Goal: Transaction & Acquisition: Subscribe to service/newsletter

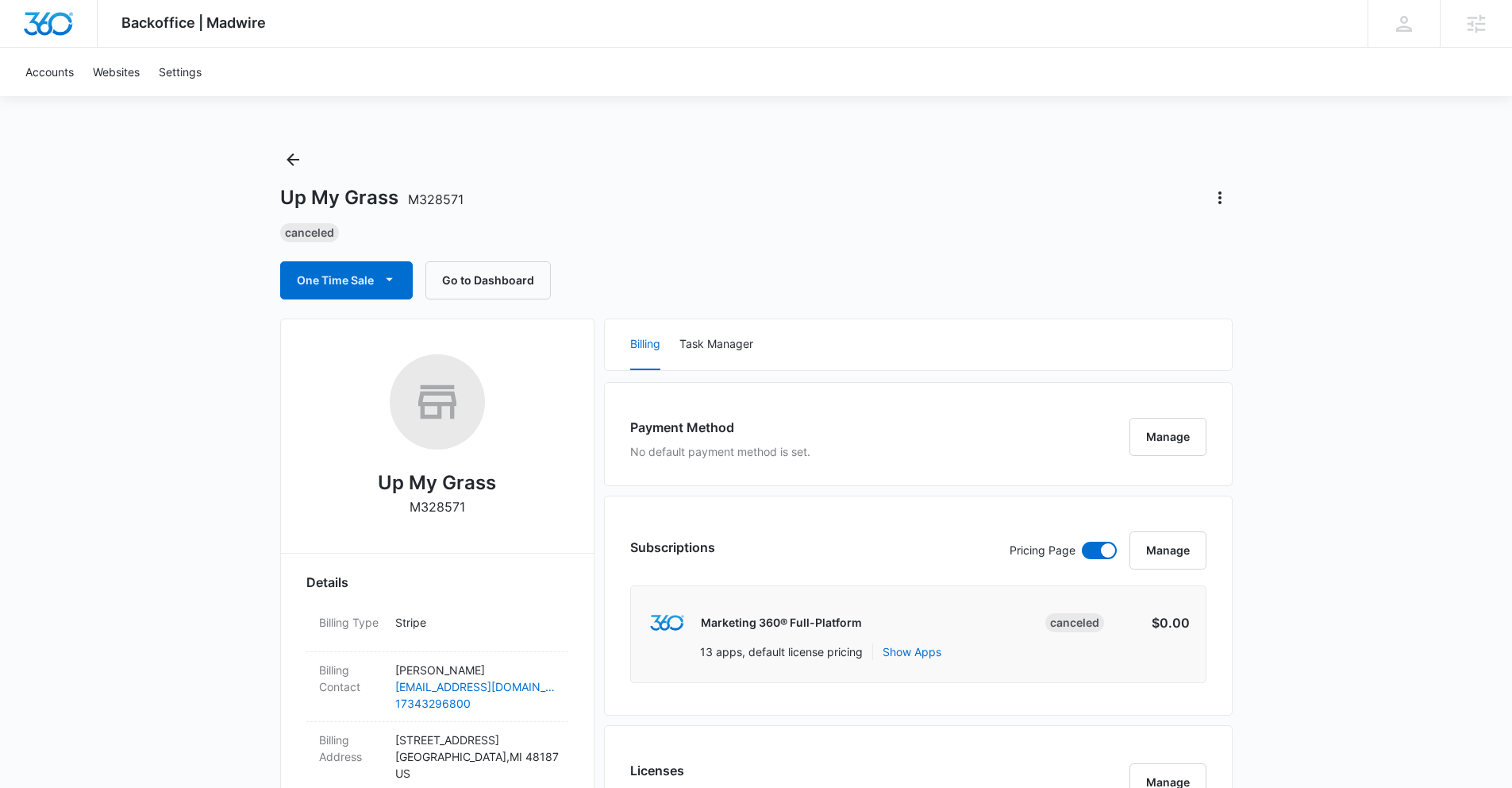
click at [287, 161] on icon "Back" at bounding box center [293, 159] width 19 height 19
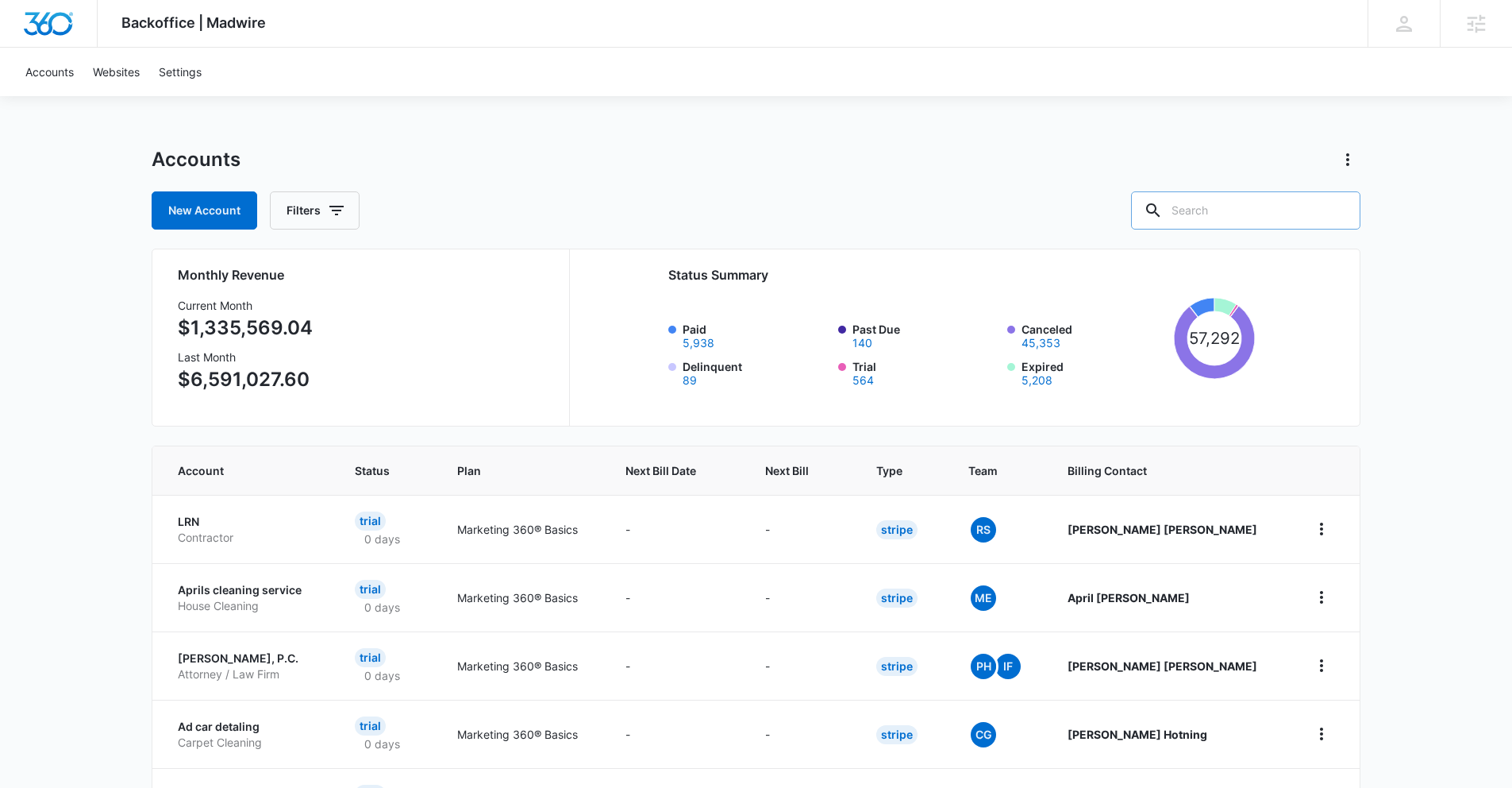
click at [1280, 215] on input "text" at bounding box center [1246, 210] width 230 height 38
type input "maison dimes"
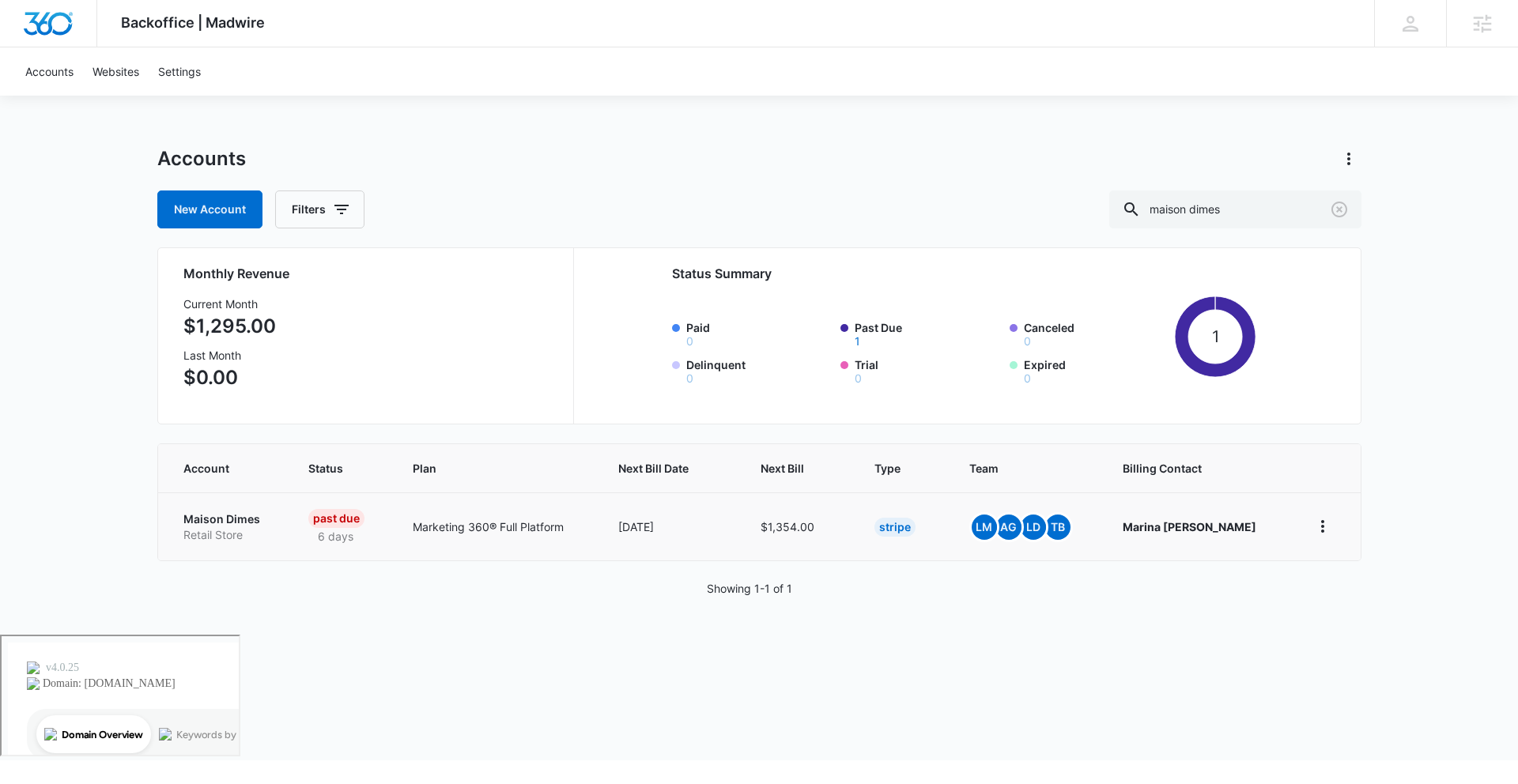
click at [243, 515] on p "Maison Dimes" at bounding box center [226, 519] width 87 height 16
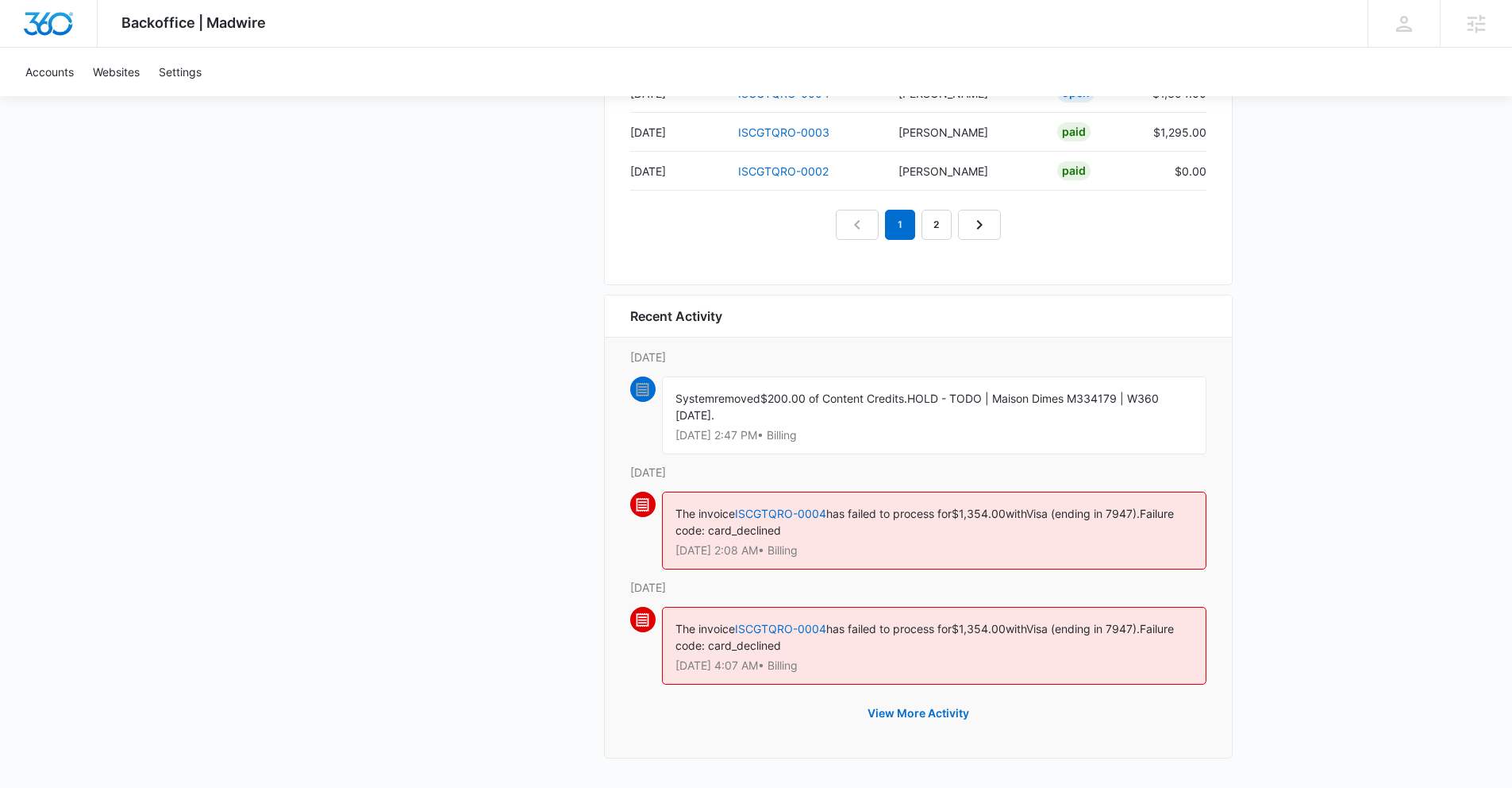
scroll to position [1734, 0]
click at [802, 508] on link "ISCGTQRO-0004" at bounding box center [780, 513] width 91 height 13
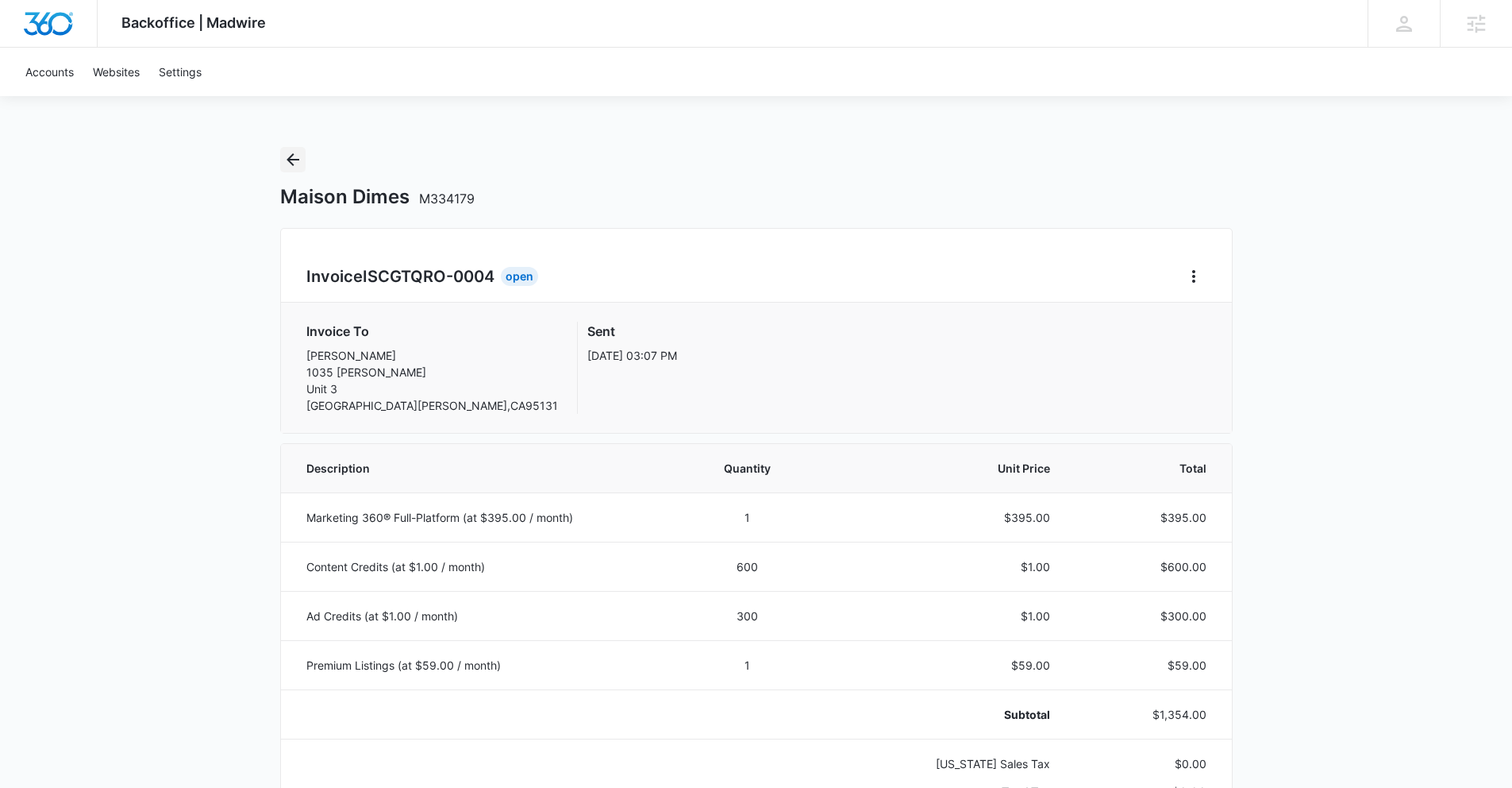
click at [290, 154] on icon "Back" at bounding box center [293, 159] width 19 height 19
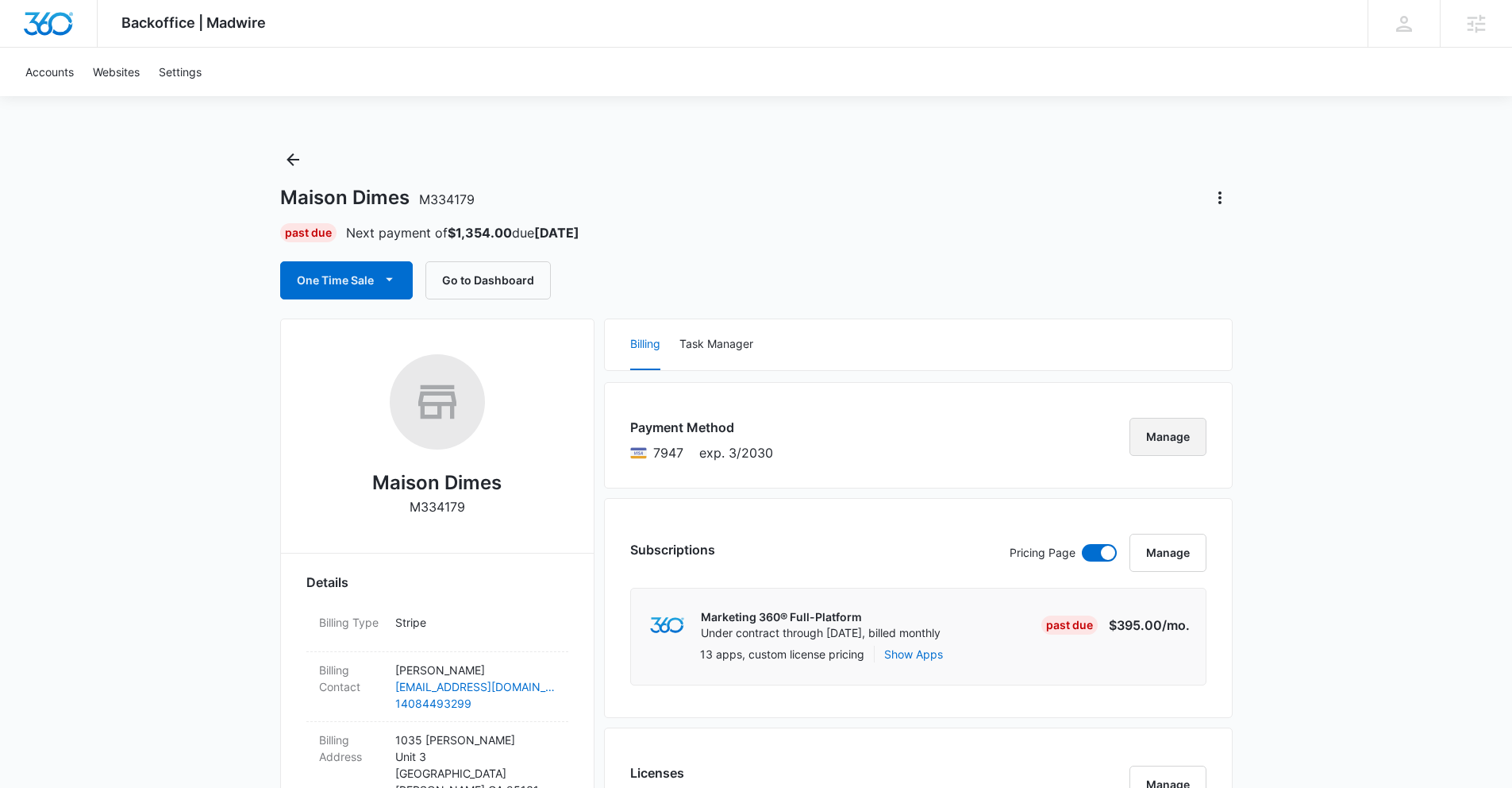
click at [1168, 443] on button "Manage" at bounding box center [1168, 436] width 77 height 38
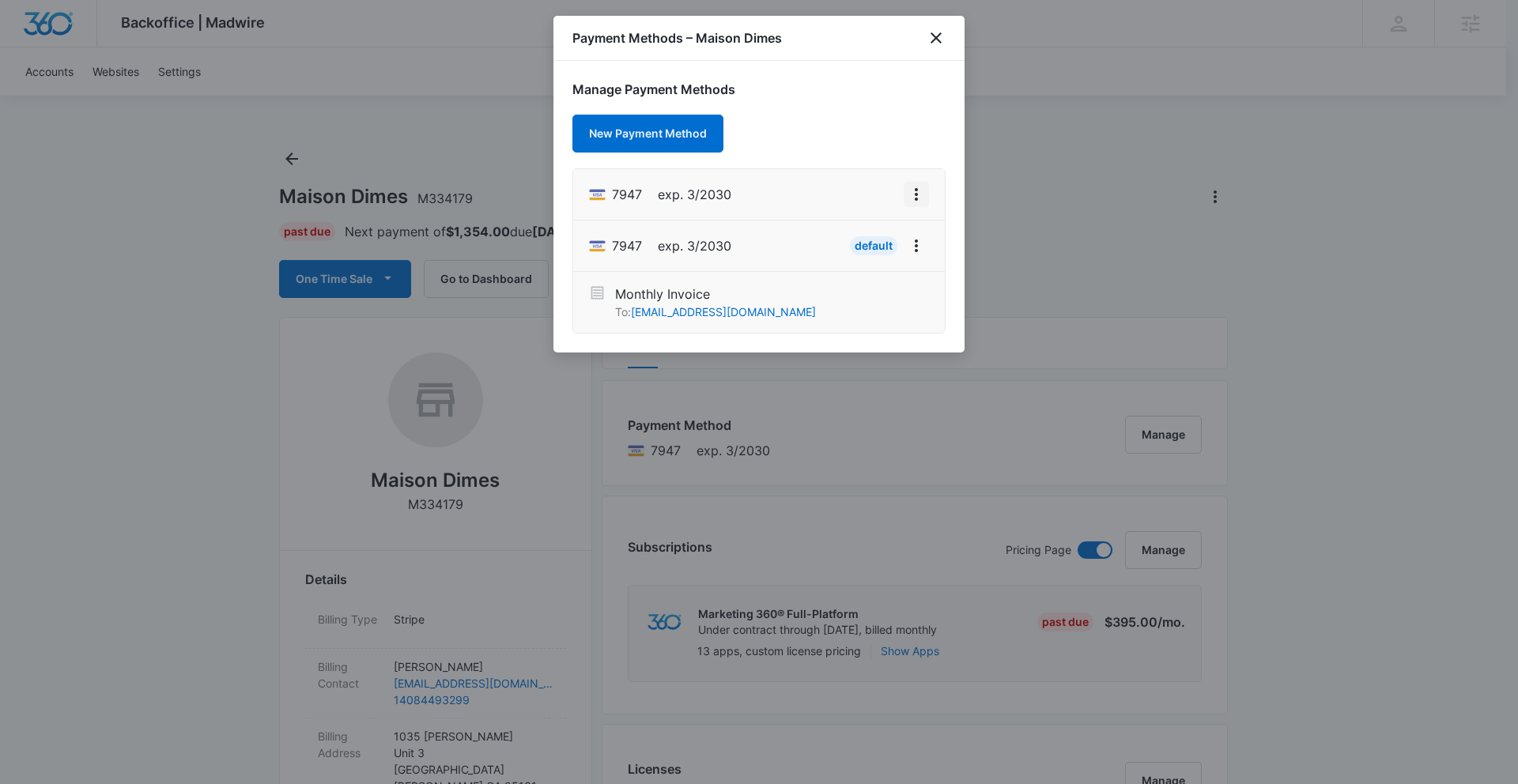
click at [907, 188] on icon "View More" at bounding box center [917, 194] width 19 height 19
click at [883, 260] on div "Set As Default" at bounding box center [853, 263] width 73 height 11
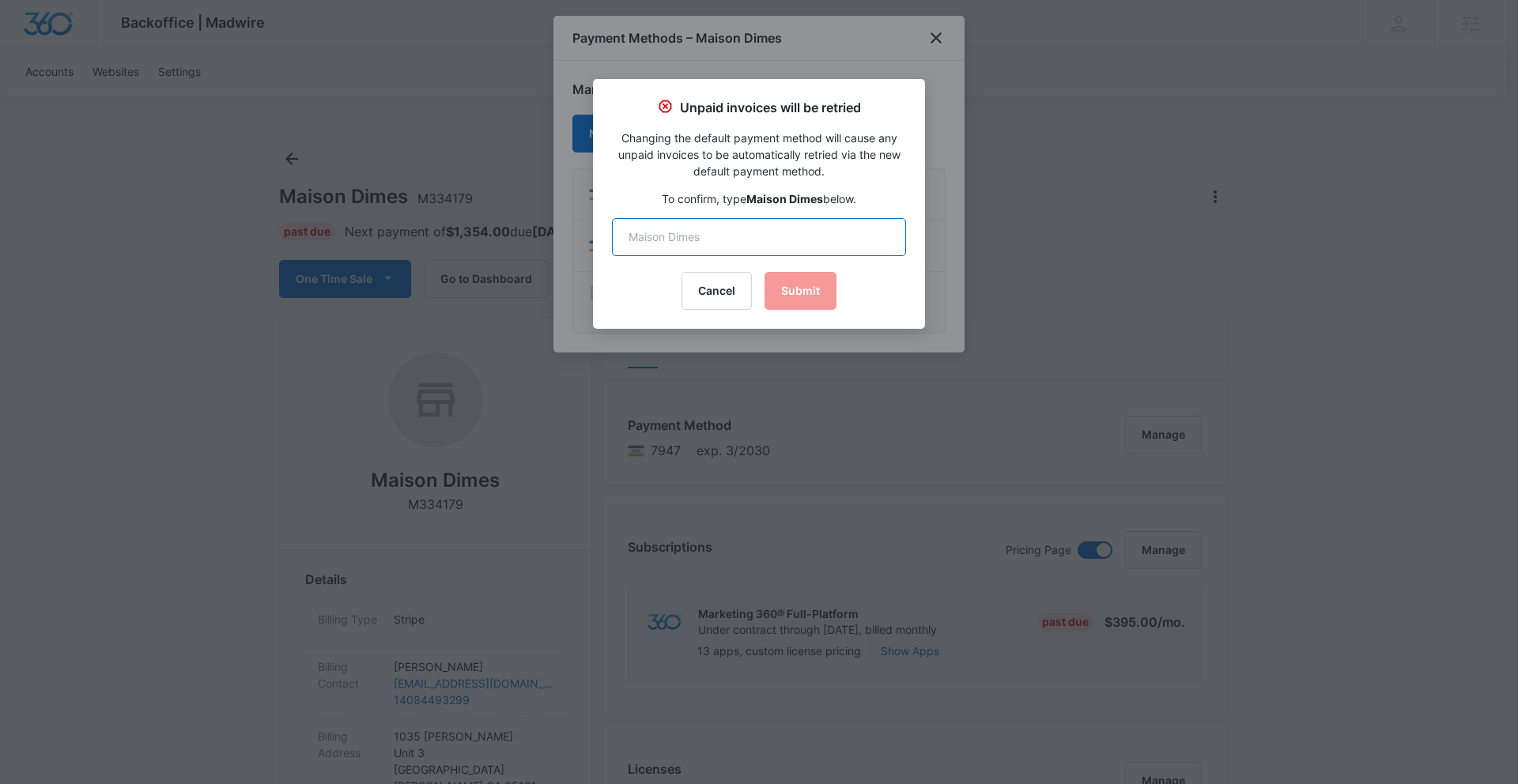
click at [761, 249] on input "text" at bounding box center [758, 237] width 294 height 38
type input "Maison Dimes"
click at [822, 283] on button "Submit" at bounding box center [800, 291] width 72 height 38
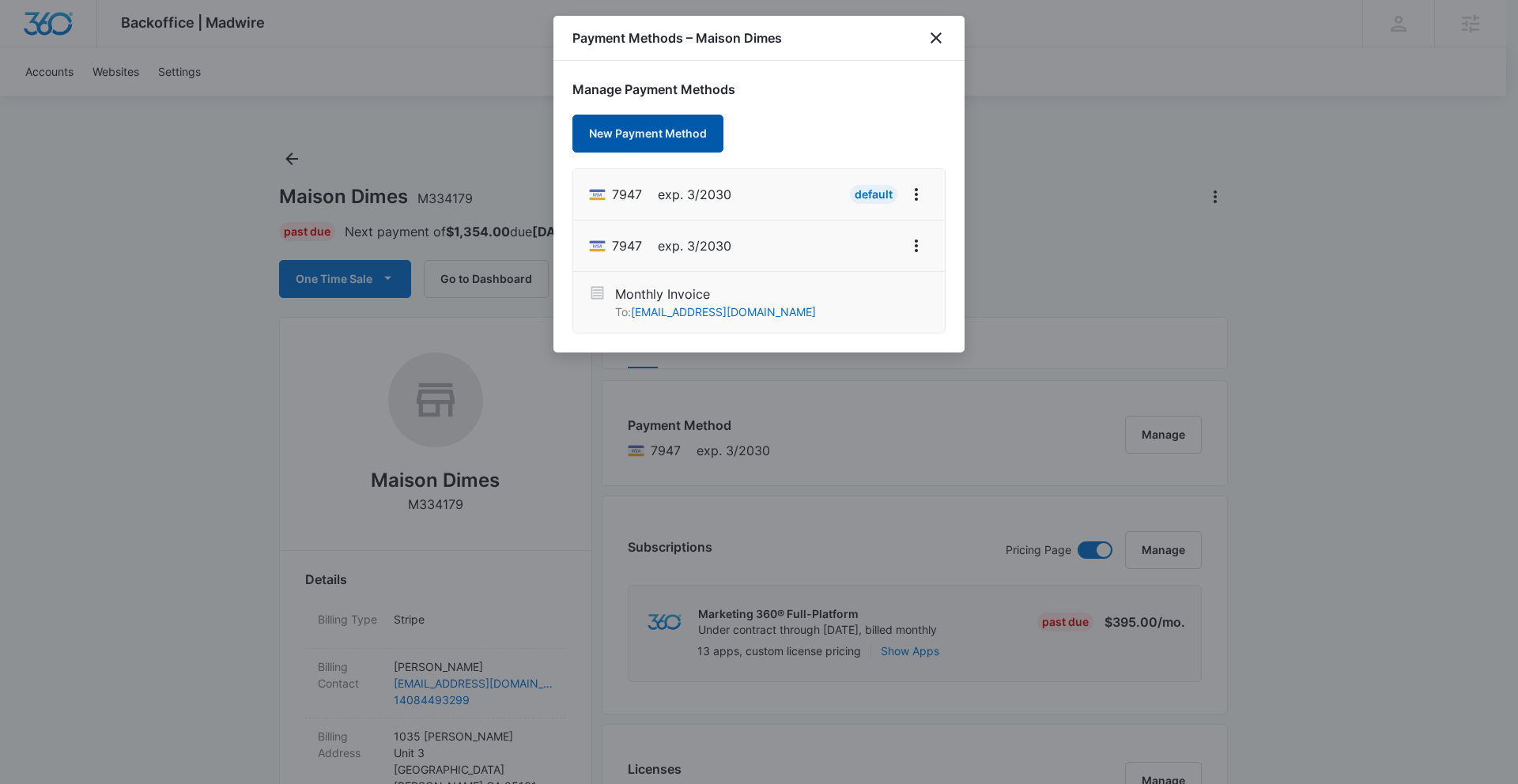
click at [696, 135] on button "New Payment Method" at bounding box center [647, 133] width 151 height 38
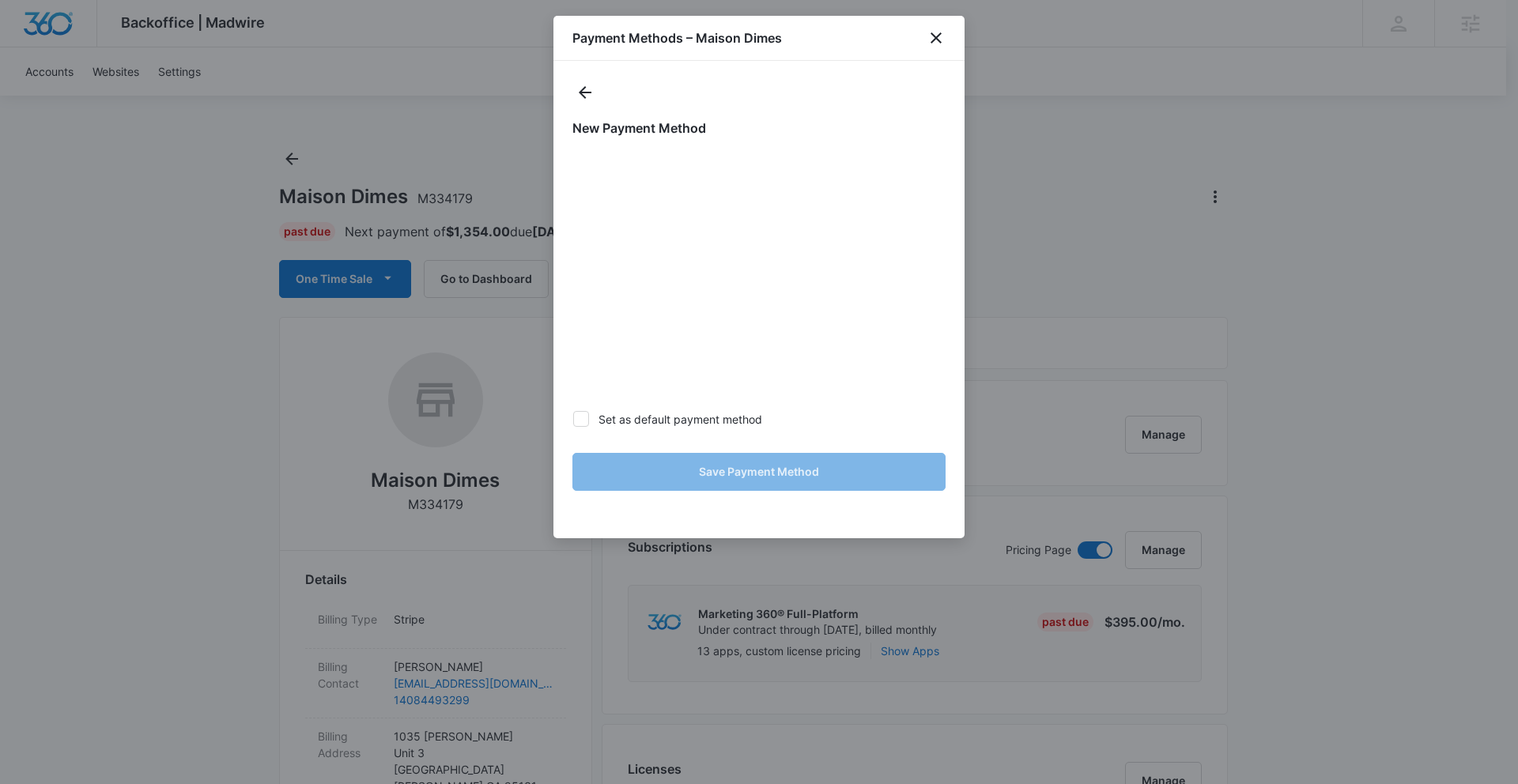
click at [587, 72] on div "New Payment Method Set as default payment method Save Payment Method" at bounding box center [759, 299] width 411 height 477
click at [588, 76] on div "New Payment Method Set as default payment method Save Payment Method" at bounding box center [759, 299] width 411 height 477
click at [585, 83] on icon "actions.back" at bounding box center [584, 92] width 19 height 19
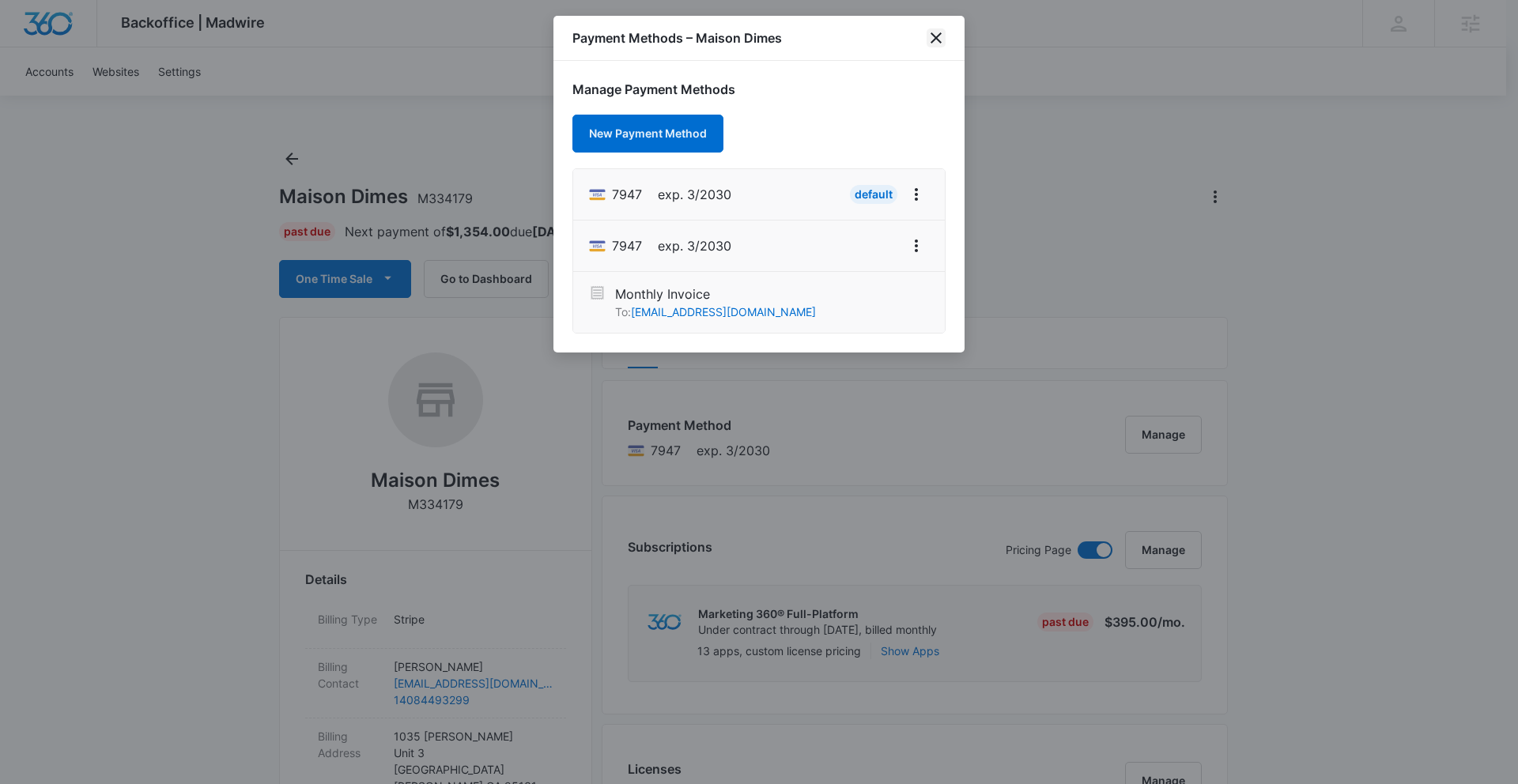
click at [942, 47] on icon "close" at bounding box center [936, 38] width 19 height 19
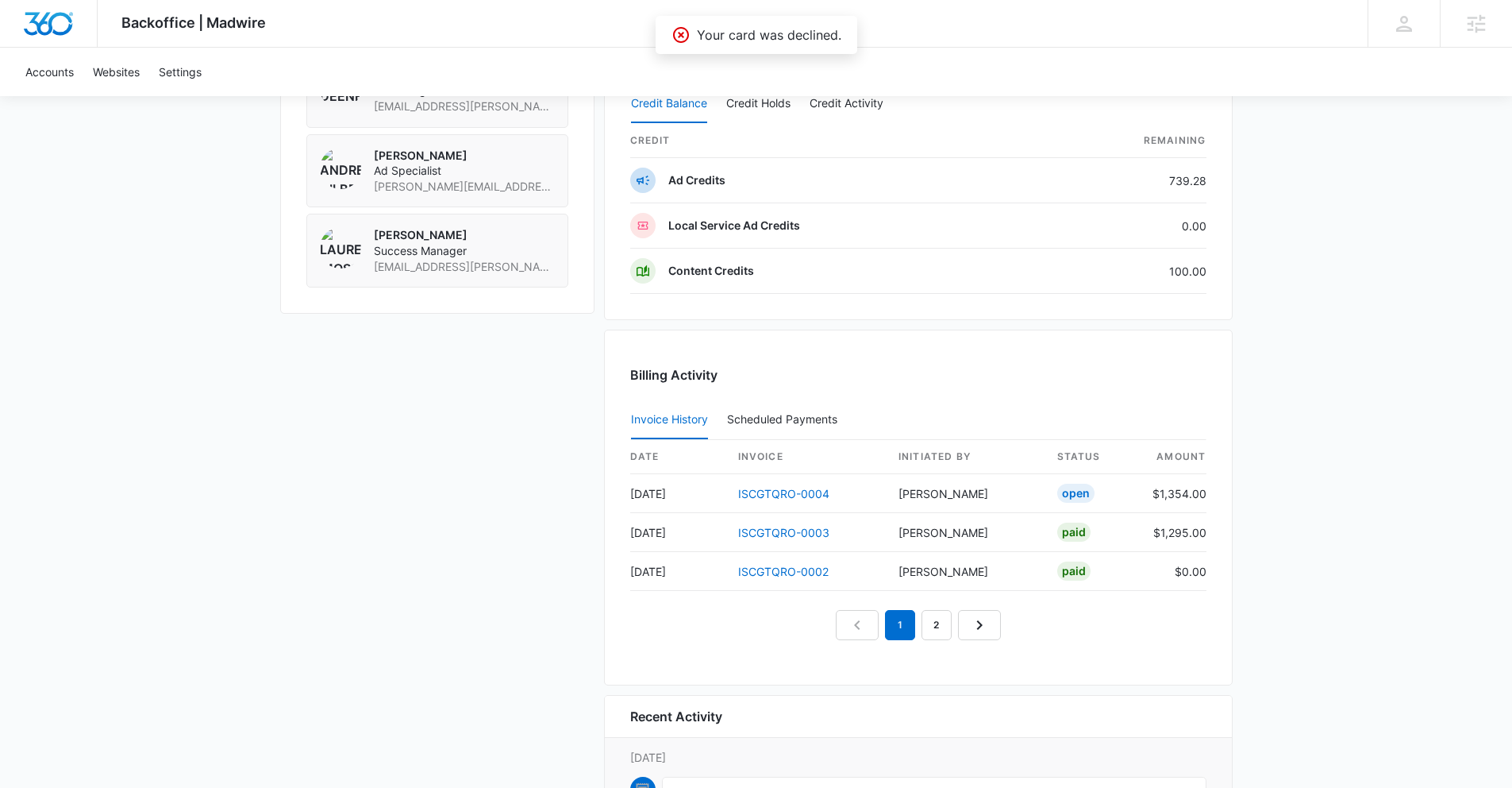
scroll to position [1734, 0]
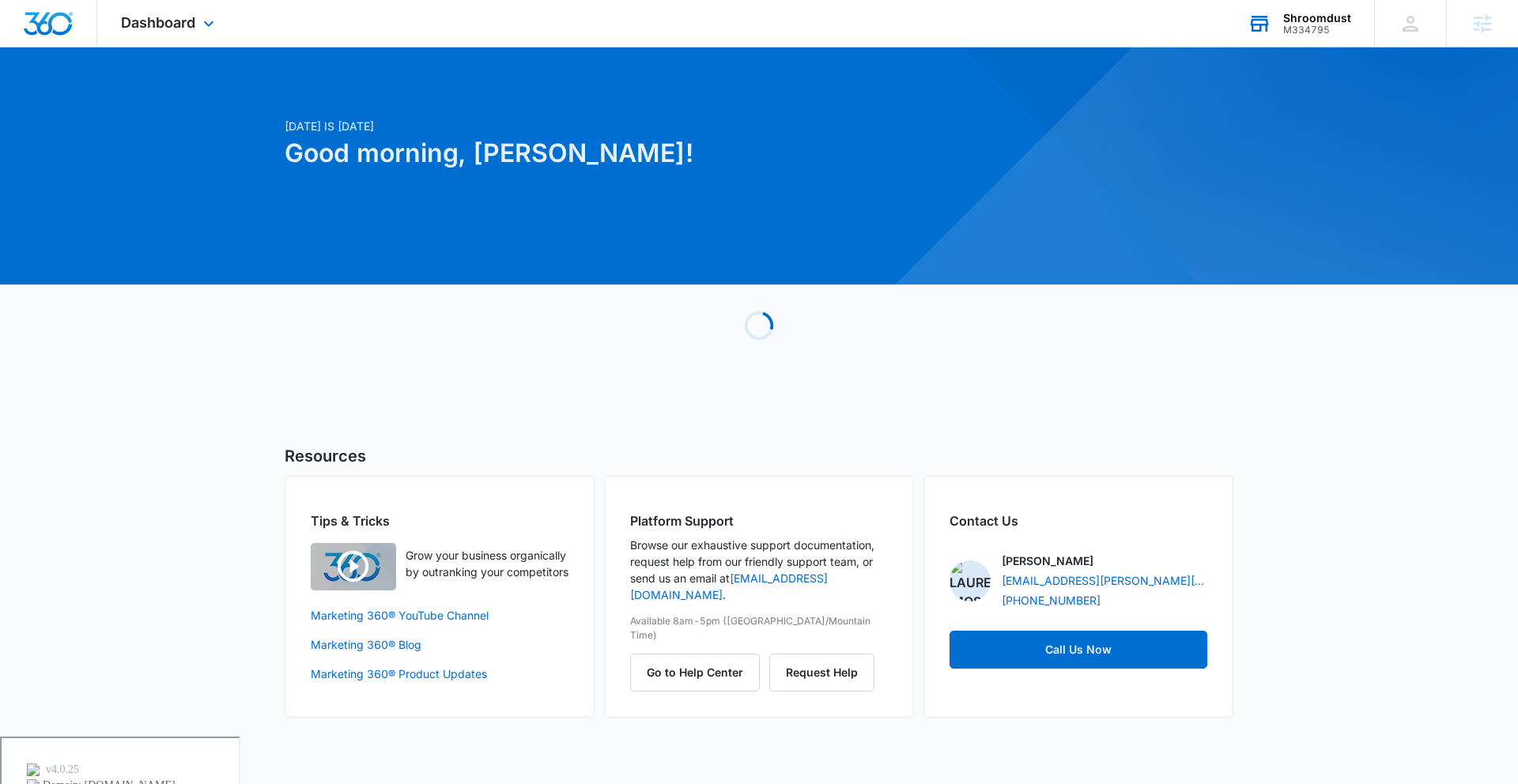
click at [1304, 19] on div "Shroomdust" at bounding box center [1317, 18] width 68 height 12
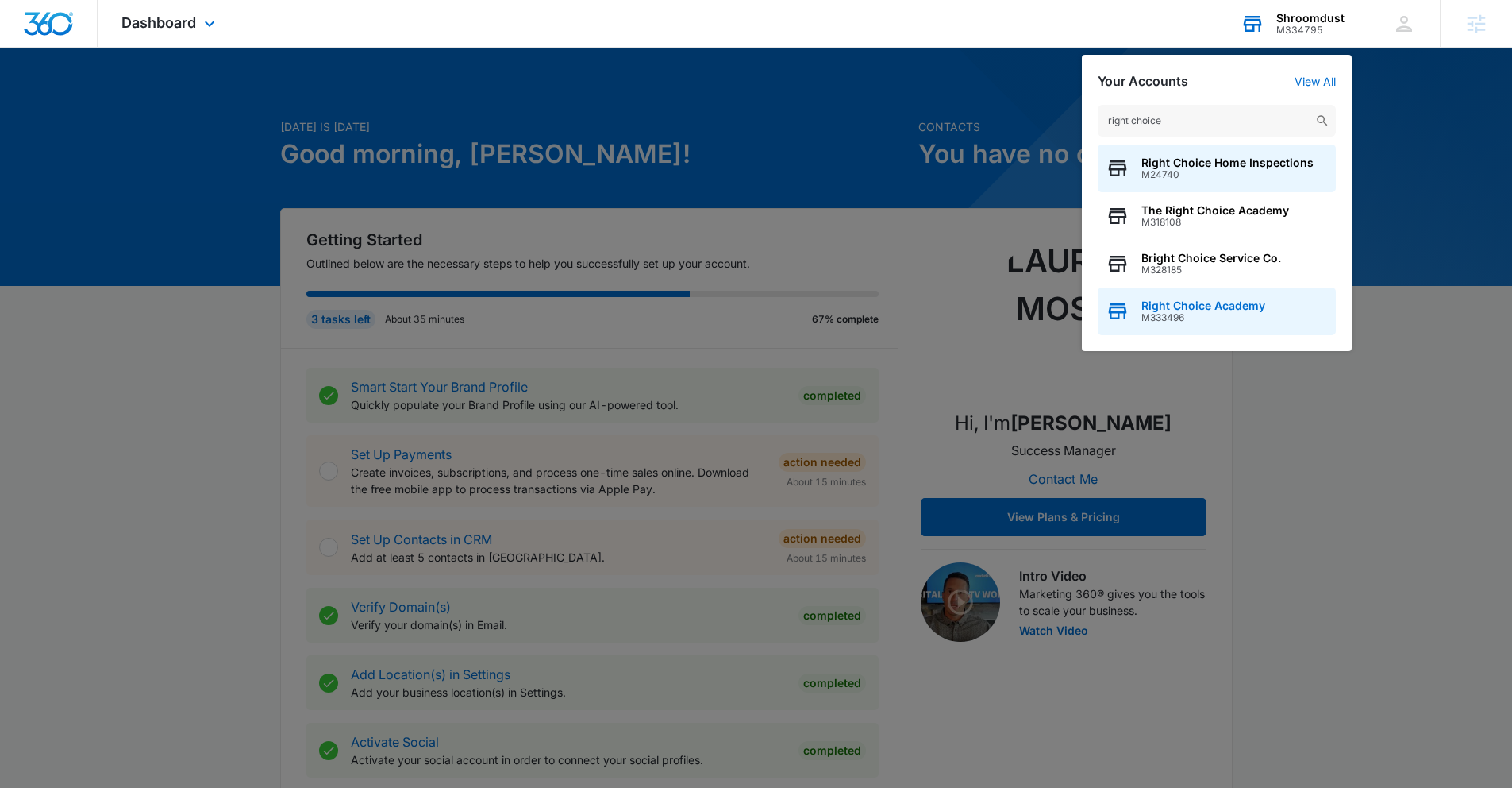
type input "right choice"
click at [1221, 295] on div "Right Choice Academy M333496" at bounding box center [1216, 311] width 238 height 48
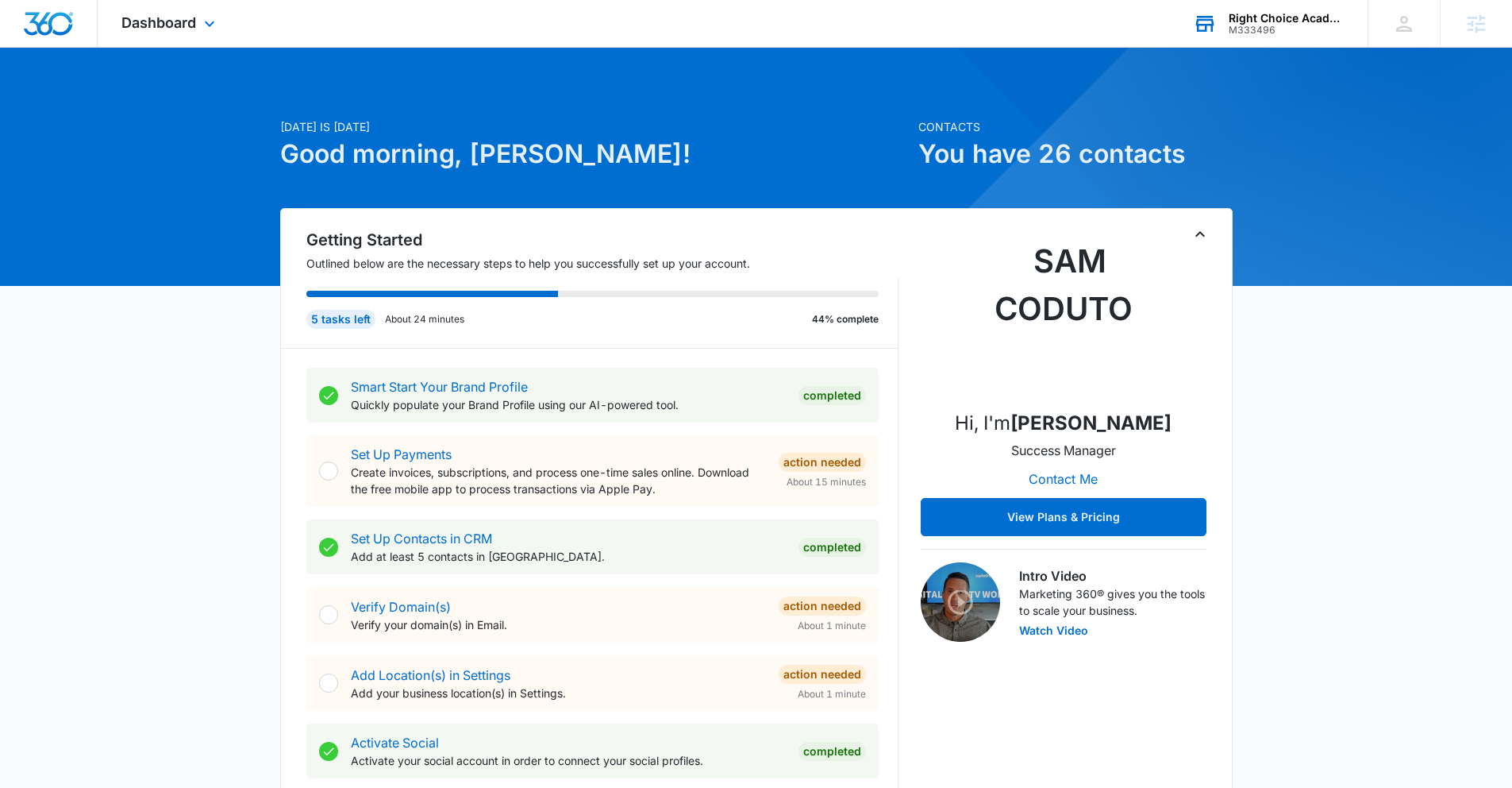
click at [171, 32] on div "Dashboard Apps Reputation Websites Forms CRM Email Social Payments POS Content …" at bounding box center [171, 24] width 145 height 47
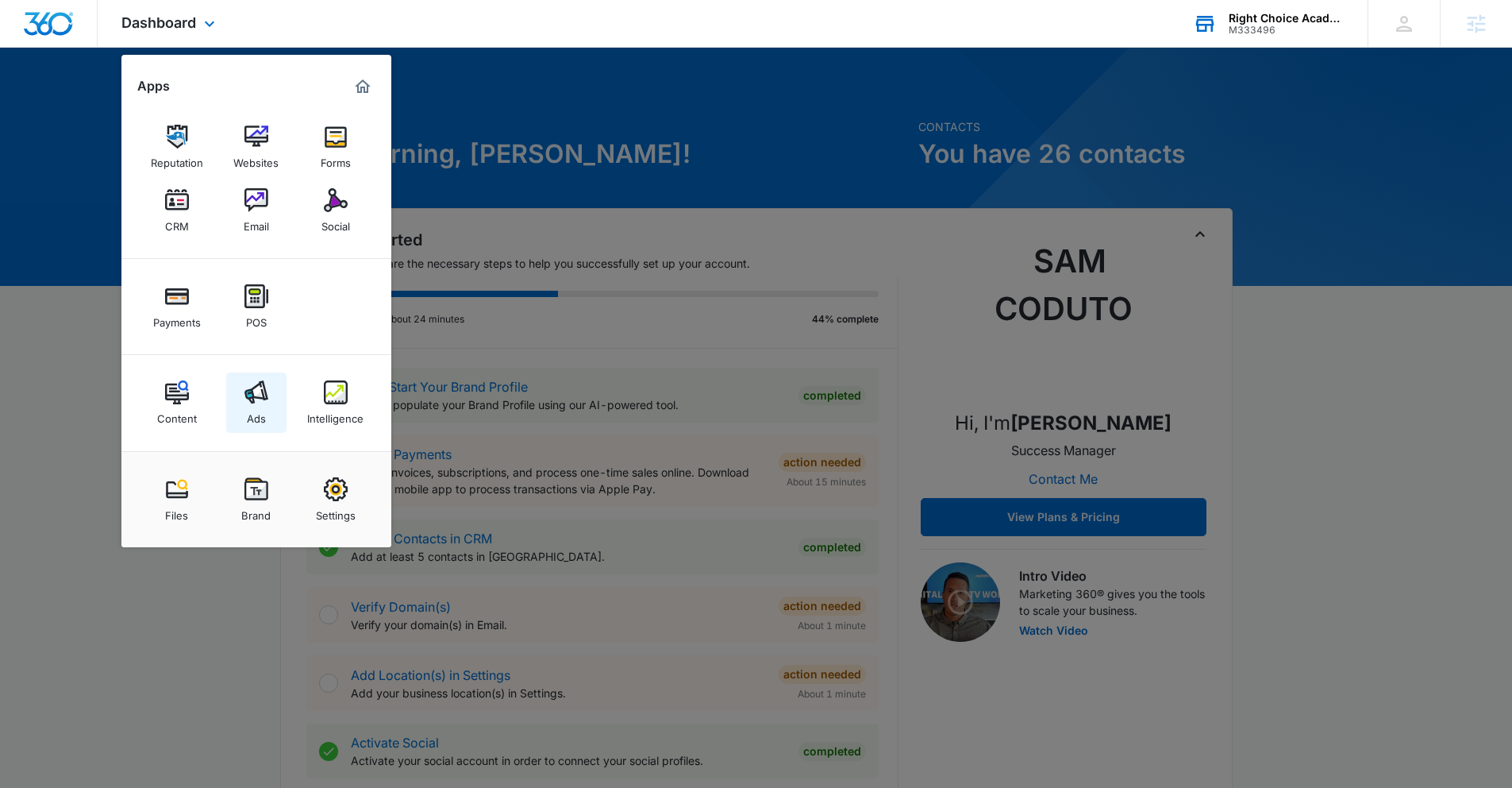
click at [258, 409] on div "Ads" at bounding box center [256, 415] width 19 height 21
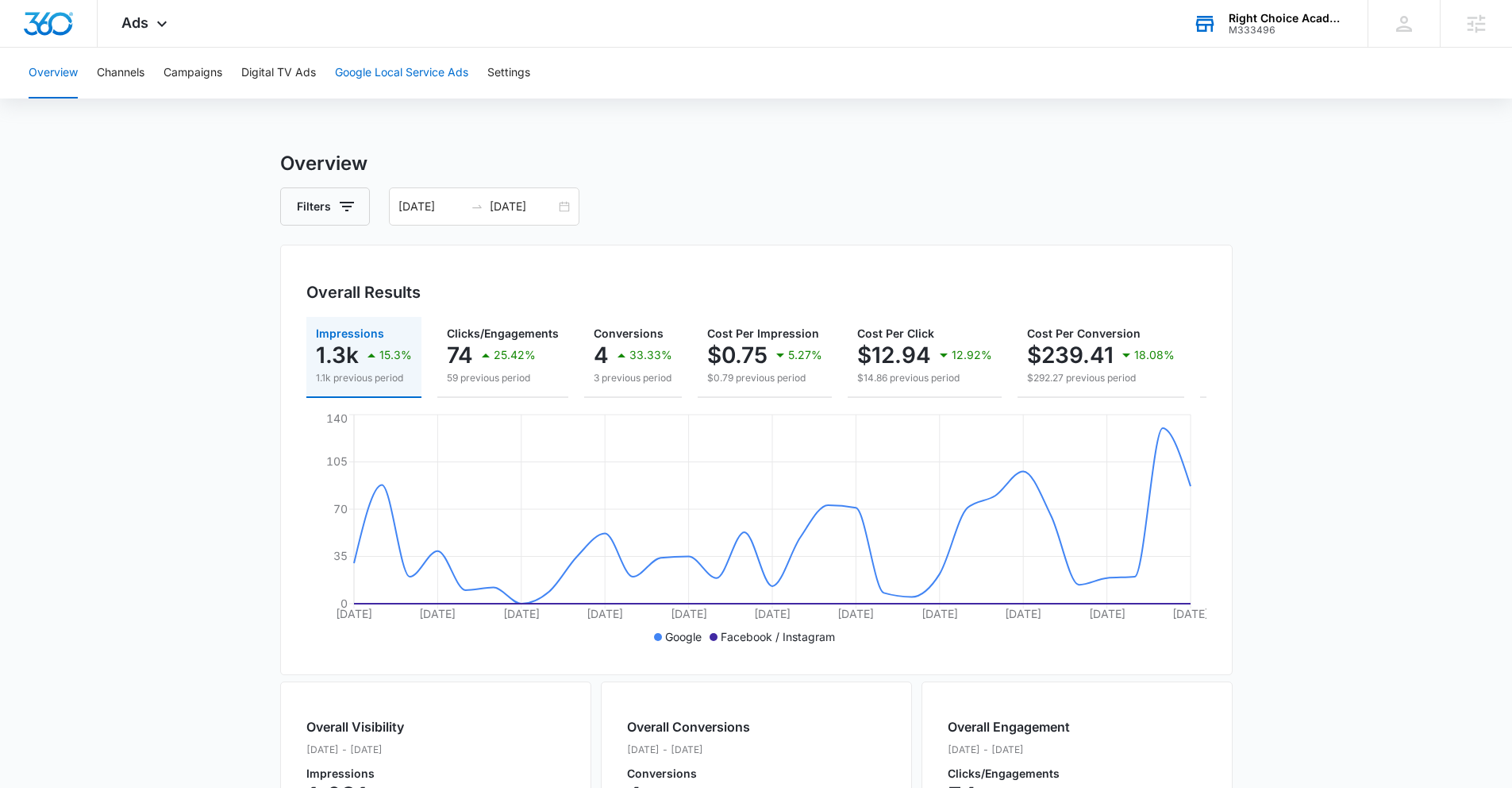
drag, startPoint x: 429, startPoint y: 64, endPoint x: 434, endPoint y: 74, distance: 11.2
click at [434, 74] on button "Google Local Service Ads" at bounding box center [402, 74] width 134 height 51
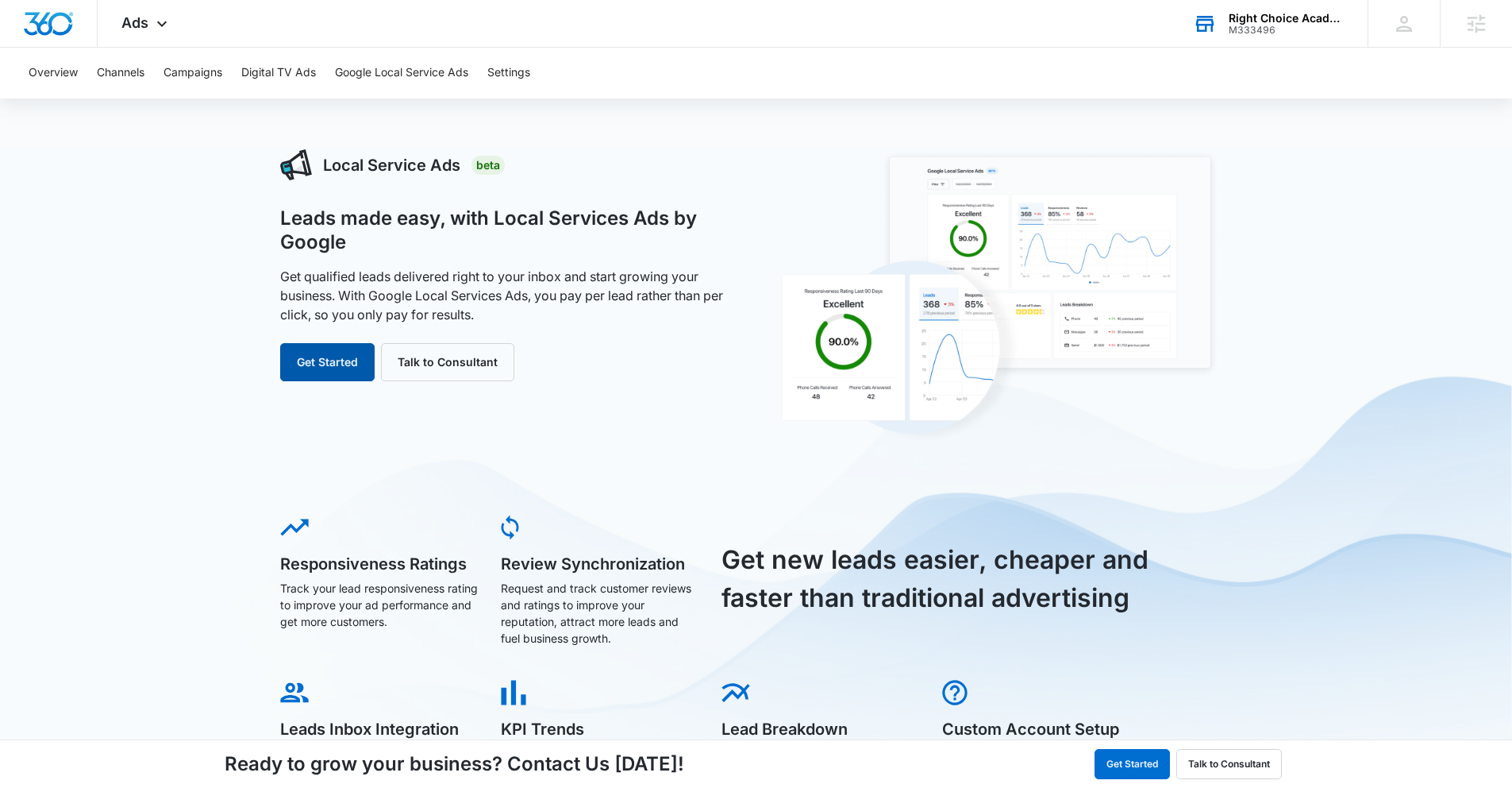
click at [310, 371] on button "Get Started" at bounding box center [327, 362] width 94 height 38
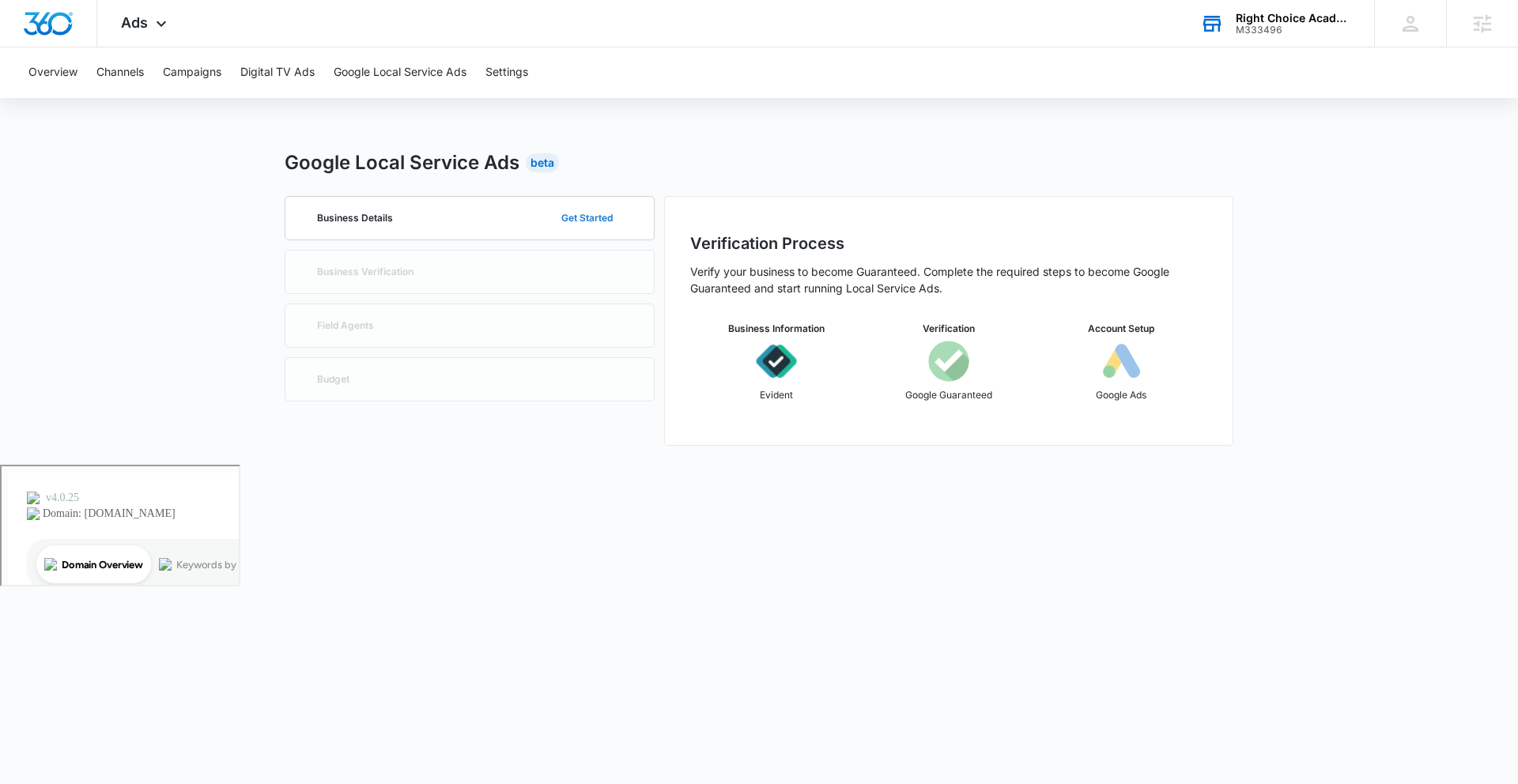
click at [605, 219] on button "Get Started" at bounding box center [586, 218] width 83 height 38
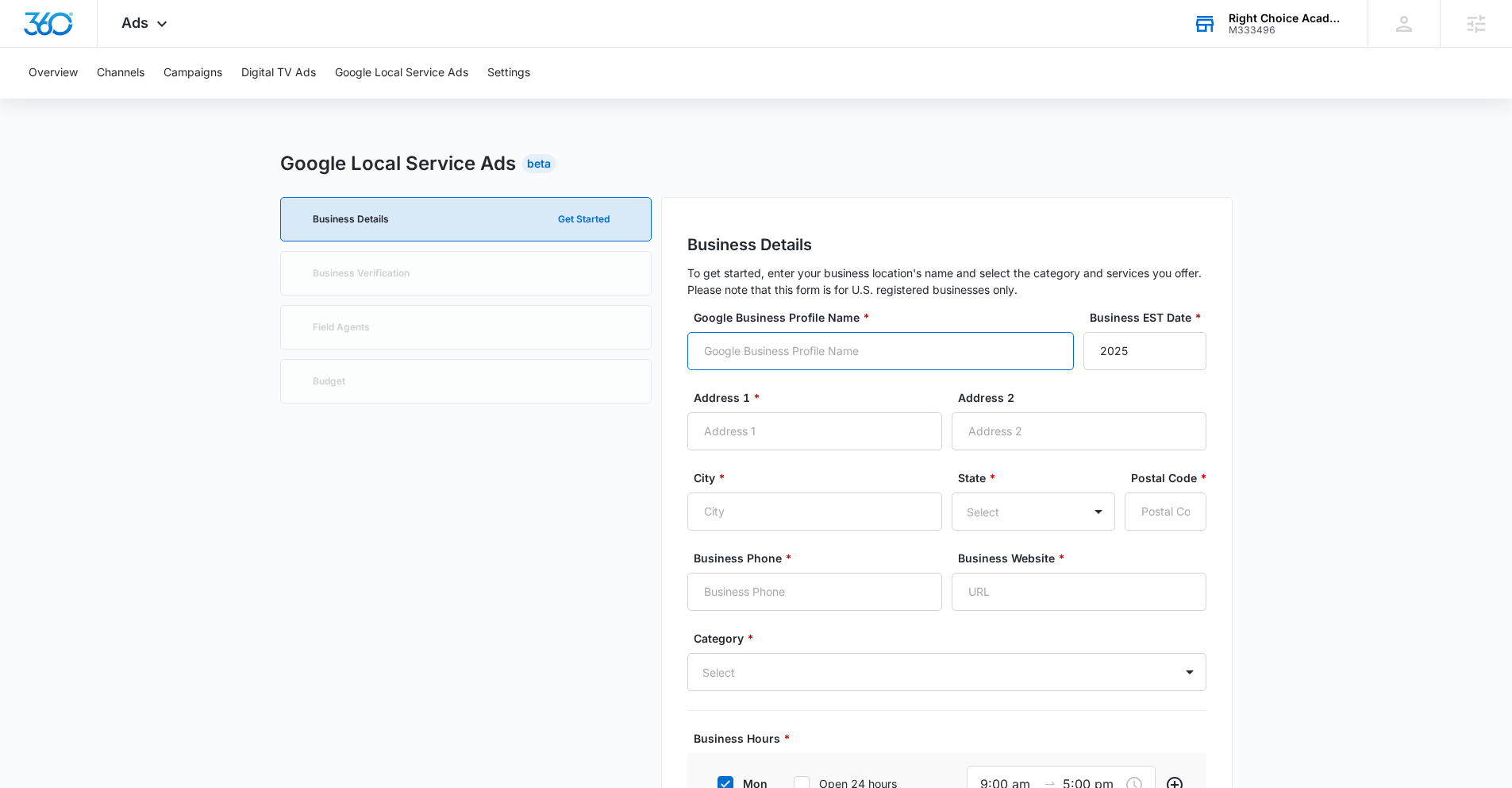
click at [772, 362] on input "Google Business Profile Name *" at bounding box center [881, 351] width 386 height 38
click at [810, 353] on input "Google Business Profile Name *" at bounding box center [881, 351] width 386 height 38
type input "The Right Choice Academy"
click at [818, 435] on input "Address 1 *" at bounding box center [815, 431] width 254 height 38
paste input "6845 GA-92 ste 140, Woodstock, GA 30189"
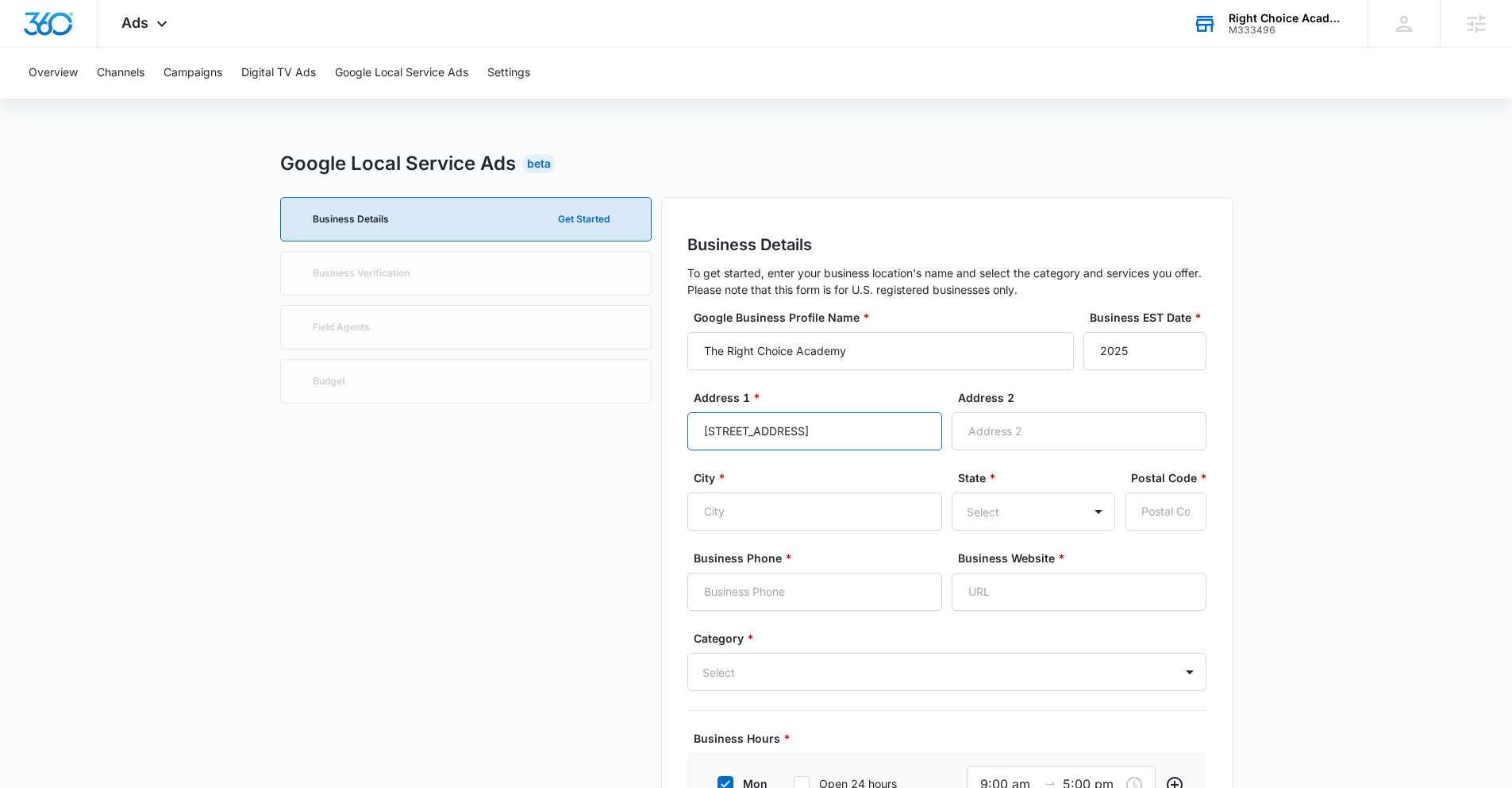
scroll to position [0, 7]
drag, startPoint x: 801, startPoint y: 427, endPoint x: 764, endPoint y: 427, distance: 37.0
click at [764, 427] on input "6845 GA-92 ste 140, Woodstock, GA 30189" at bounding box center [815, 431] width 254 height 38
type input "6845 GA-92 ste 140, Woodstock, GA 30189"
click at [1092, 421] on input "Address 2" at bounding box center [1079, 431] width 254 height 38
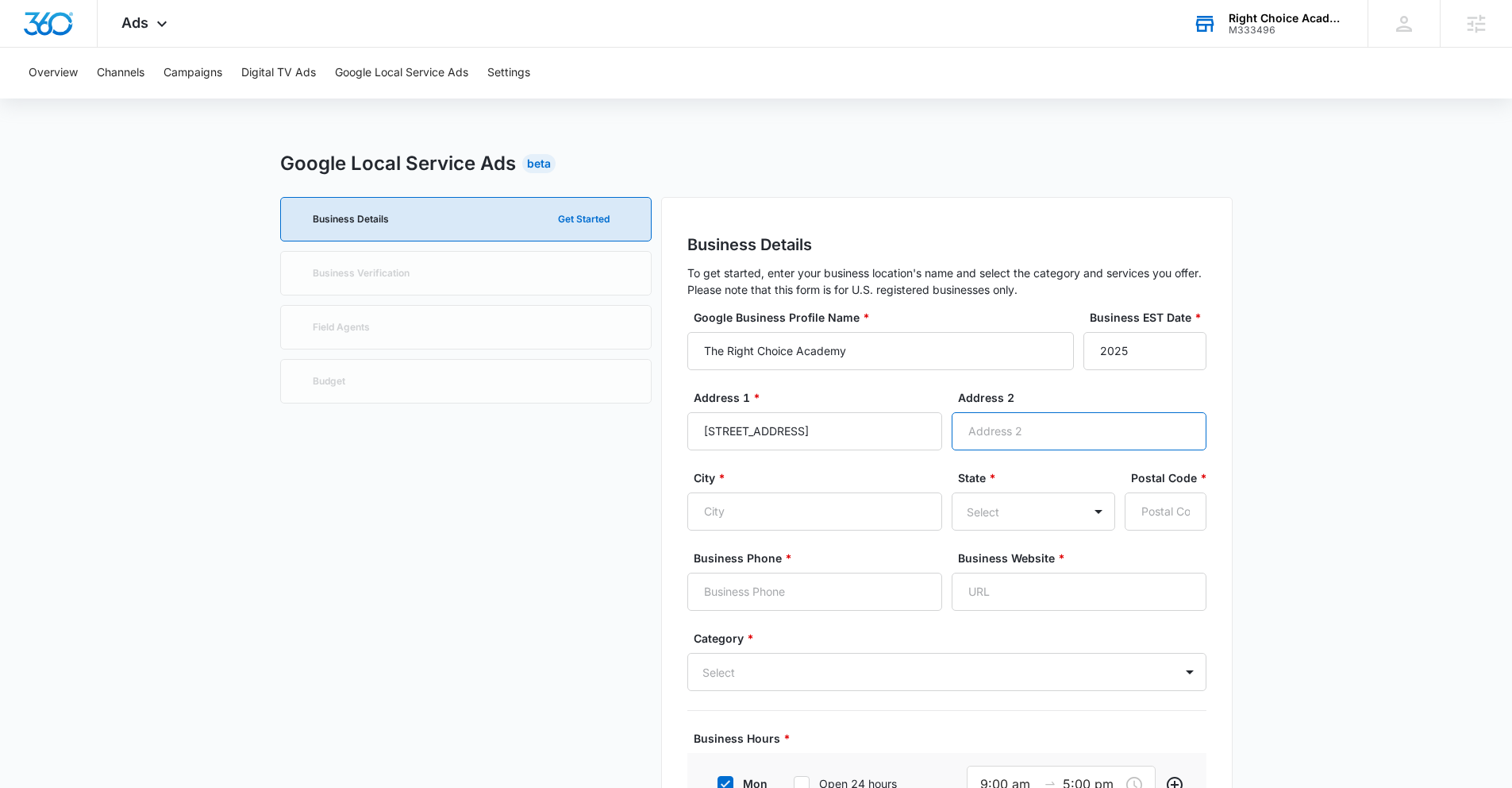
scroll to position [0, 0]
paste input "ste 140"
type input "ste 140"
drag, startPoint x: 811, startPoint y: 430, endPoint x: 769, endPoint y: 430, distance: 42.0
click at [769, 430] on input "6845 GA-92 ste 140, Woodstock, GA 30189" at bounding box center [815, 431] width 254 height 38
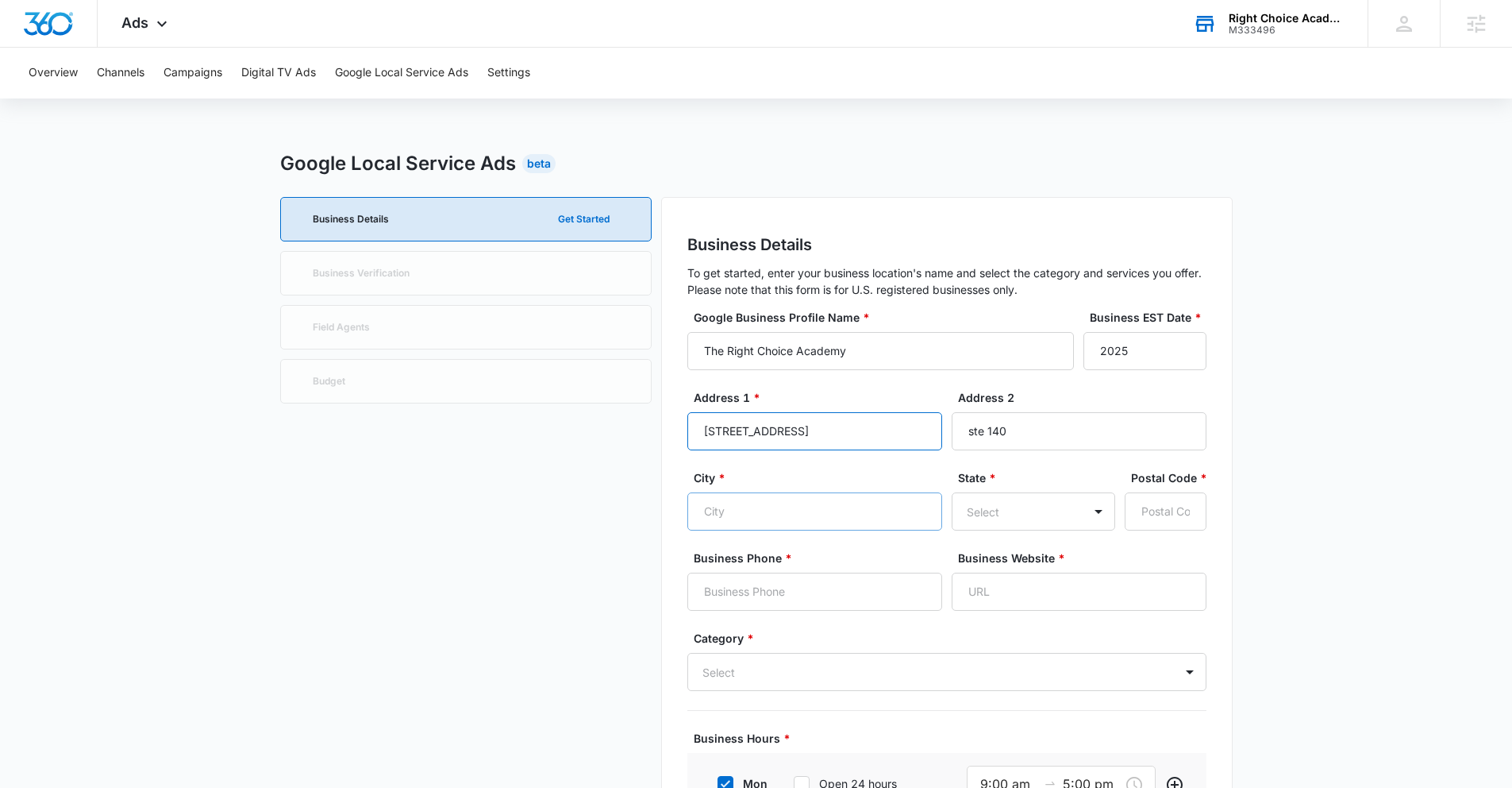
type input "6845 GA-92 Woodstock, GA 30189"
click at [764, 501] on input "City *" at bounding box center [815, 511] width 254 height 38
type input "Woodstock"
click at [976, 502] on div at bounding box center [1014, 512] width 95 height 20
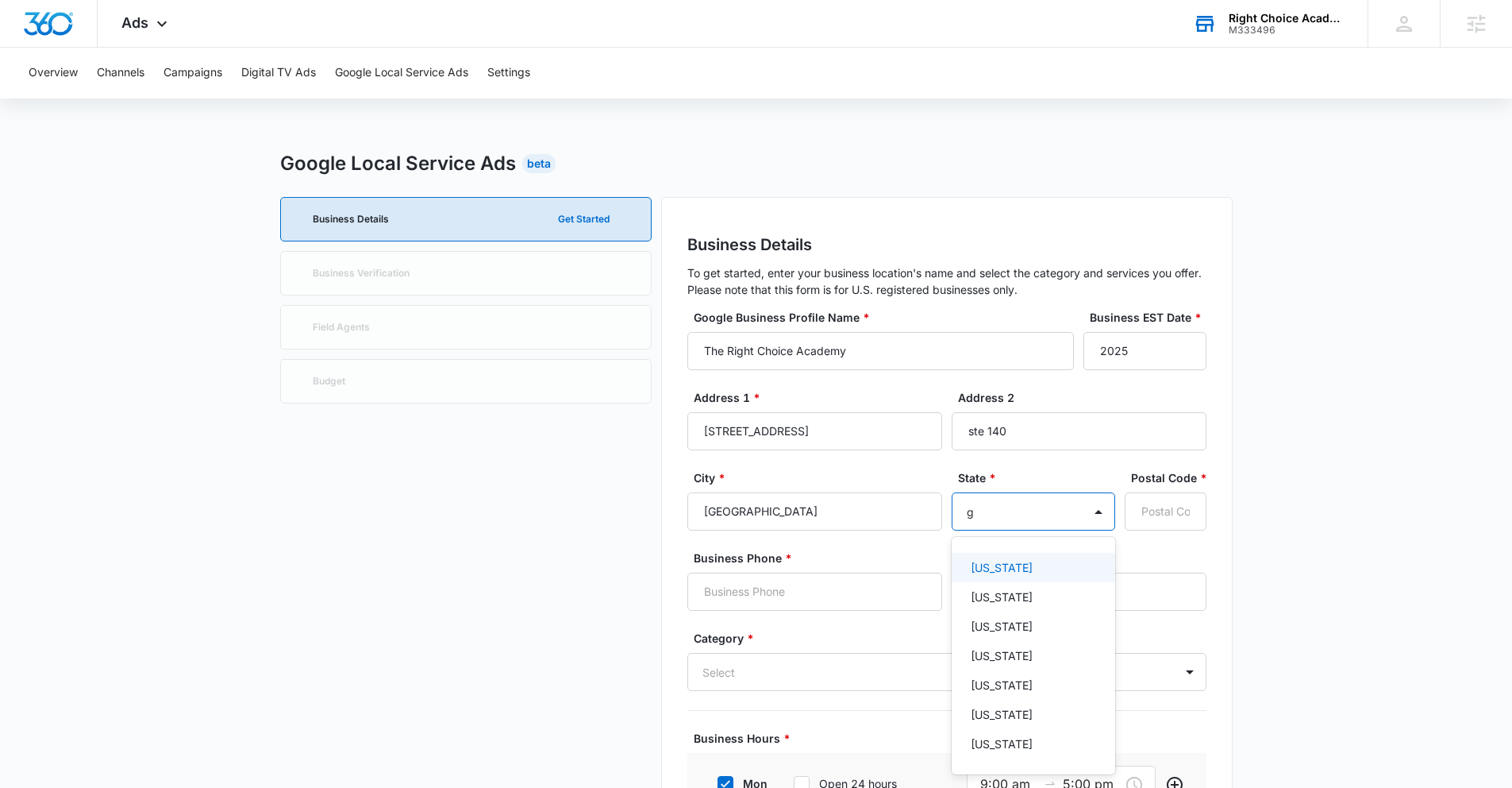
type input "ge"
click at [1030, 573] on div "Georgia" at bounding box center [1032, 567] width 122 height 17
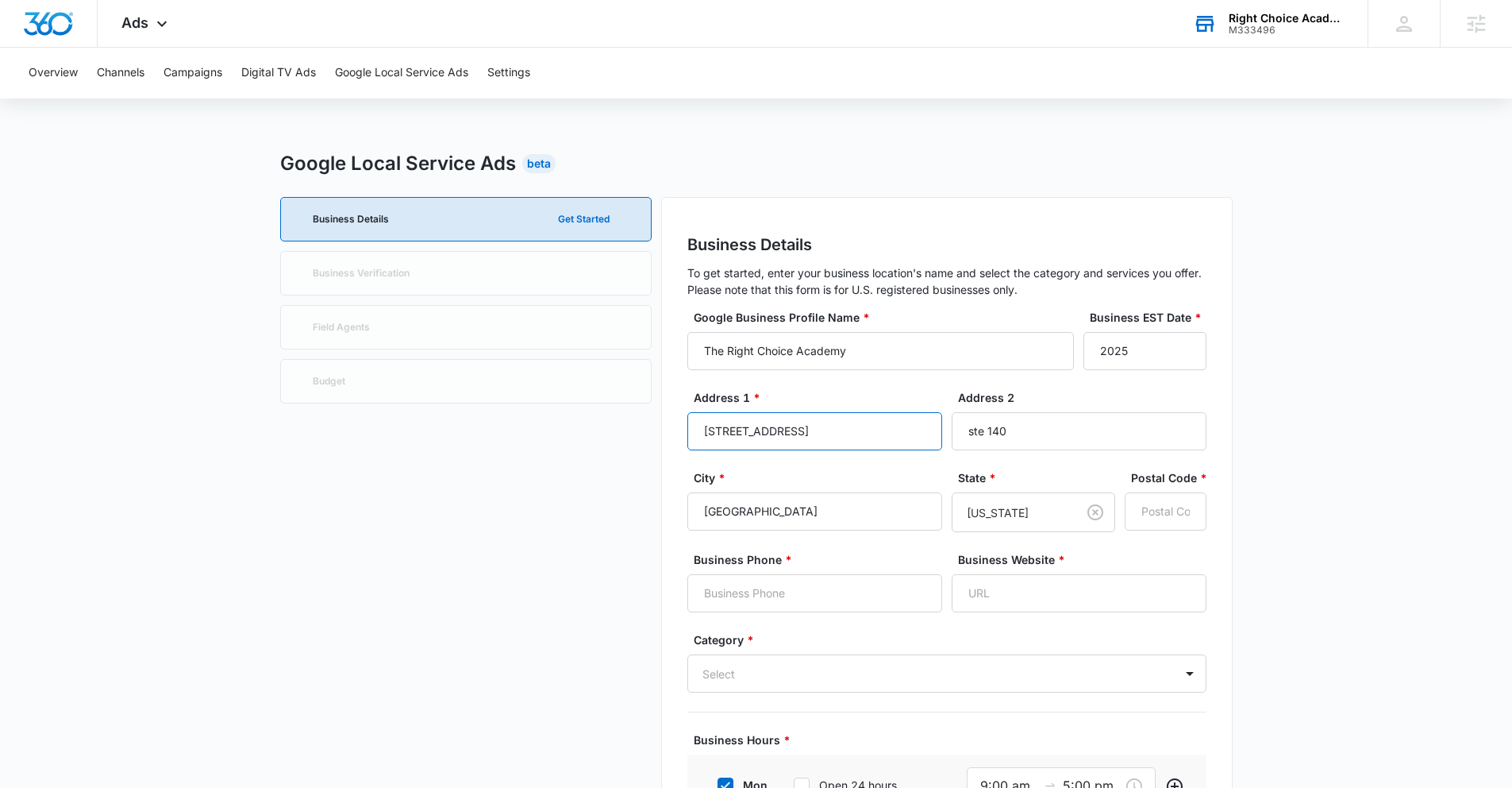
drag, startPoint x: 899, startPoint y: 432, endPoint x: 766, endPoint y: 426, distance: 133.1
click at [766, 426] on input "6845 GA-92 Woodstock, GA 30189" at bounding box center [815, 431] width 254 height 38
type input "6845 GA-92"
click at [1154, 512] on input "Postal Code *" at bounding box center [1165, 511] width 82 height 38
type input "30189"
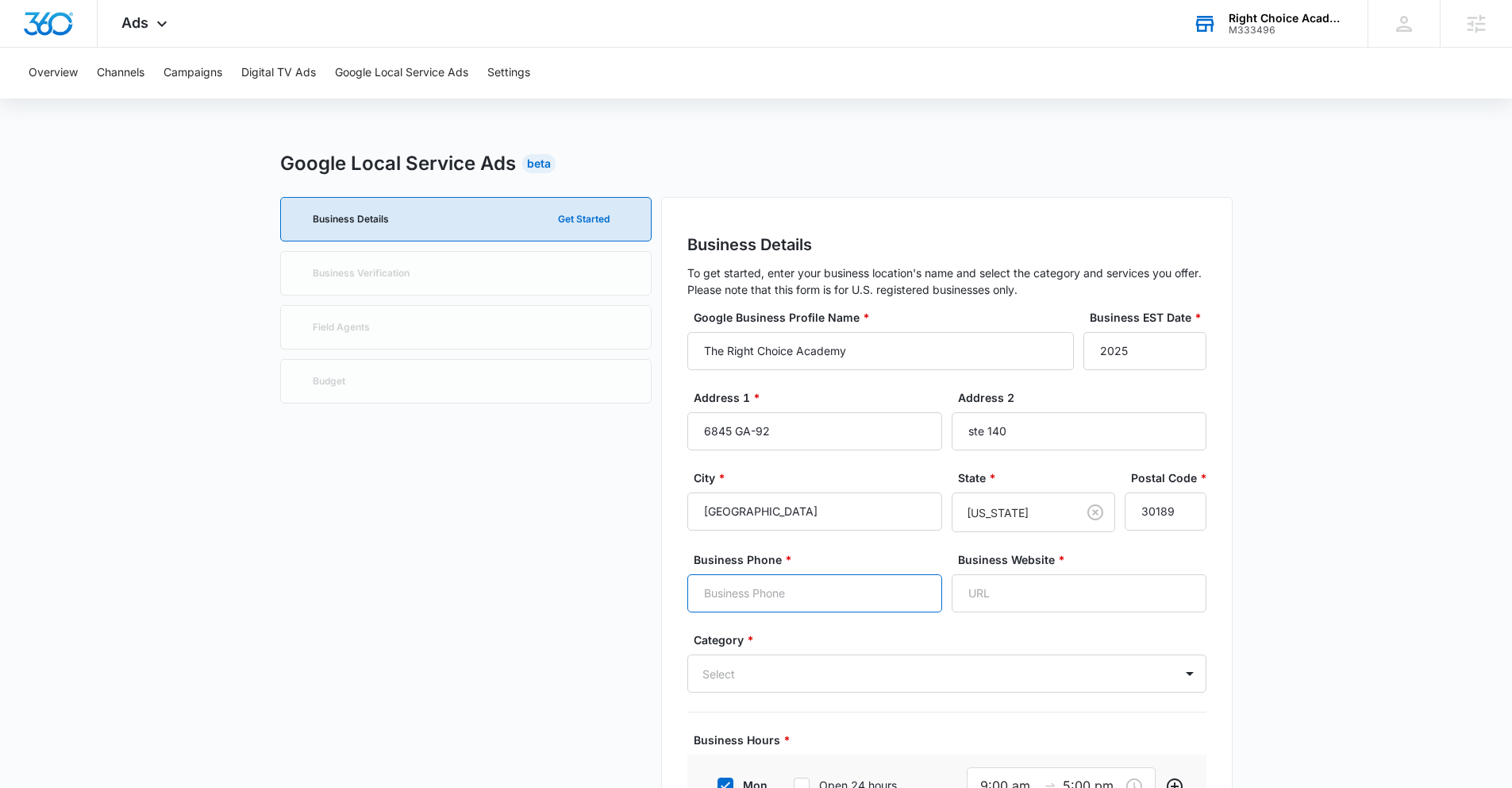
click at [855, 602] on input "Business Phone *" at bounding box center [815, 593] width 254 height 38
type input "7705751934"
click at [1012, 604] on input "Business Website *" at bounding box center [1079, 593] width 254 height 38
click at [1026, 588] on input "Business Website *" at bounding box center [1079, 593] width 254 height 38
paste input "[URL][DOMAIN_NAME]"
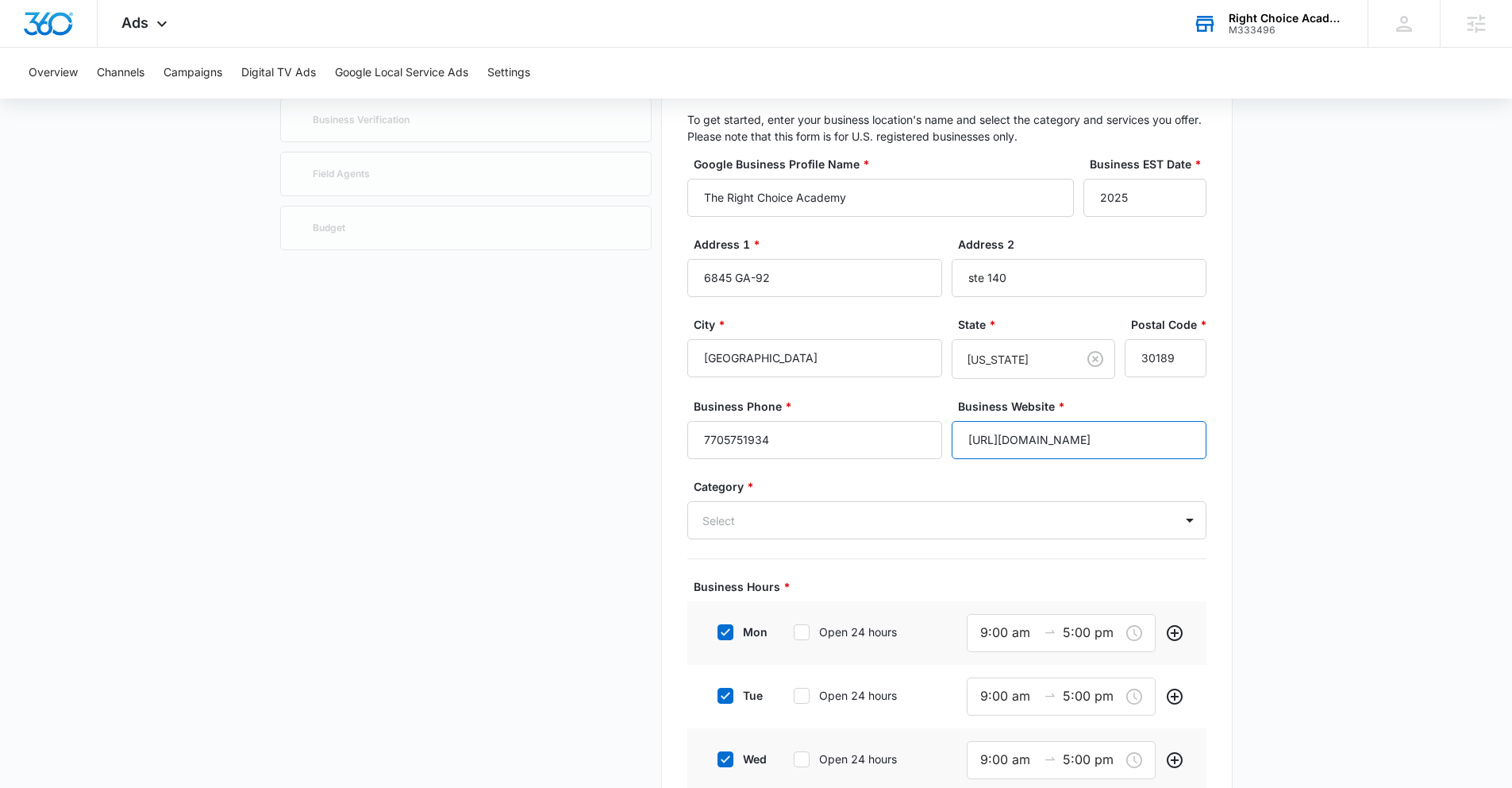
scroll to position [305, 0]
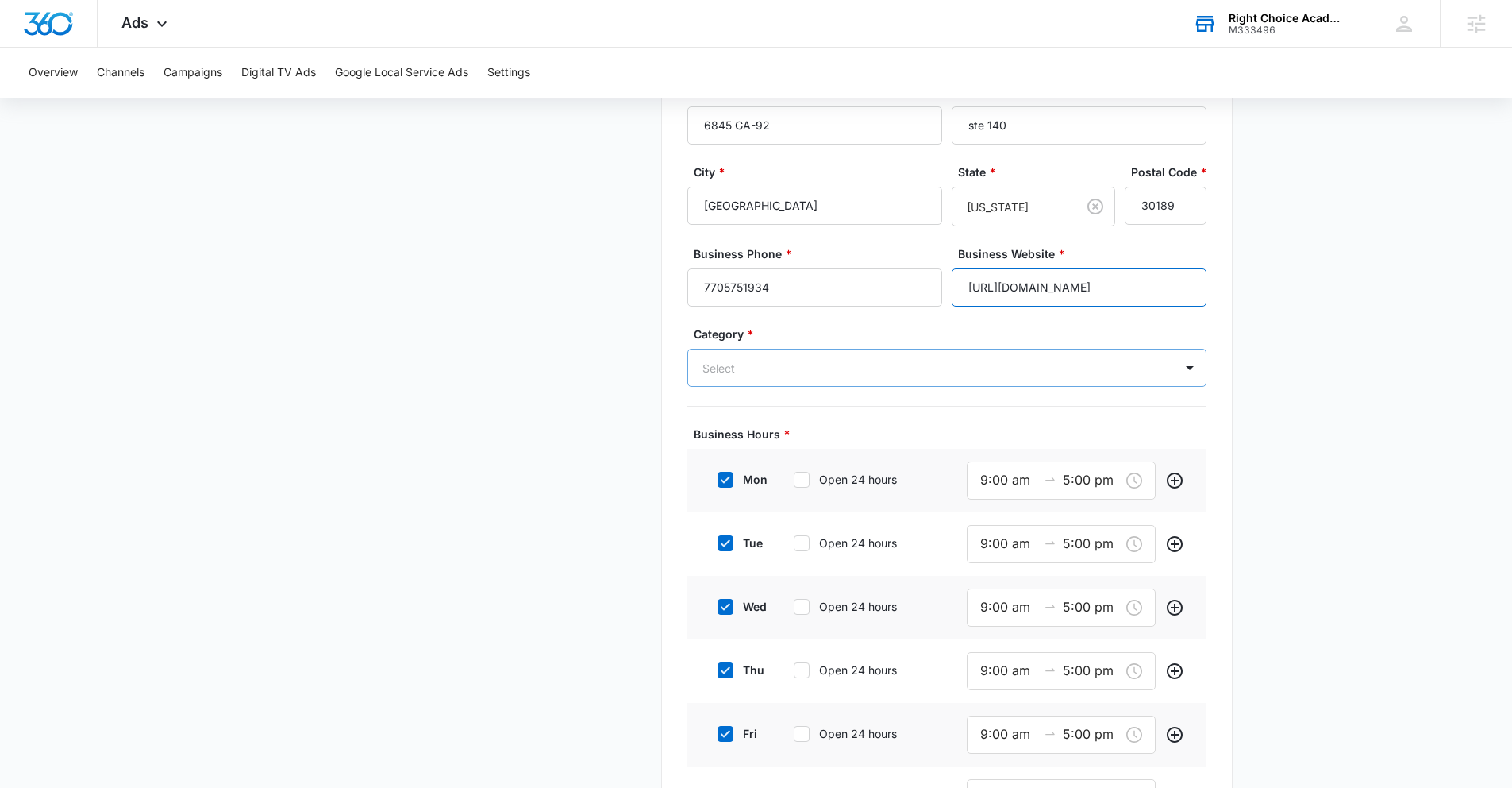
type input "[URL][DOMAIN_NAME]"
click at [844, 366] on div at bounding box center [928, 368] width 451 height 20
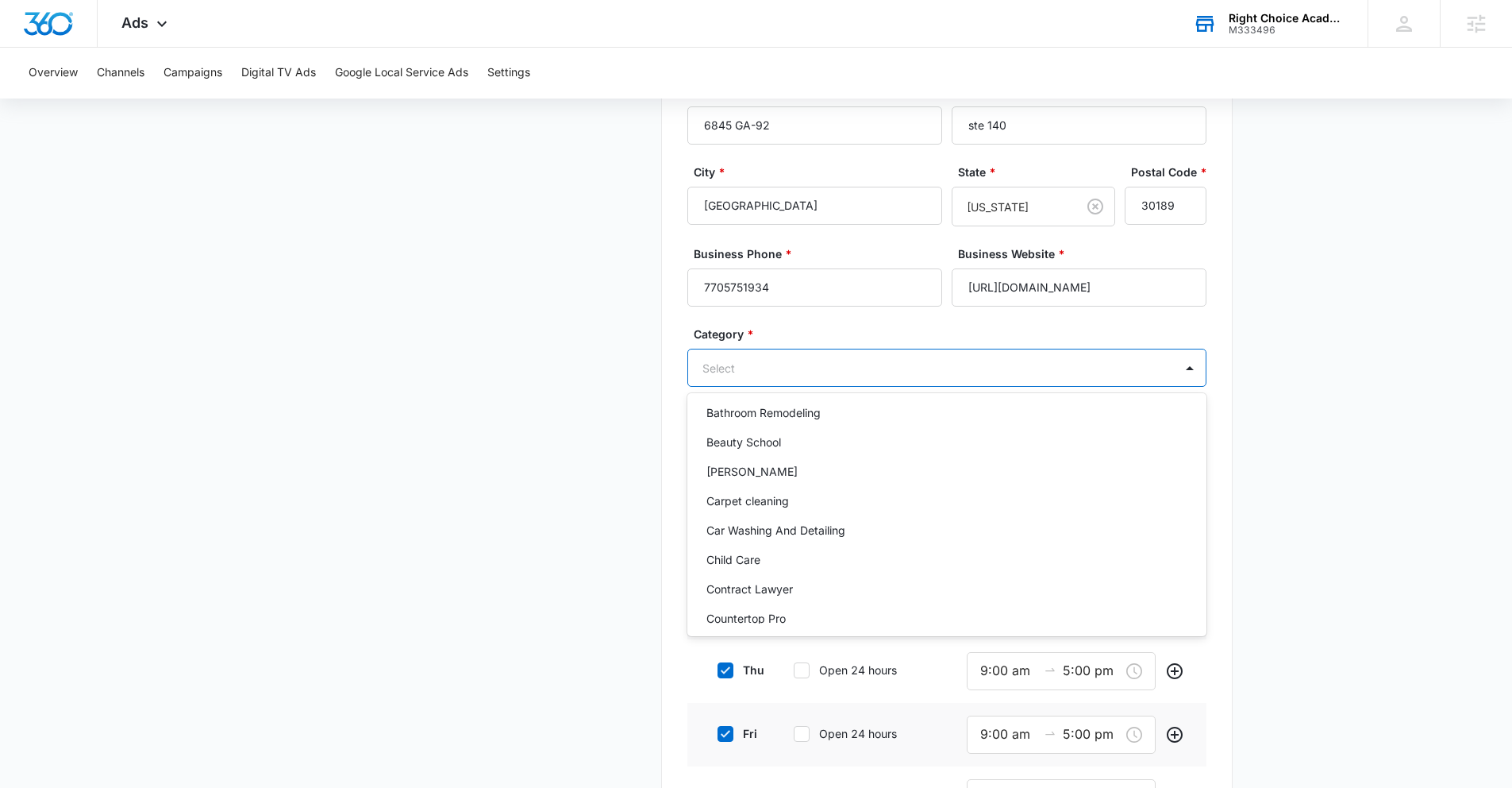
scroll to position [195, 0]
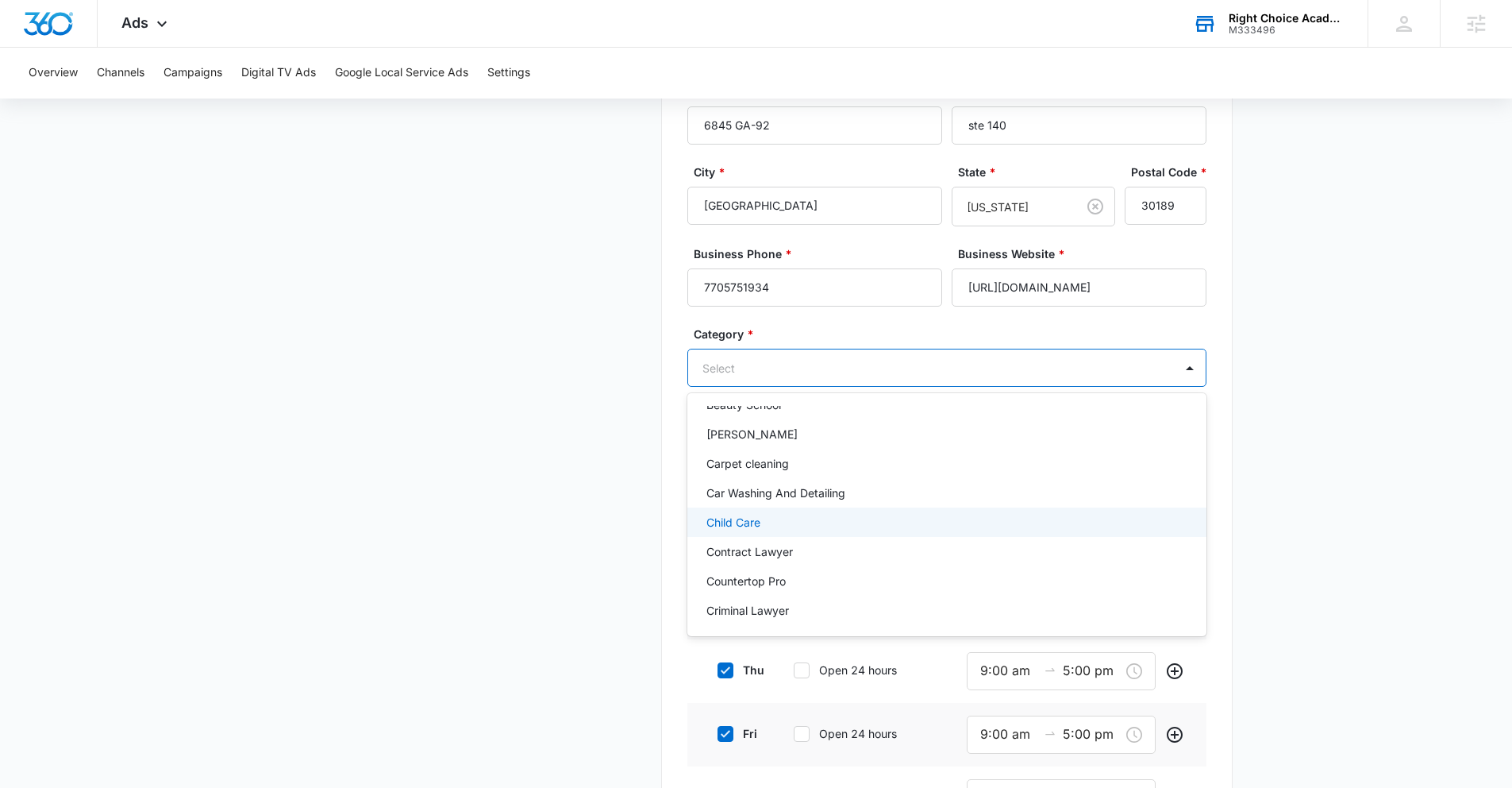
click at [771, 530] on div "Child Care" at bounding box center [945, 522] width 478 height 17
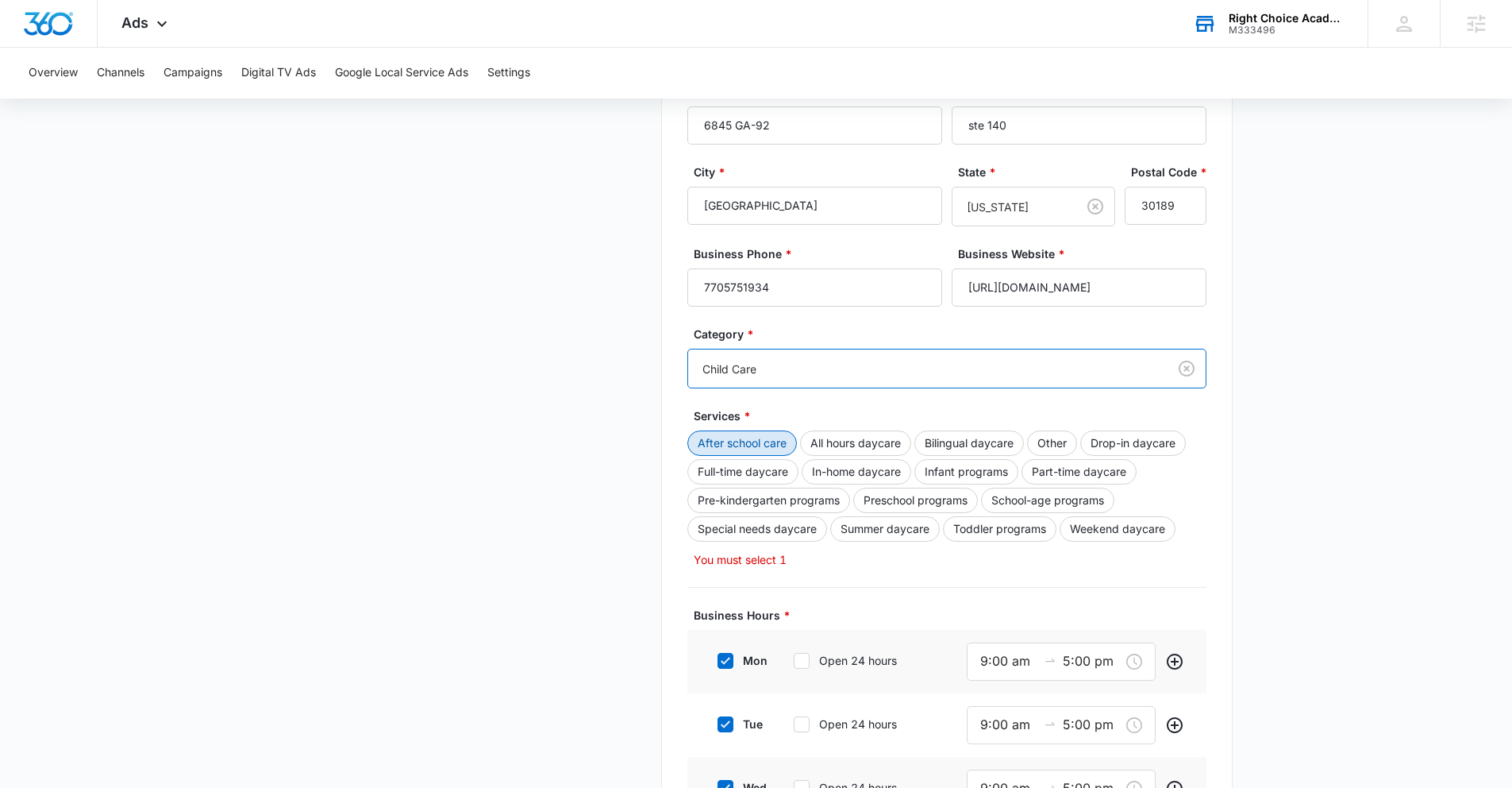
click at [753, 435] on button "After school care" at bounding box center [742, 443] width 109 height 25
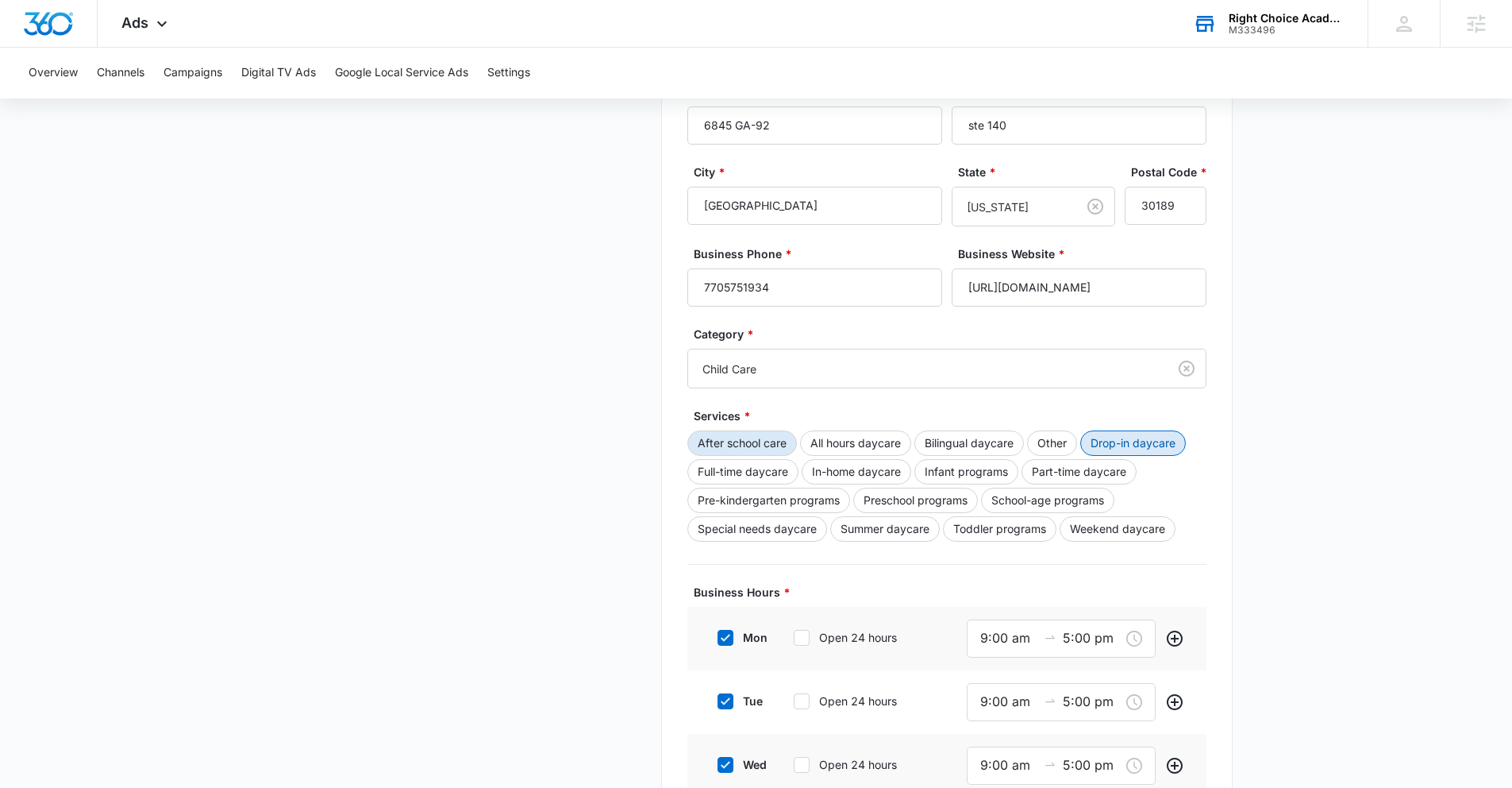
click at [1168, 438] on button "Drop-in daycare" at bounding box center [1133, 443] width 106 height 25
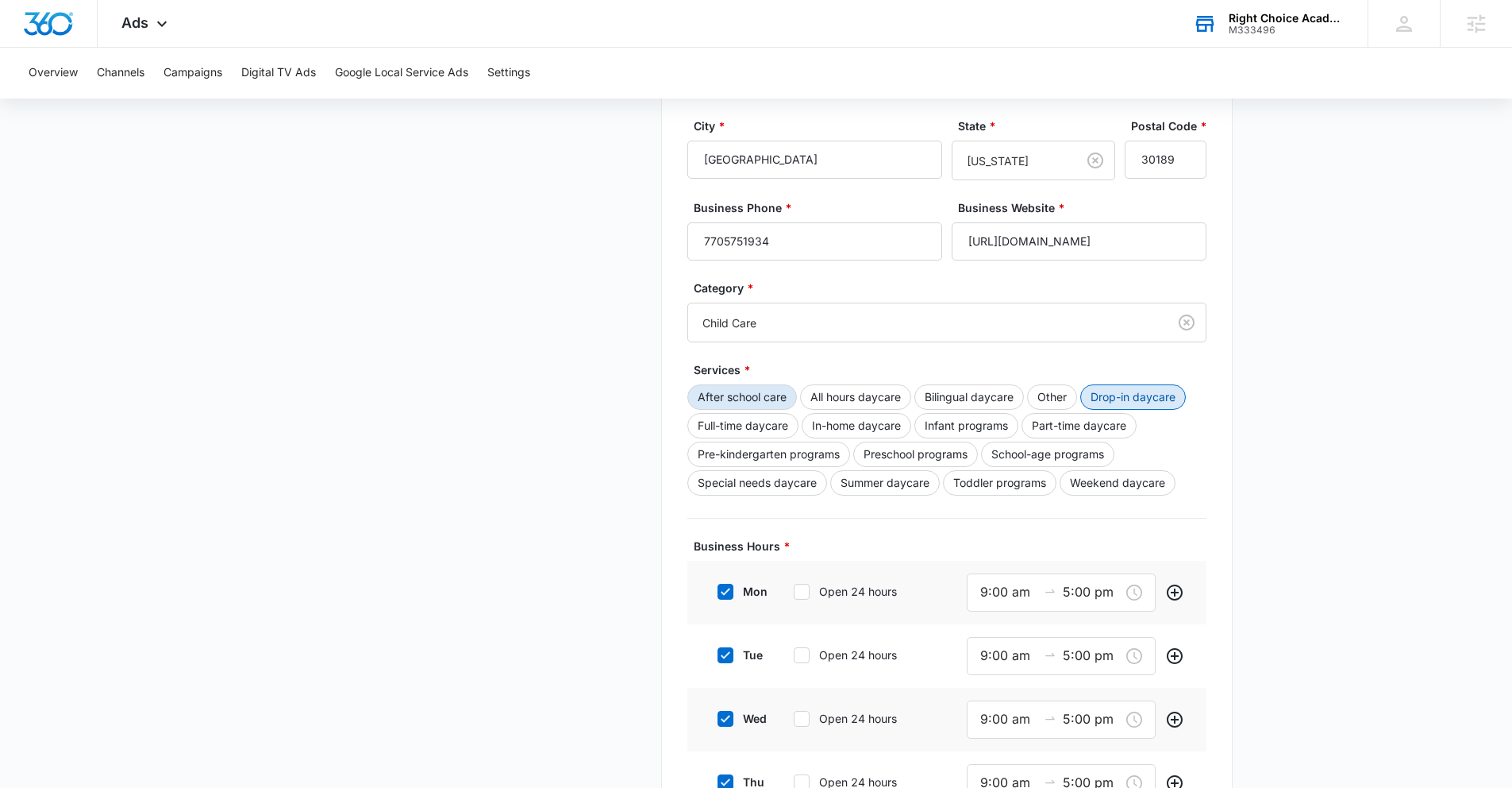
scroll to position [355, 0]
click at [924, 482] on button "Summer daycare" at bounding box center [885, 479] width 109 height 25
click at [931, 450] on button "Preschool programs" at bounding box center [916, 451] width 124 height 25
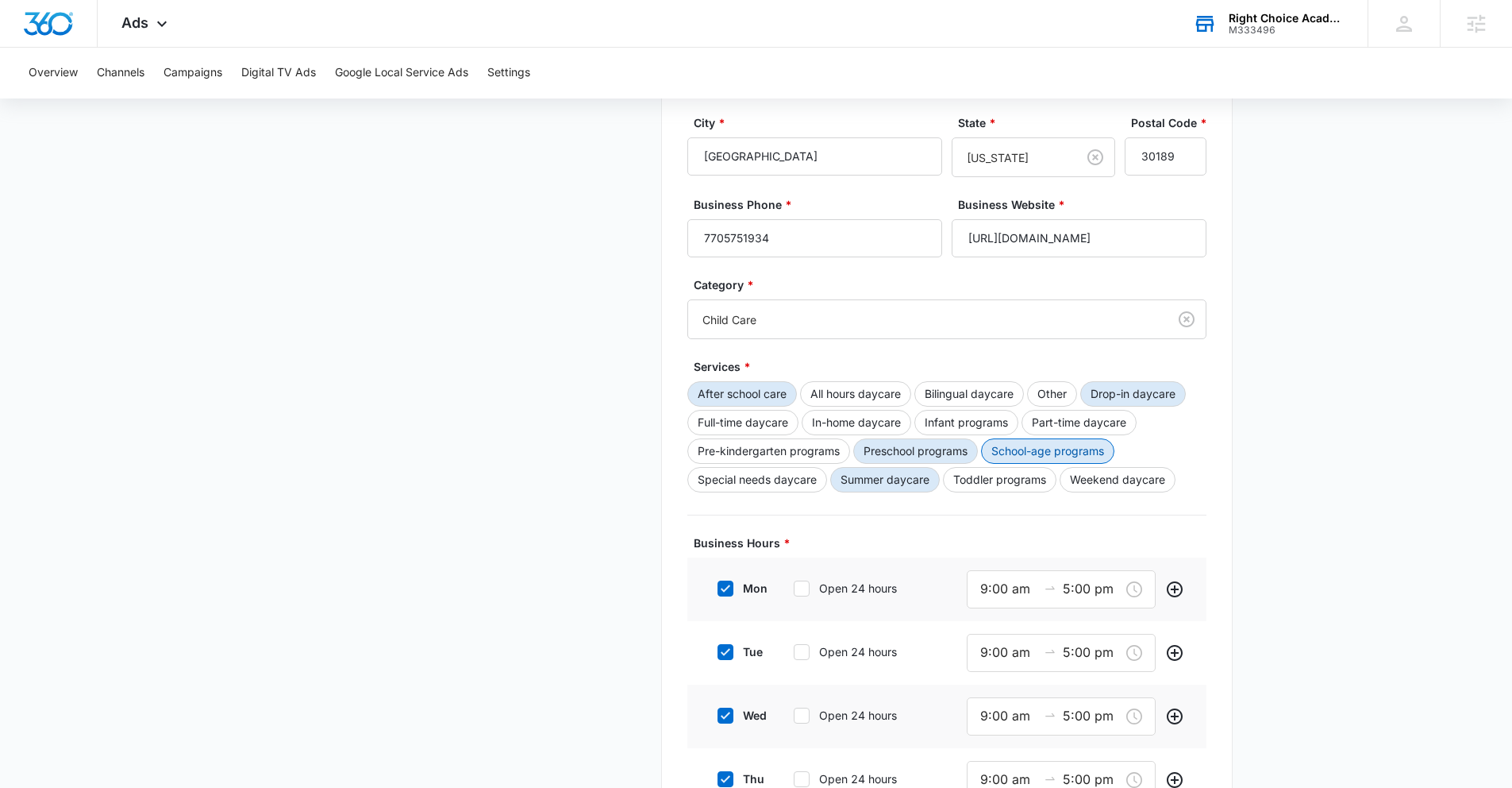
click at [1051, 455] on button "School-age programs" at bounding box center [1049, 451] width 134 height 25
click at [1125, 416] on button "Part-time daycare" at bounding box center [1079, 422] width 115 height 25
click at [967, 411] on button "Infant programs" at bounding box center [967, 422] width 104 height 25
click at [732, 427] on button "Full-time daycare" at bounding box center [743, 422] width 111 height 25
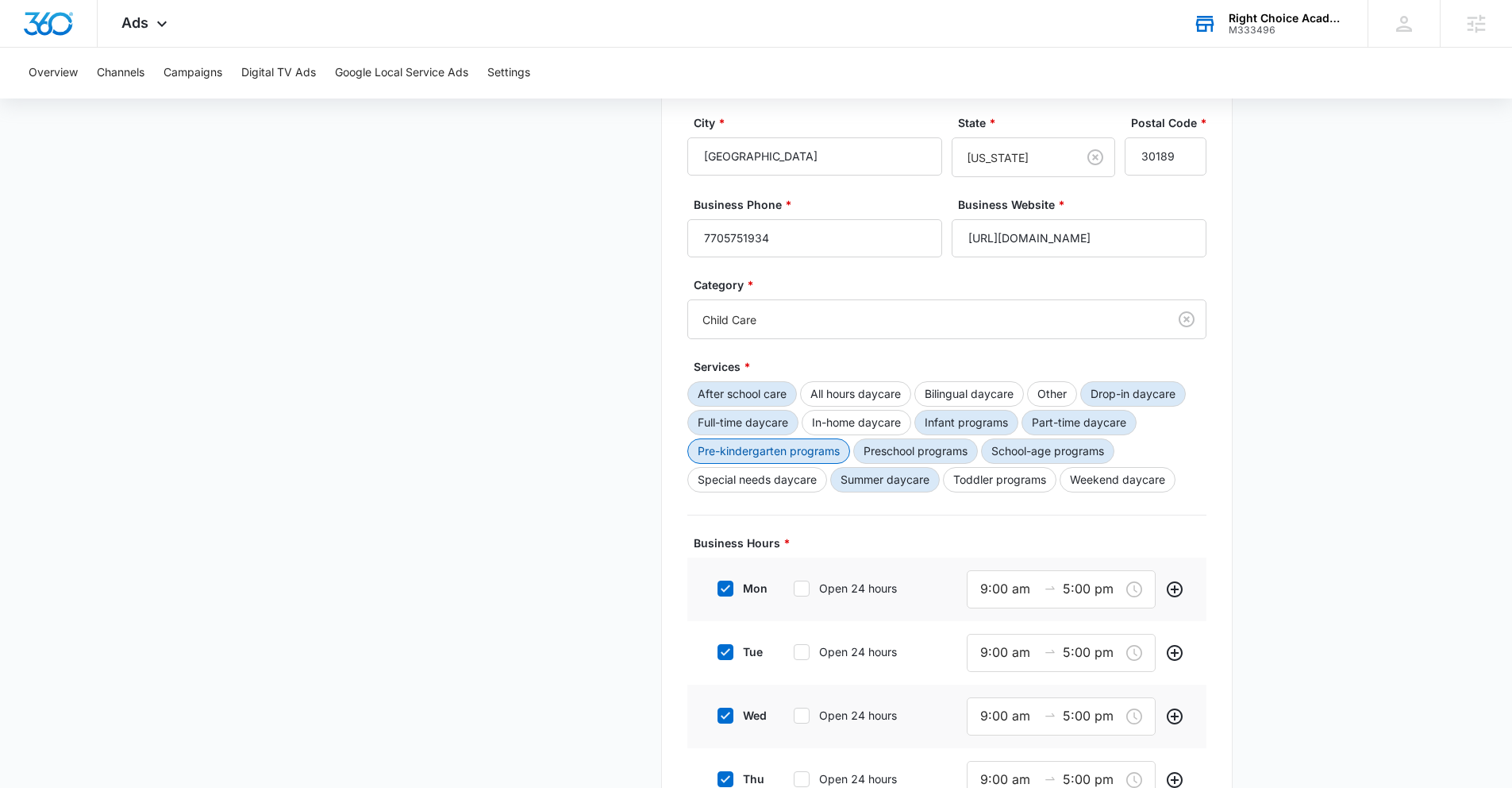
click at [786, 443] on button "Pre-kindergarten programs" at bounding box center [769, 451] width 163 height 25
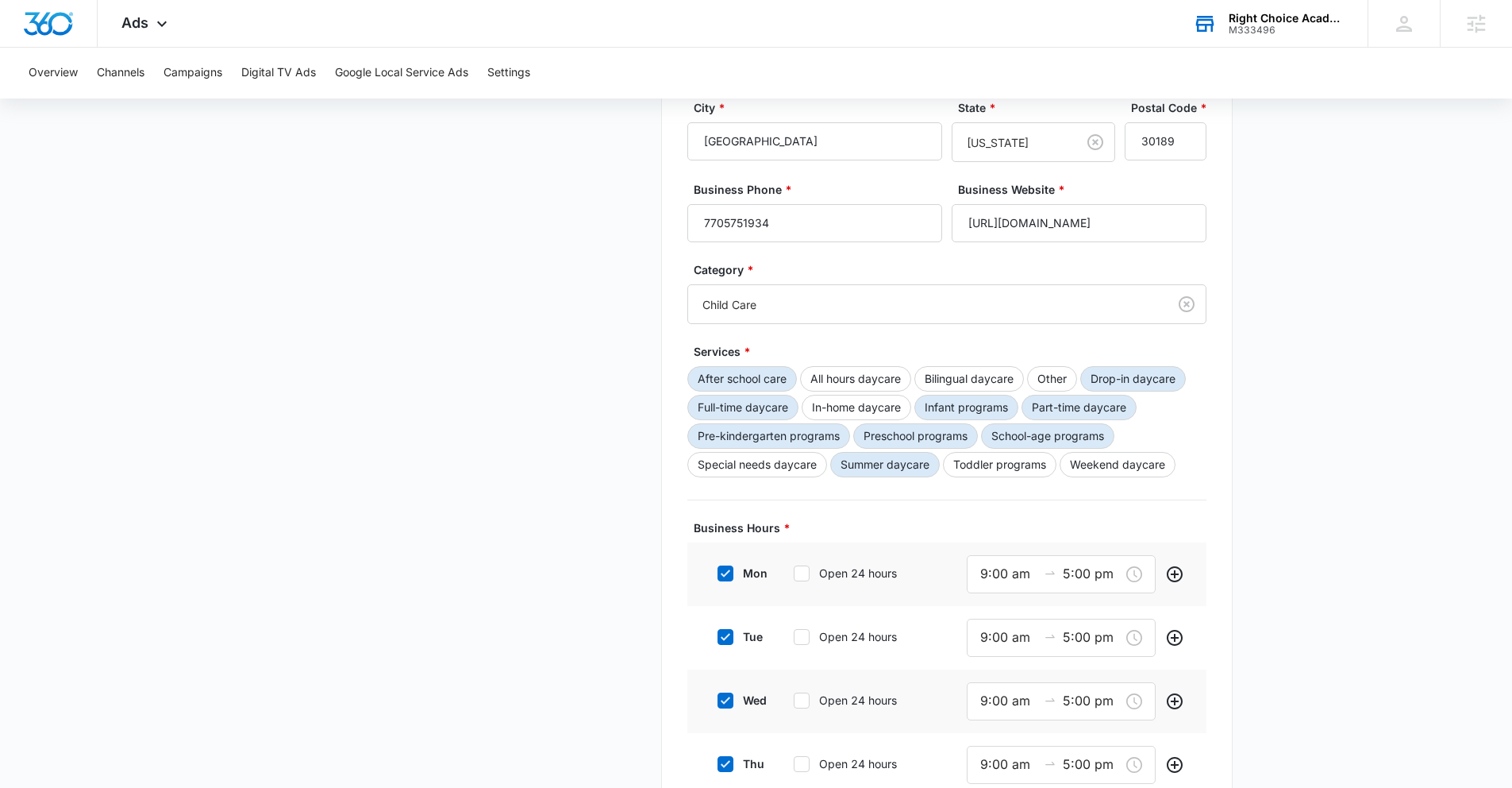
scroll to position [386, 0]
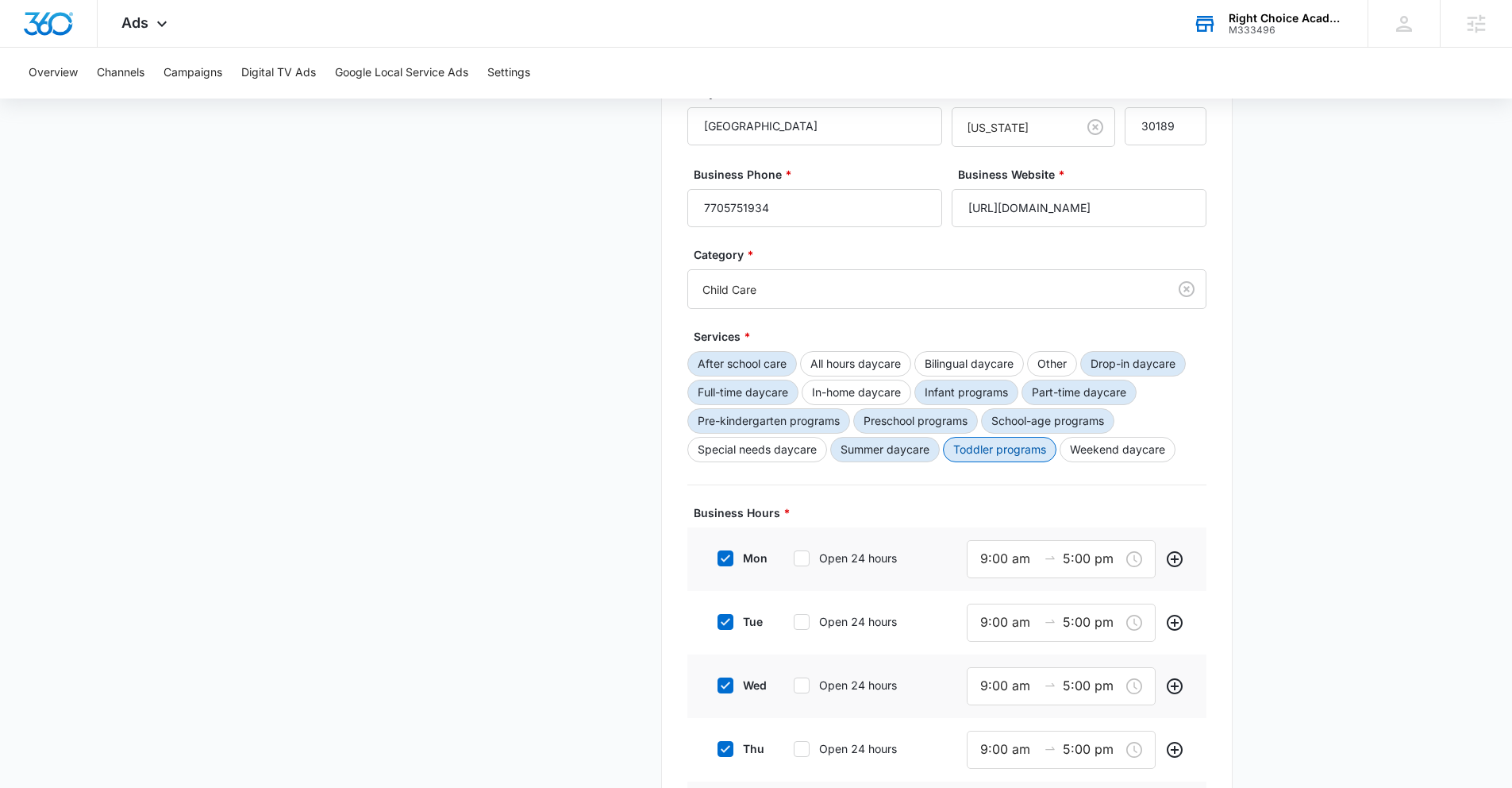
click at [1027, 450] on button "Toddler programs" at bounding box center [1000, 449] width 113 height 25
click at [1062, 356] on button "Other" at bounding box center [1051, 363] width 50 height 25
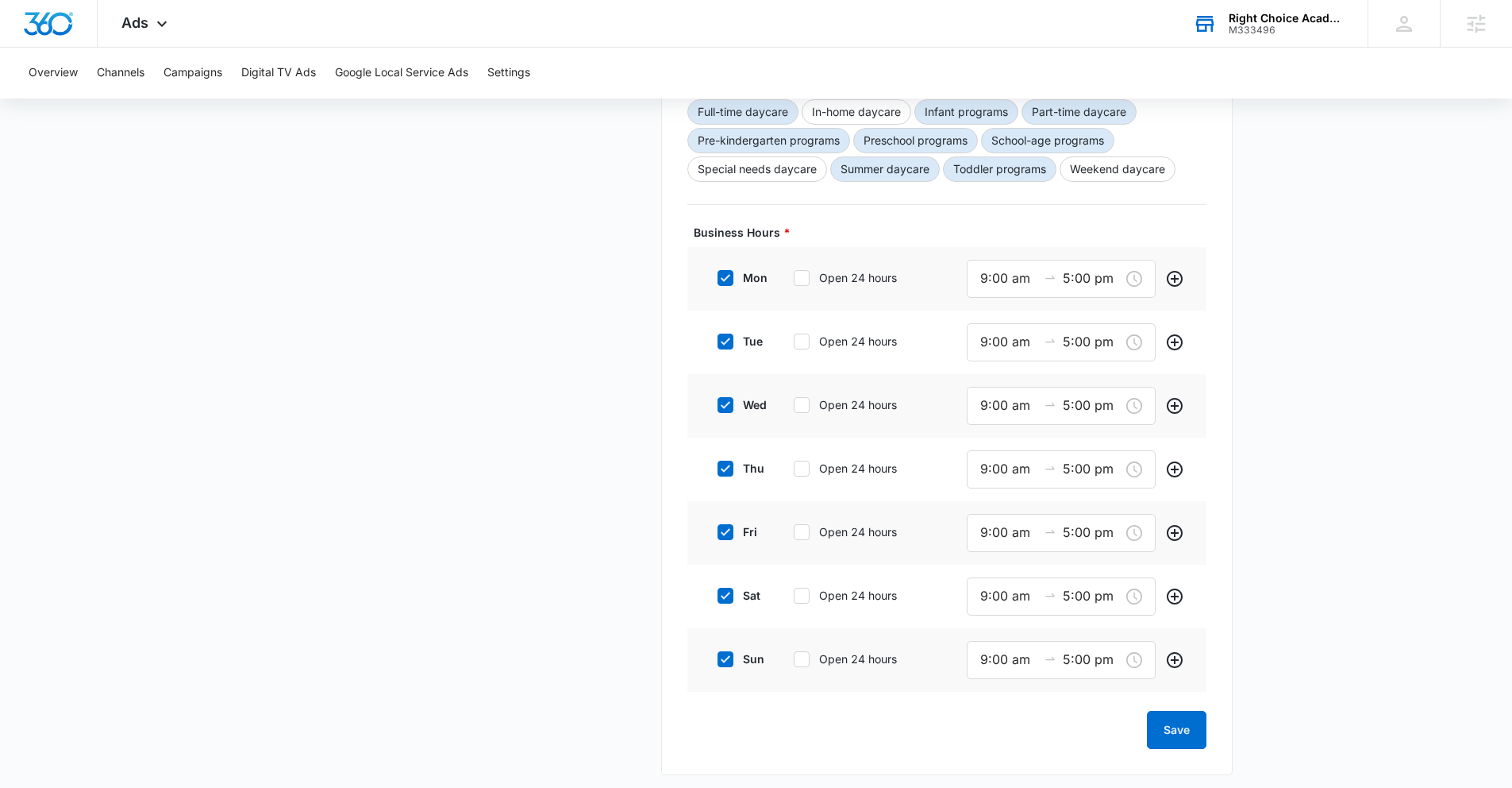
scroll to position [672, 0]
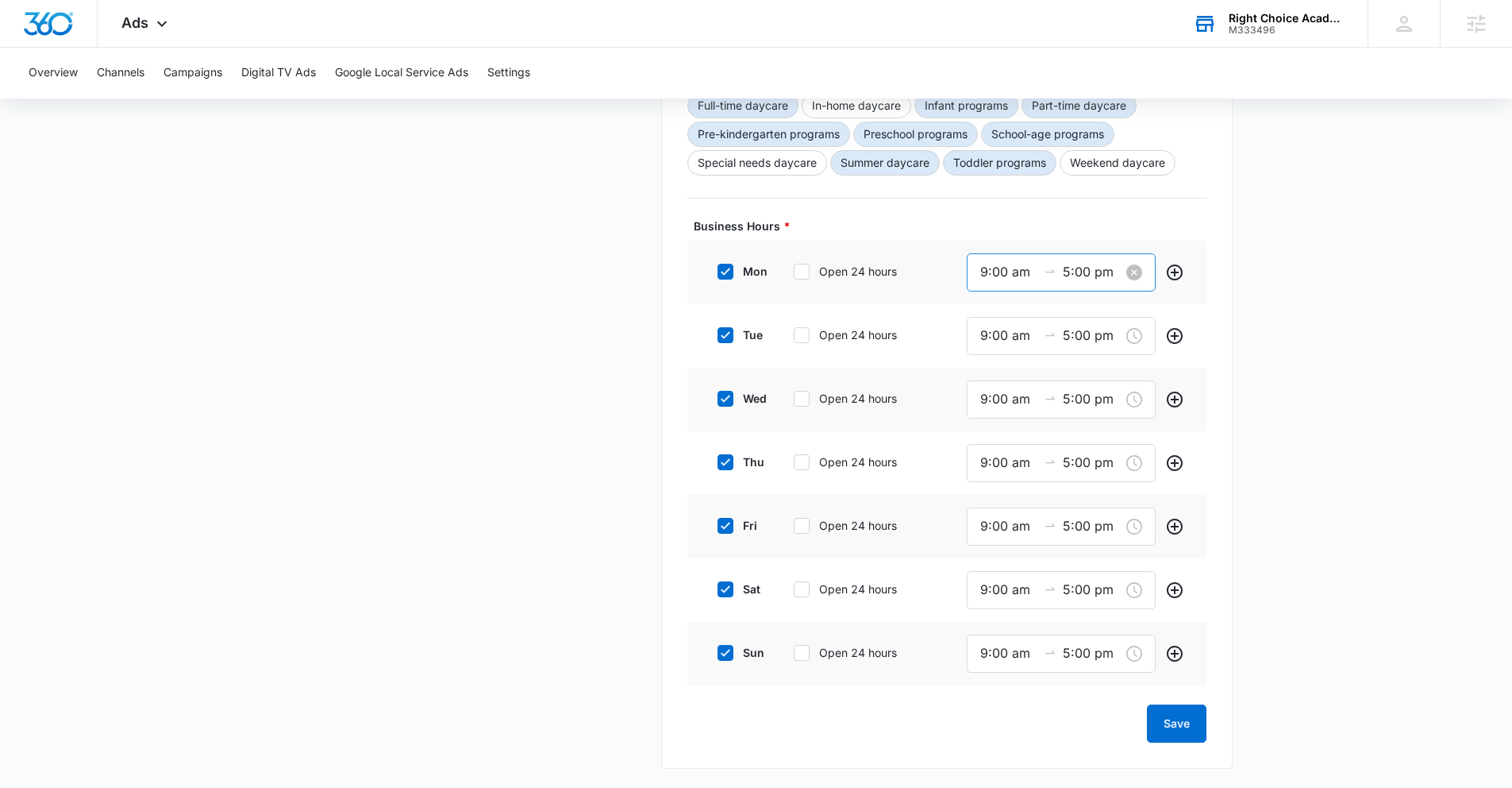
click at [985, 268] on input "9:00 am" at bounding box center [1009, 271] width 57 height 20
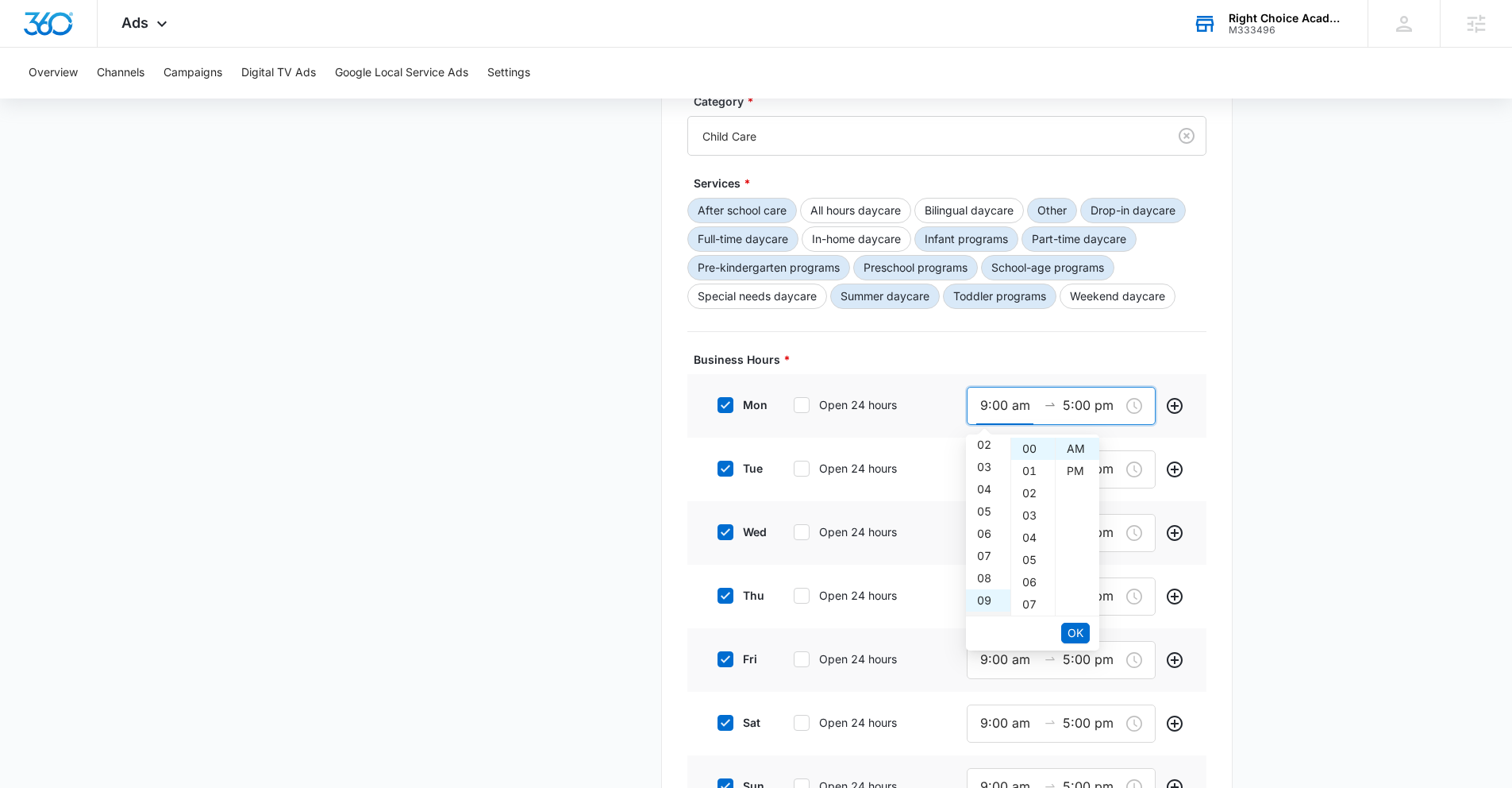
scroll to position [41, 0]
click at [984, 542] on div "06" at bounding box center [988, 541] width 44 height 23
type input "6:00 am"
click at [1075, 405] on input "5:00 pm" at bounding box center [1091, 405] width 57 height 20
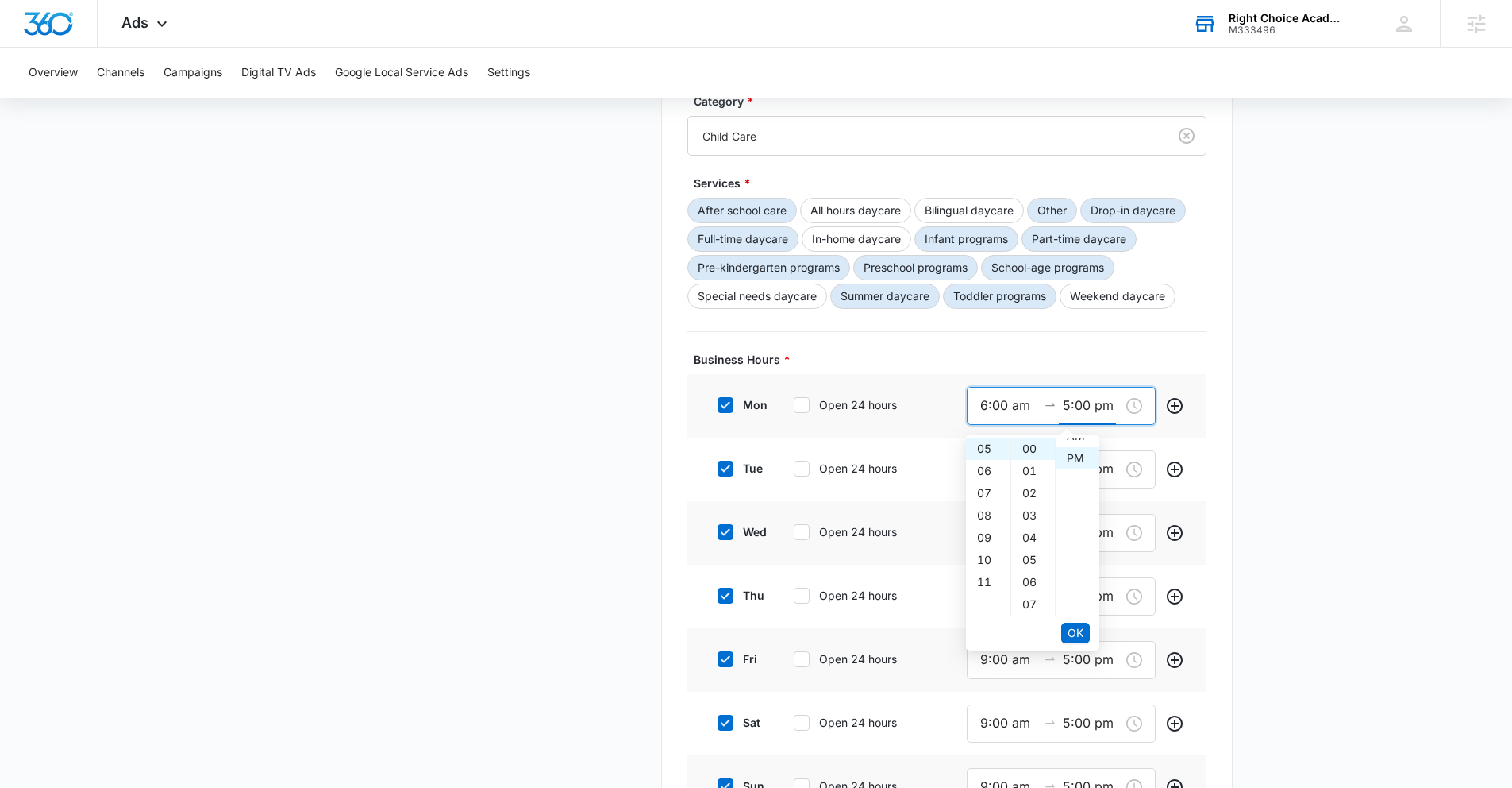
scroll to position [23, 0]
click at [1034, 588] on div "08" at bounding box center [1033, 594] width 43 height 23
click at [1082, 406] on input "5:08 pm" at bounding box center [1091, 405] width 57 height 20
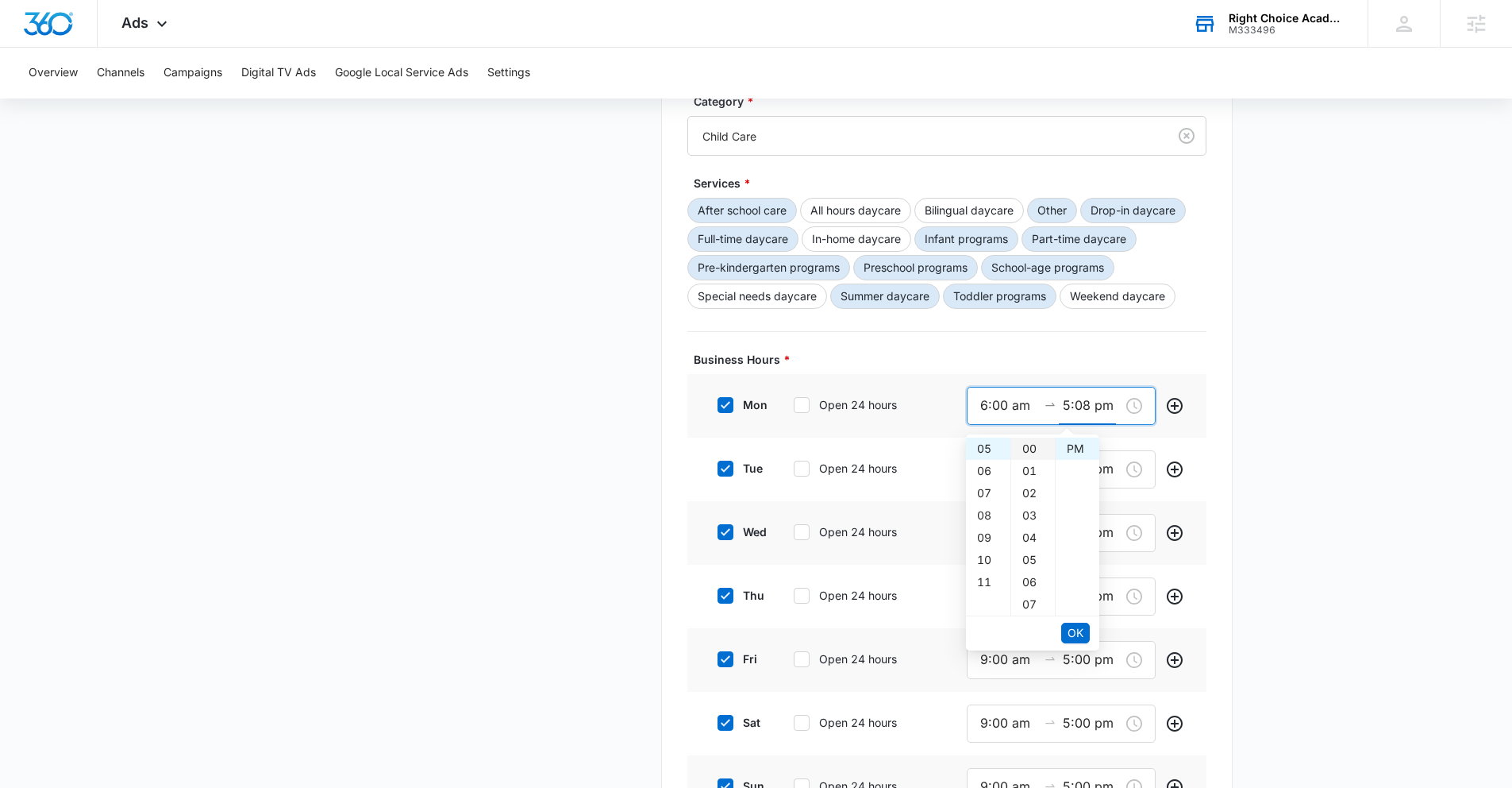
click at [1026, 450] on div "00" at bounding box center [1033, 449] width 43 height 23
click at [1072, 400] on input "5:00 pm" at bounding box center [1091, 405] width 57 height 20
click at [975, 511] on div "08" at bounding box center [988, 516] width 44 height 23
type input "8:00 pm"
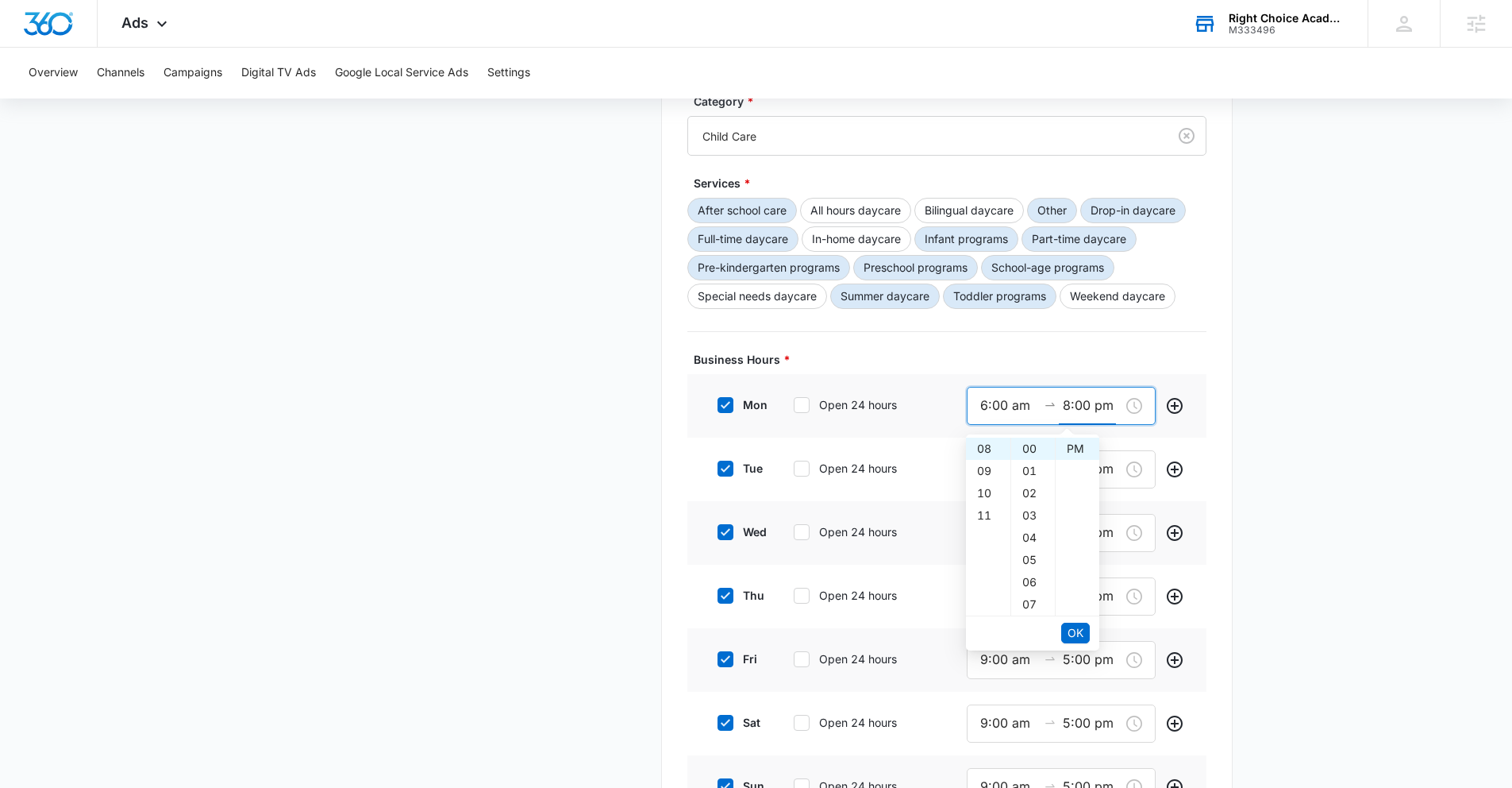
type input "9:00 am"
type input "5:00 pm"
click at [1276, 422] on main "Google Local Service Ads Beta Business Details Get Started Business Verificatio…" at bounding box center [756, 266] width 1512 height 1310
click at [984, 402] on input "9:00 am" at bounding box center [1009, 405] width 57 height 20
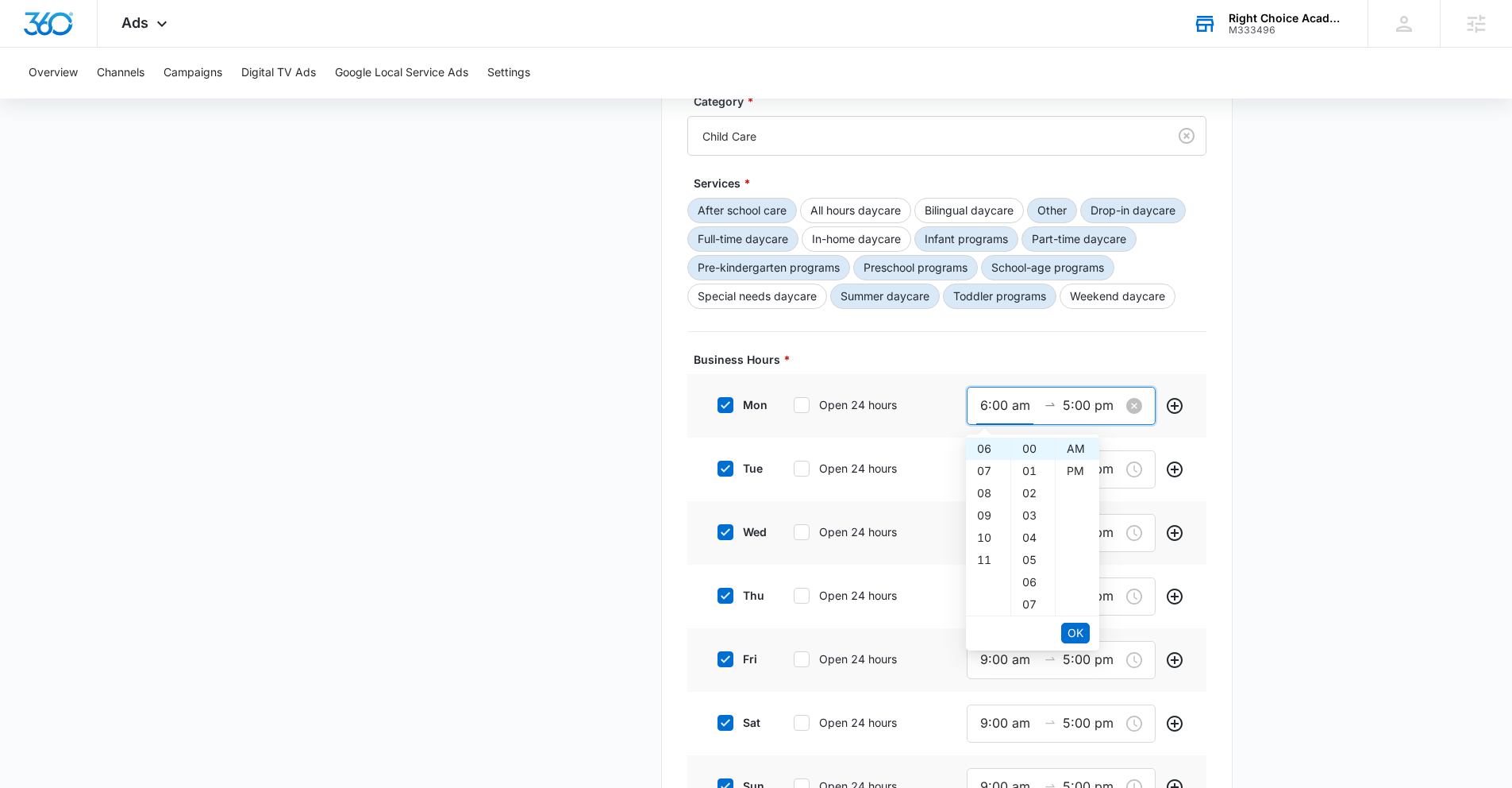
type input "6:00 am"
click at [1067, 407] on input "5:00 pm" at bounding box center [1091, 405] width 57 height 20
click at [1080, 624] on span "OK" at bounding box center [1075, 632] width 16 height 18
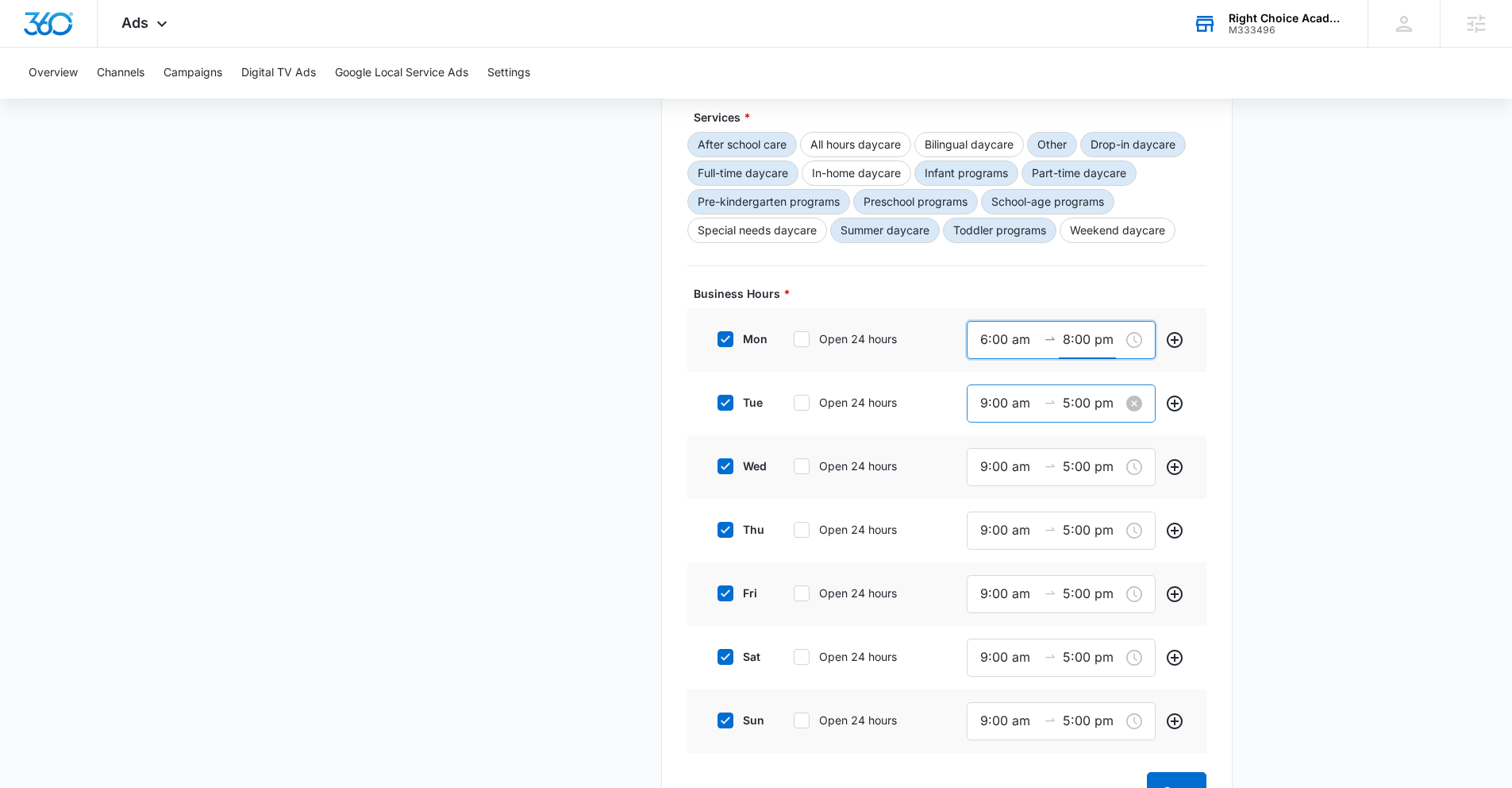
scroll to position [607, 0]
type input "8:00 pm"
click at [984, 405] on input "9:00 am" at bounding box center [1009, 401] width 57 height 20
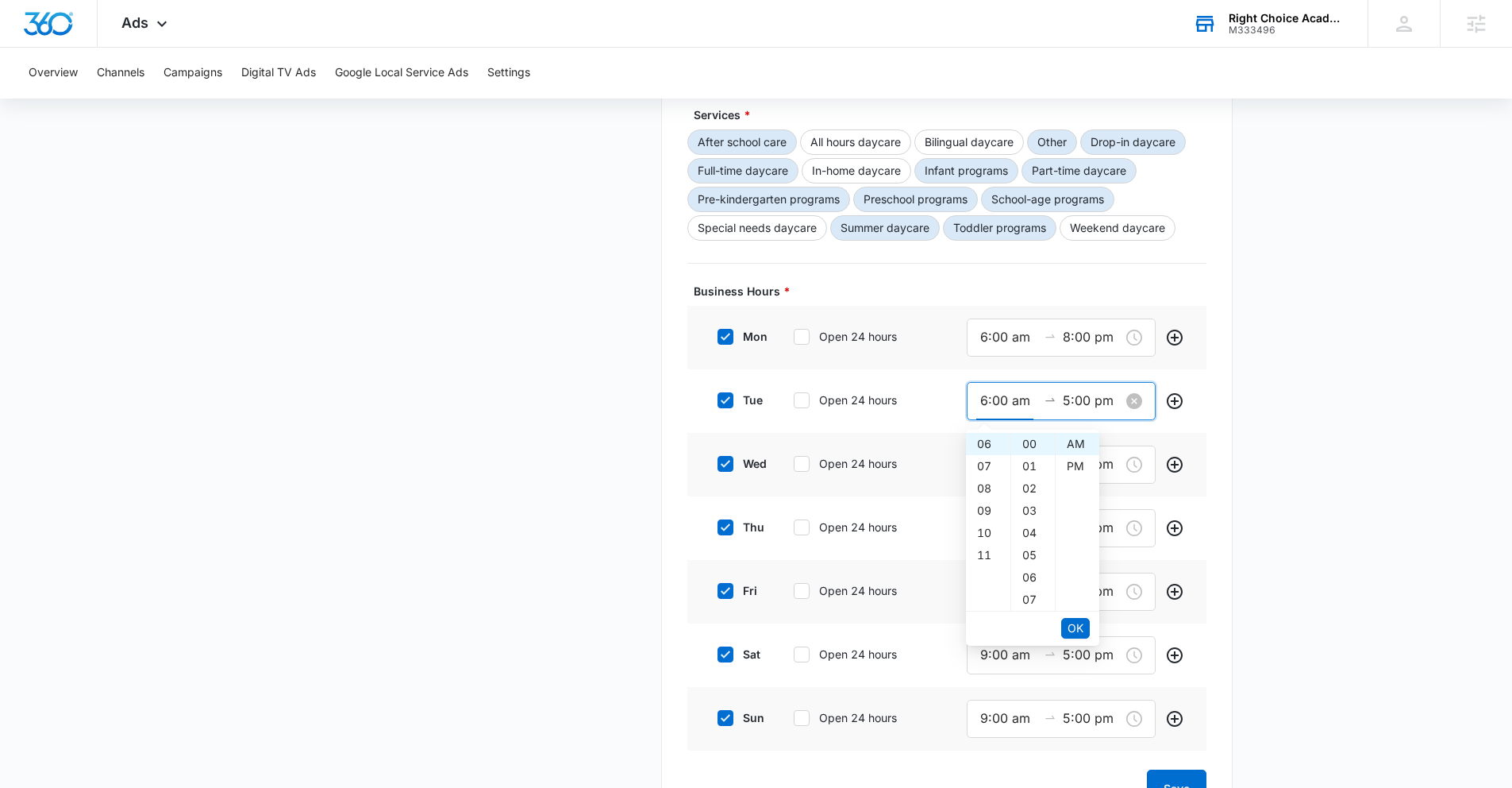
type input "6:00 am"
click at [1072, 401] on input "5:00 pm" at bounding box center [1091, 401] width 57 height 20
click at [1070, 400] on input "5:00 pm" at bounding box center [1091, 401] width 57 height 20
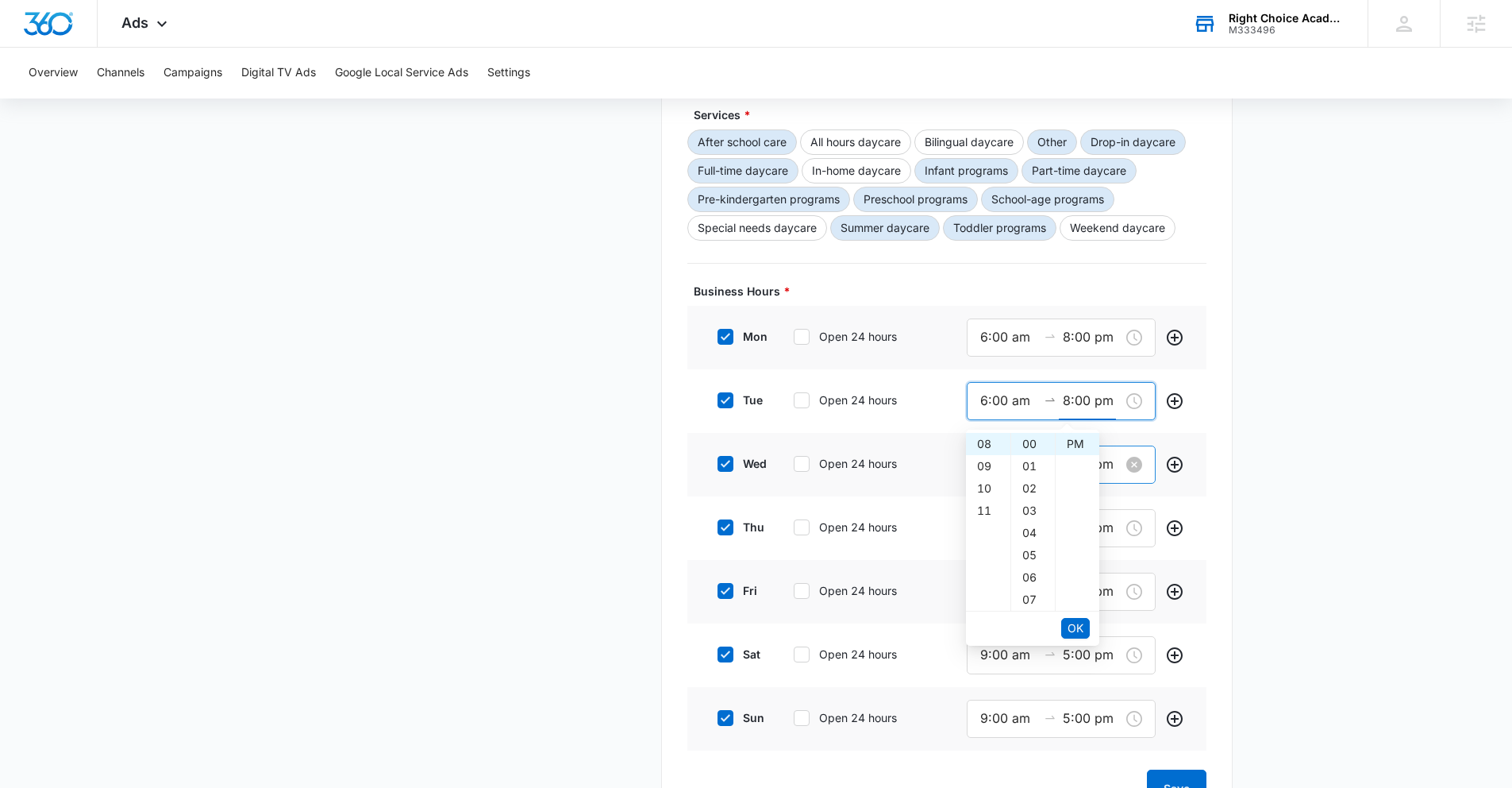
type input "8:00 pm"
type input "9:00 am"
type input "5:00 pm"
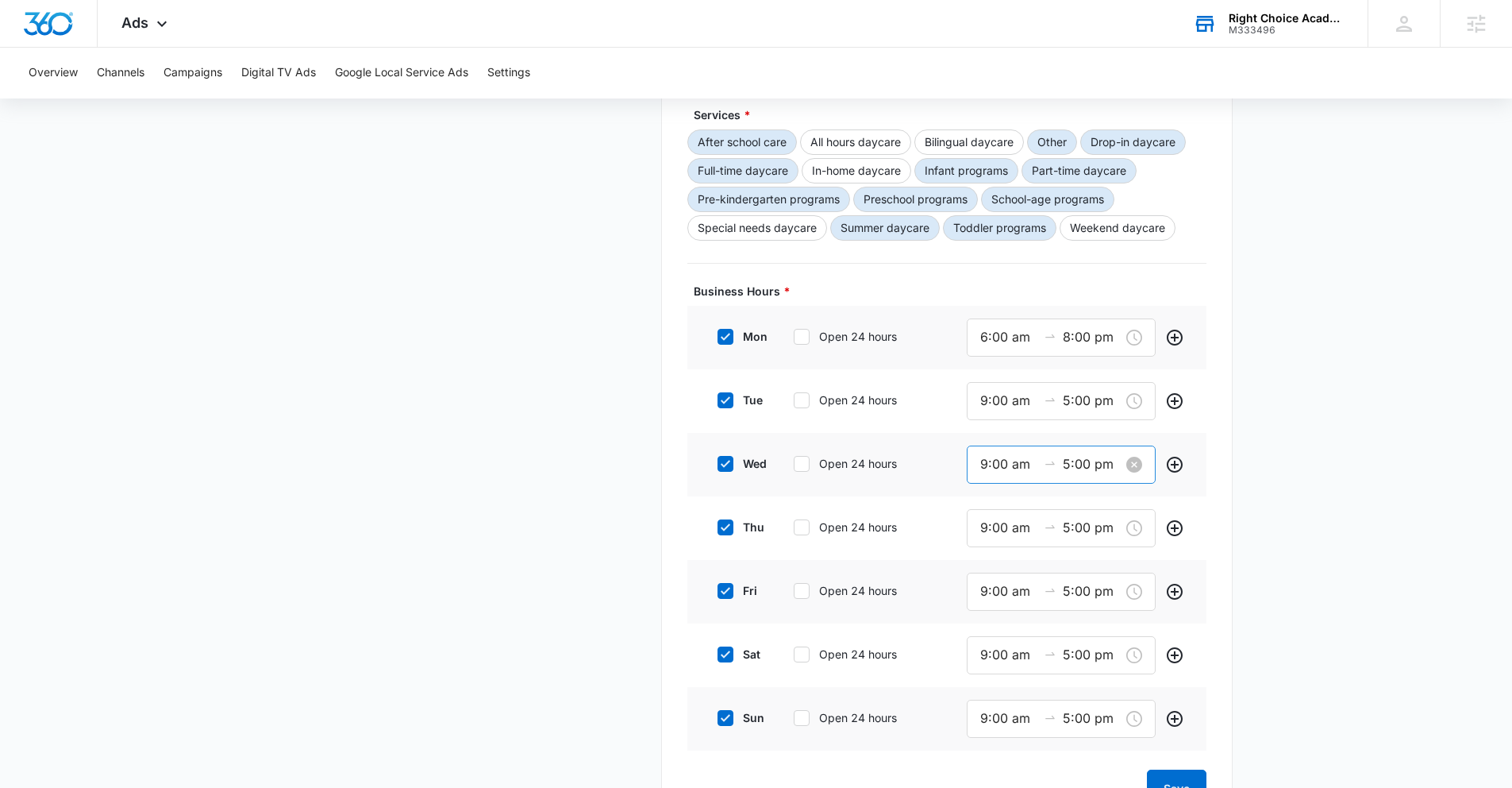
click at [1134, 451] on body "Ads Apps Reputation Websites Forms CRM Email Social Payments POS Content Ads In…" at bounding box center [756, 186] width 1512 height 1586
click at [986, 462] on input "9:00 am" at bounding box center [1009, 464] width 57 height 20
type input "6:00 am"
click at [1067, 460] on input "5:00 pm" at bounding box center [1091, 464] width 57 height 20
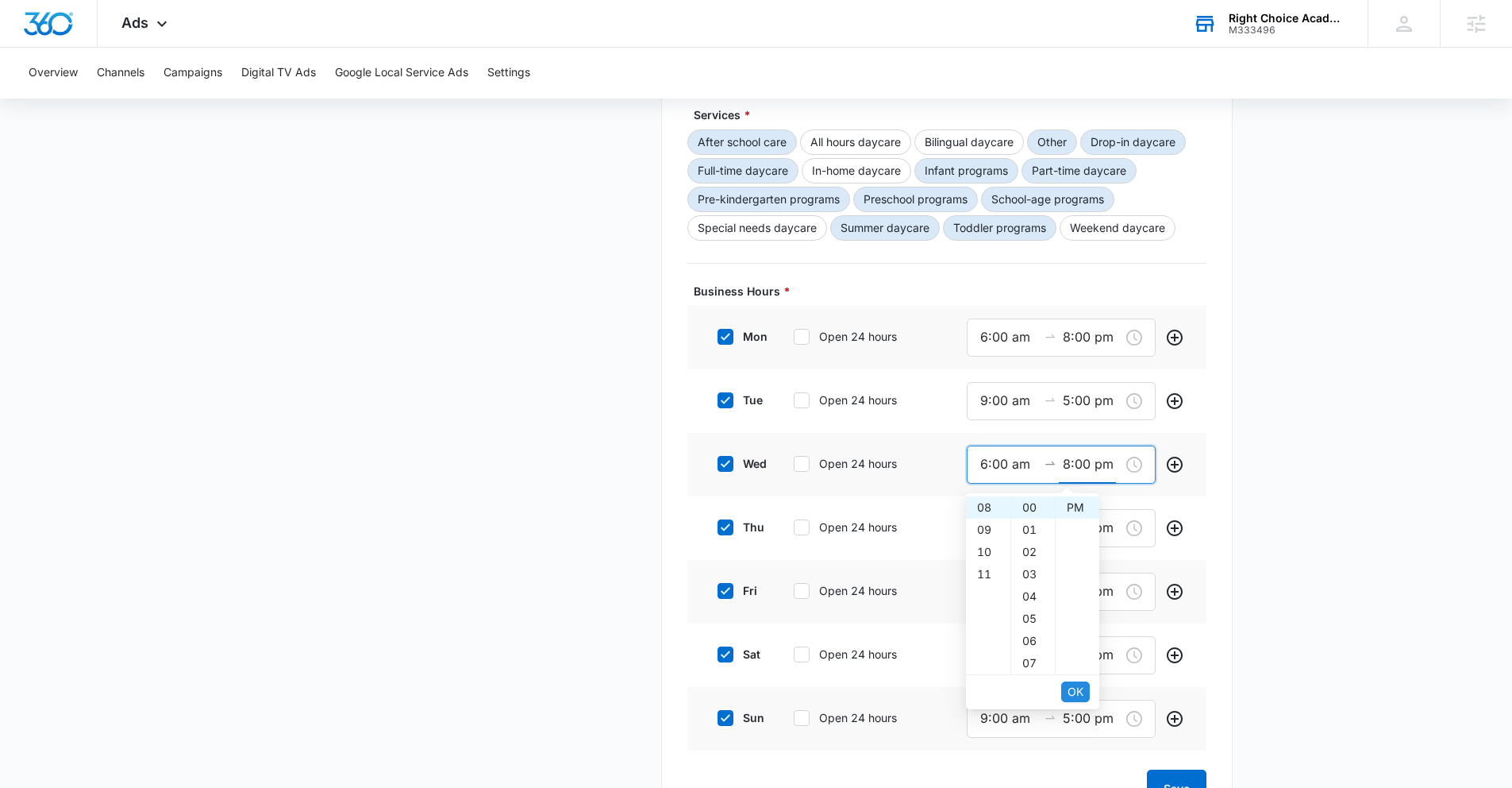
click at [1077, 694] on span "OK" at bounding box center [1075, 692] width 16 height 18
type input "8:00 pm"
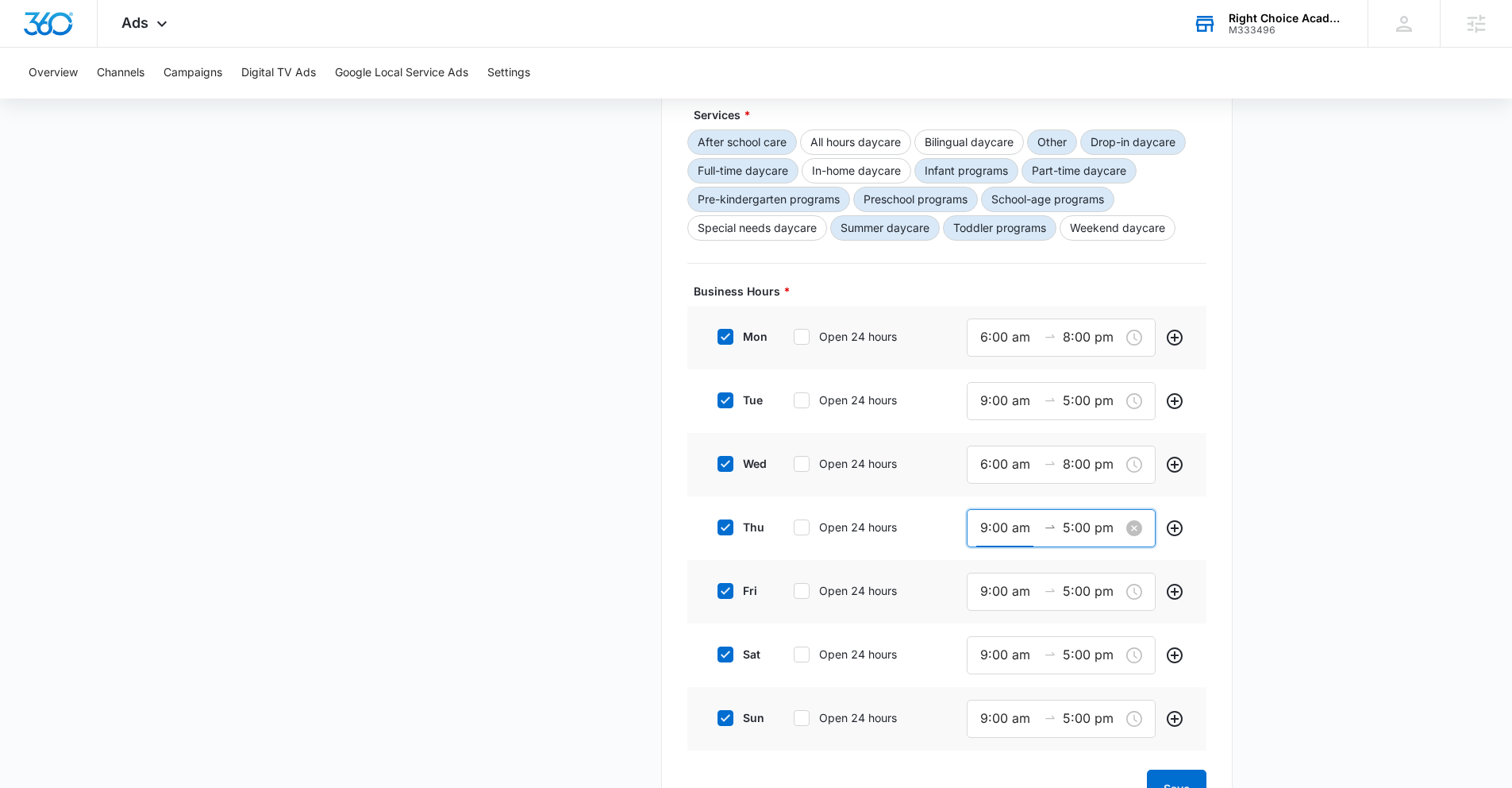
click at [985, 528] on input "9:00 am" at bounding box center [1009, 527] width 57 height 20
type input "6:00 am"
click at [1067, 528] on input "5:00 pm" at bounding box center [1091, 527] width 57 height 20
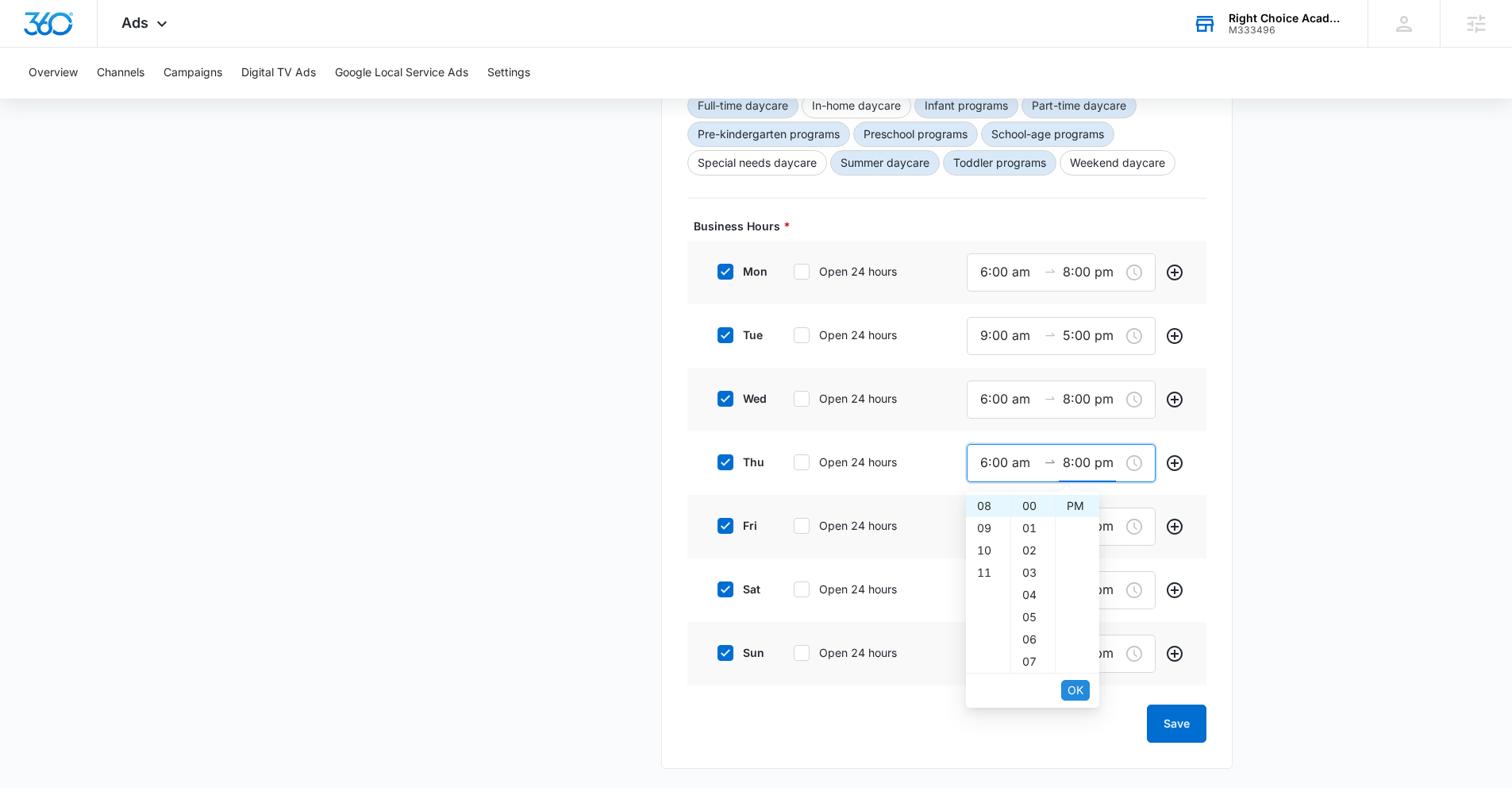
click at [1075, 684] on span "OK" at bounding box center [1075, 690] width 16 height 18
type input "8:00 pm"
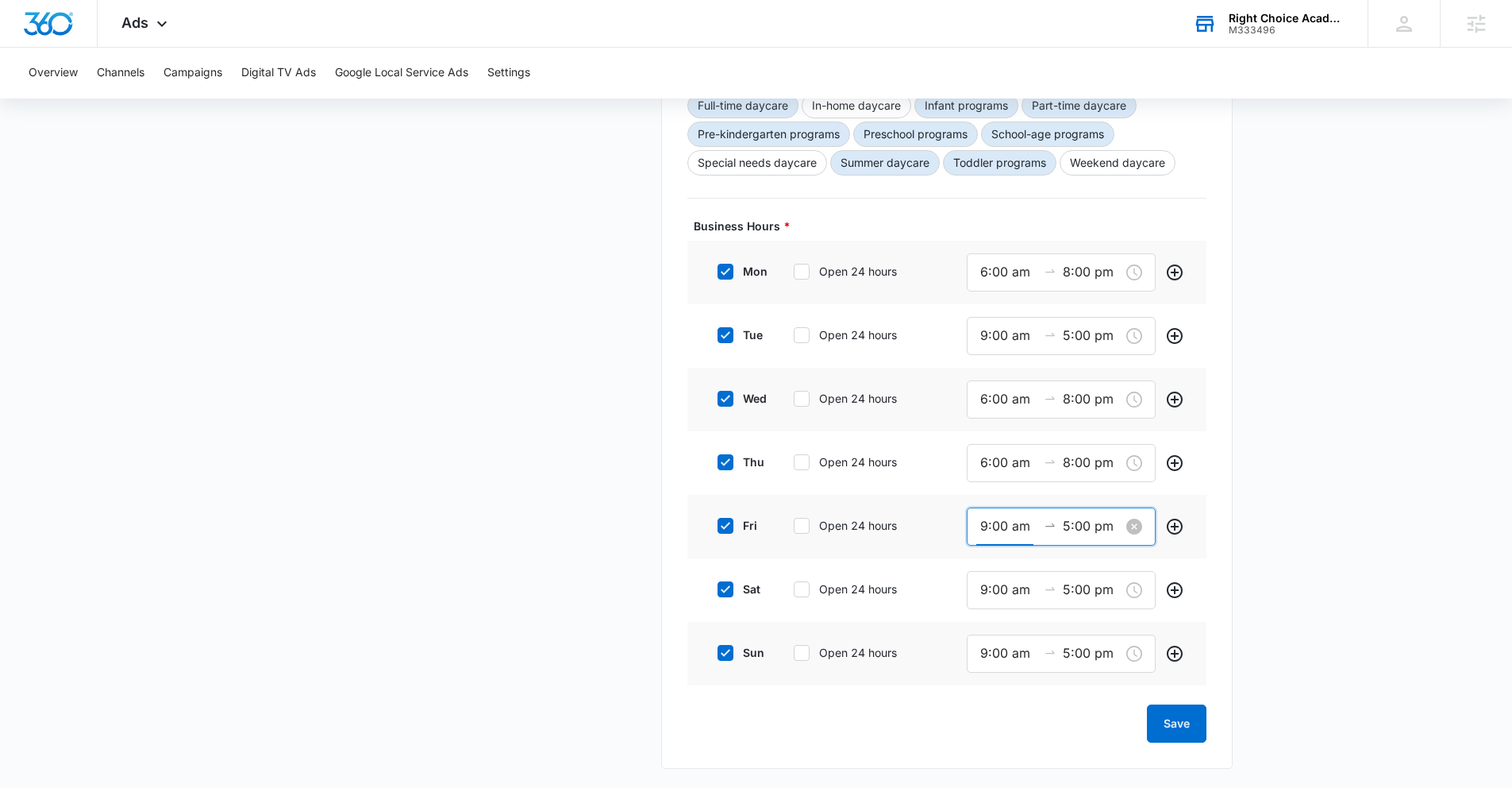
click at [986, 524] on input "9:00 am" at bounding box center [1009, 526] width 57 height 20
type input "6:00 am"
click at [1066, 526] on input "5:00 pm" at bounding box center [1091, 526] width 57 height 20
type input "8:00 pm"
type input "9:00 am"
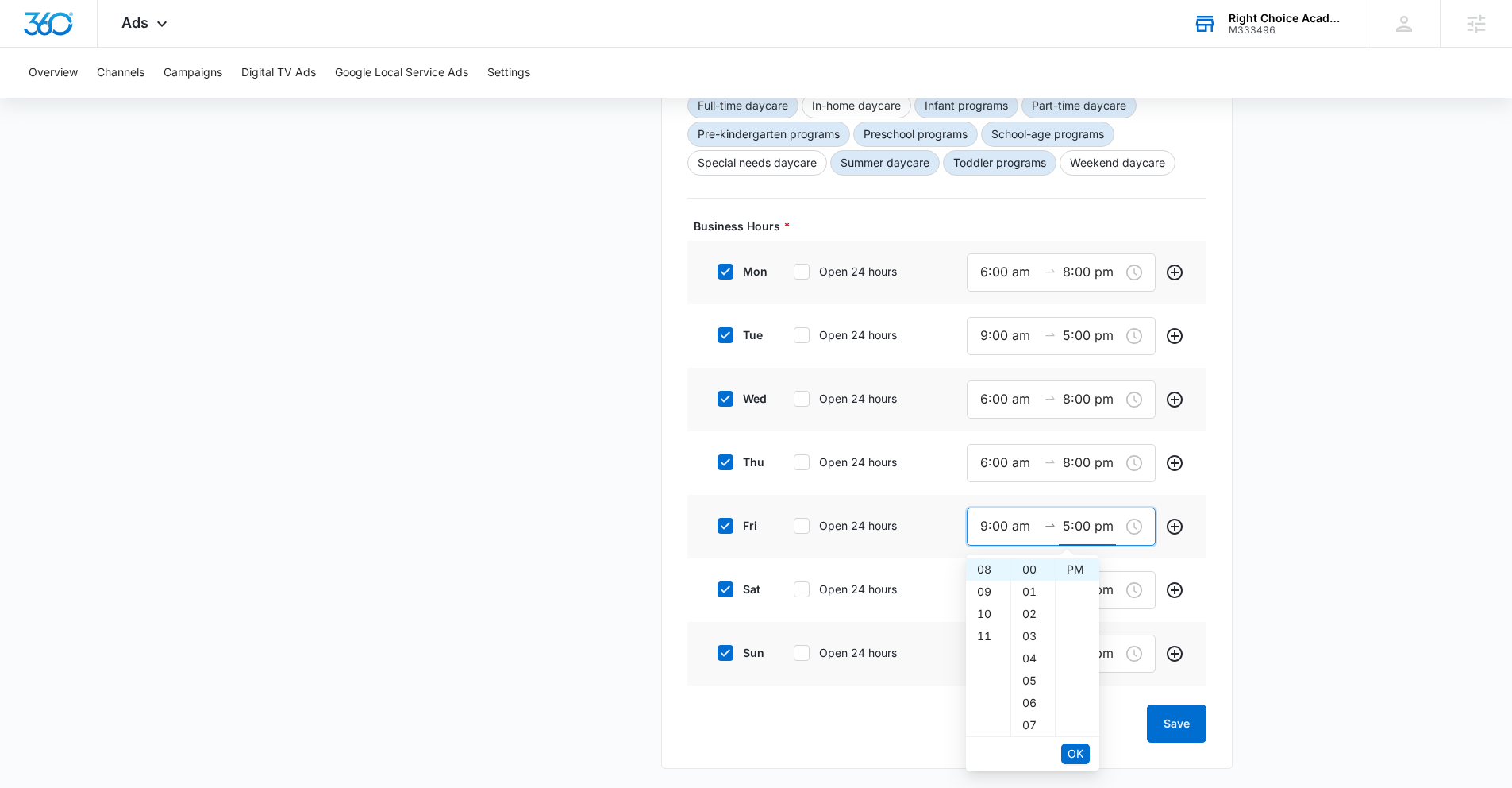
click at [1217, 548] on div "Business Details To get started, enter your business location's name and select…" at bounding box center [947, 147] width 572 height 1244
click at [1068, 529] on input "5:00 pm" at bounding box center [1091, 526] width 57 height 20
click at [1076, 755] on span "OK" at bounding box center [1075, 753] width 16 height 18
type input "8:00 pm"
click at [987, 521] on input "9:00 am" at bounding box center [1009, 526] width 57 height 20
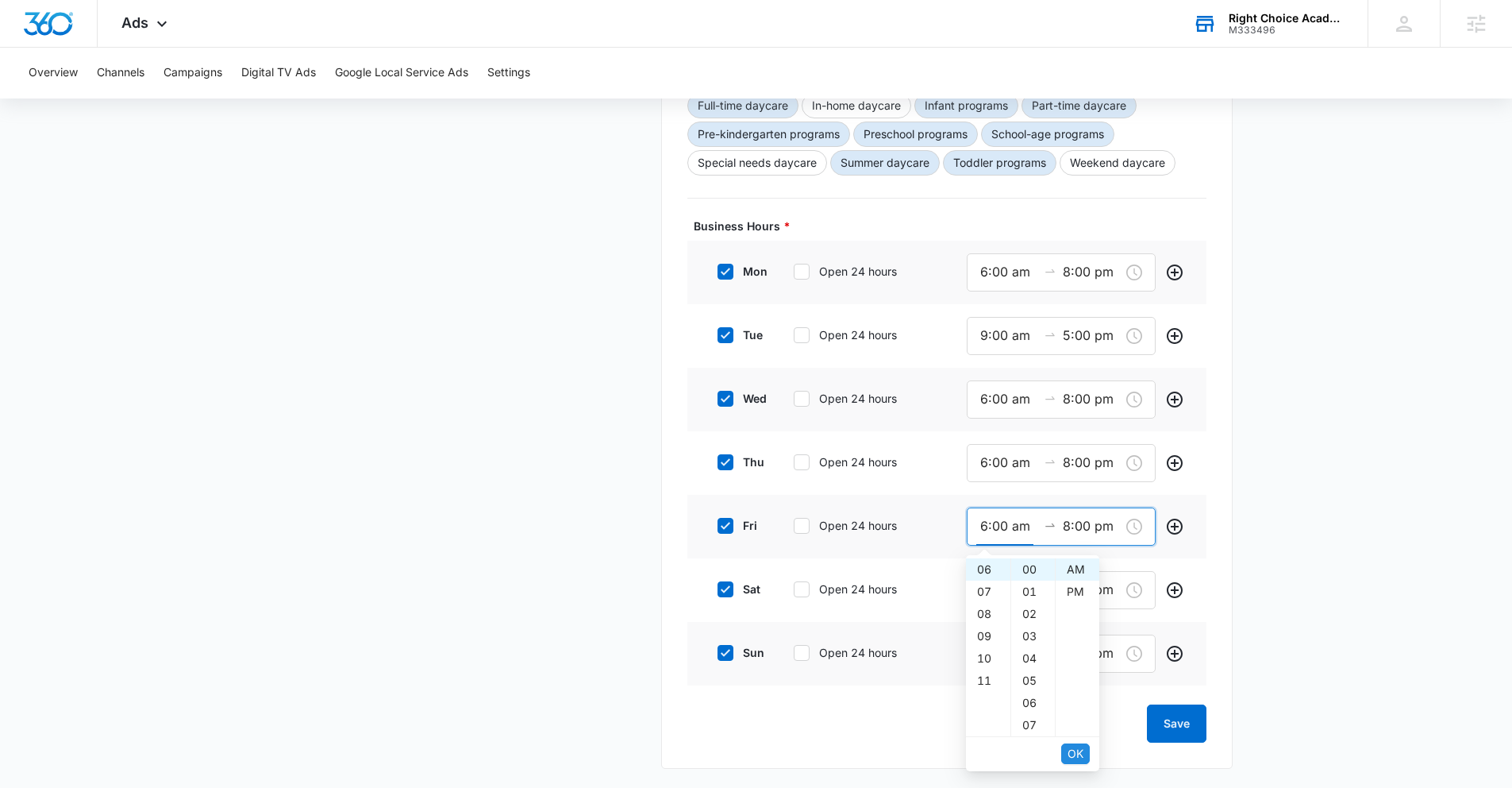
click at [1076, 748] on span "OK" at bounding box center [1075, 753] width 16 height 18
type input "6:00 am"
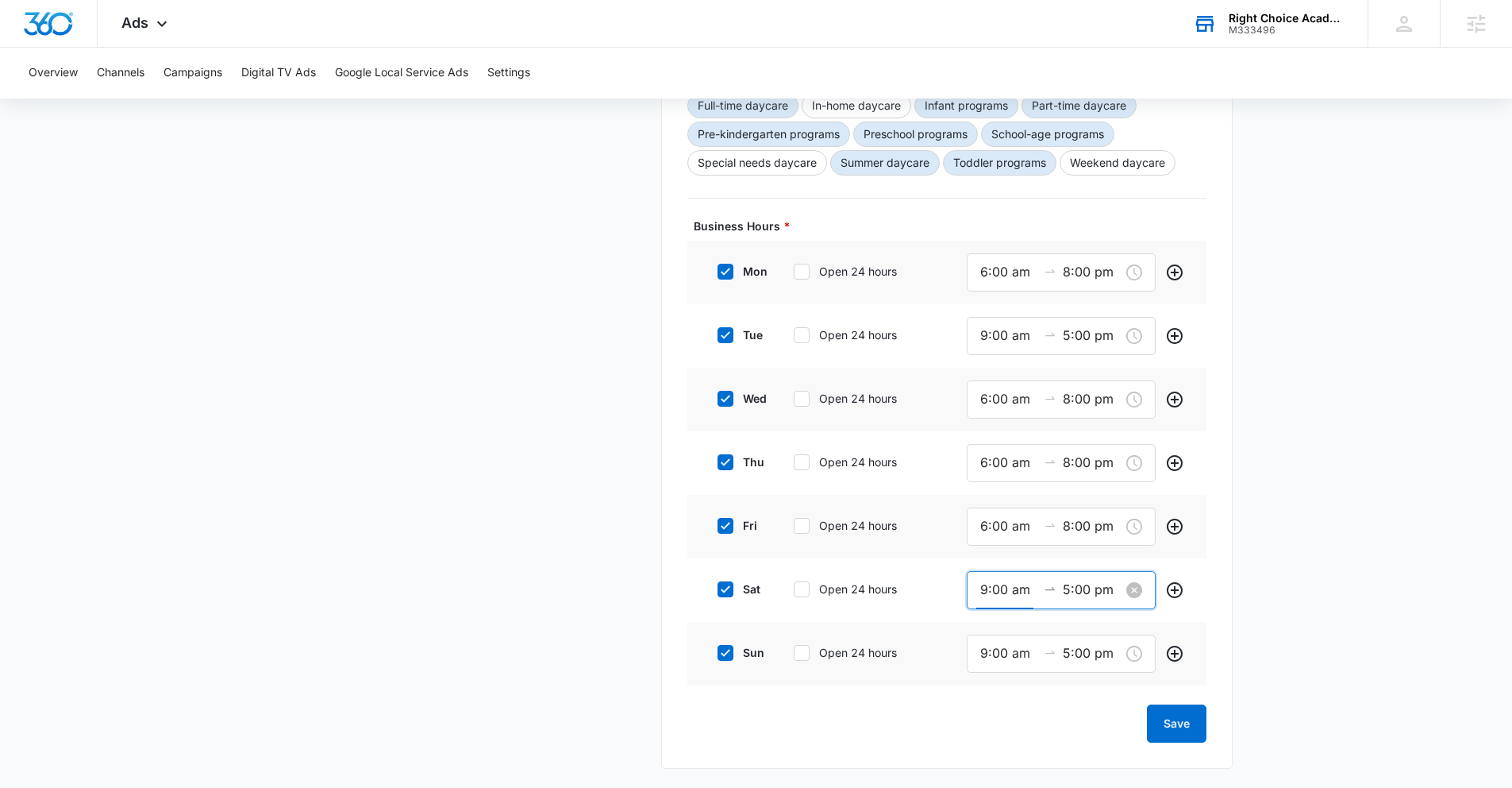
click at [985, 586] on input "9:00 am" at bounding box center [1009, 589] width 57 height 20
type input "6:00 am"
click at [1069, 586] on input "5:00 pm" at bounding box center [1091, 589] width 57 height 20
click at [1108, 588] on input "12:00 pm" at bounding box center [1091, 589] width 57 height 20
type input "12:00 am"
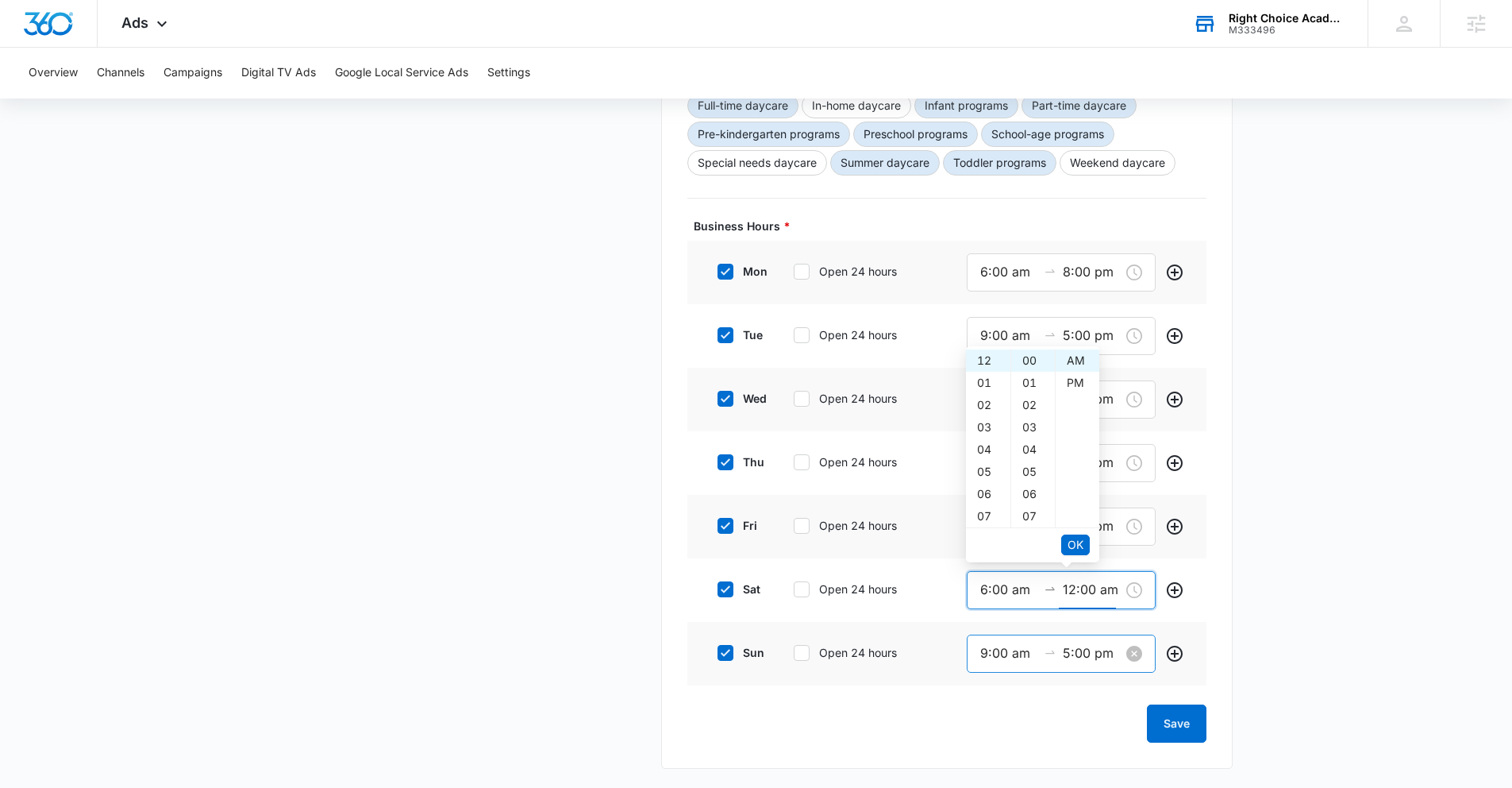
type input "9:00 am"
type input "5:00 pm"
click at [982, 654] on input "9:00 am" at bounding box center [1009, 653] width 57 height 20
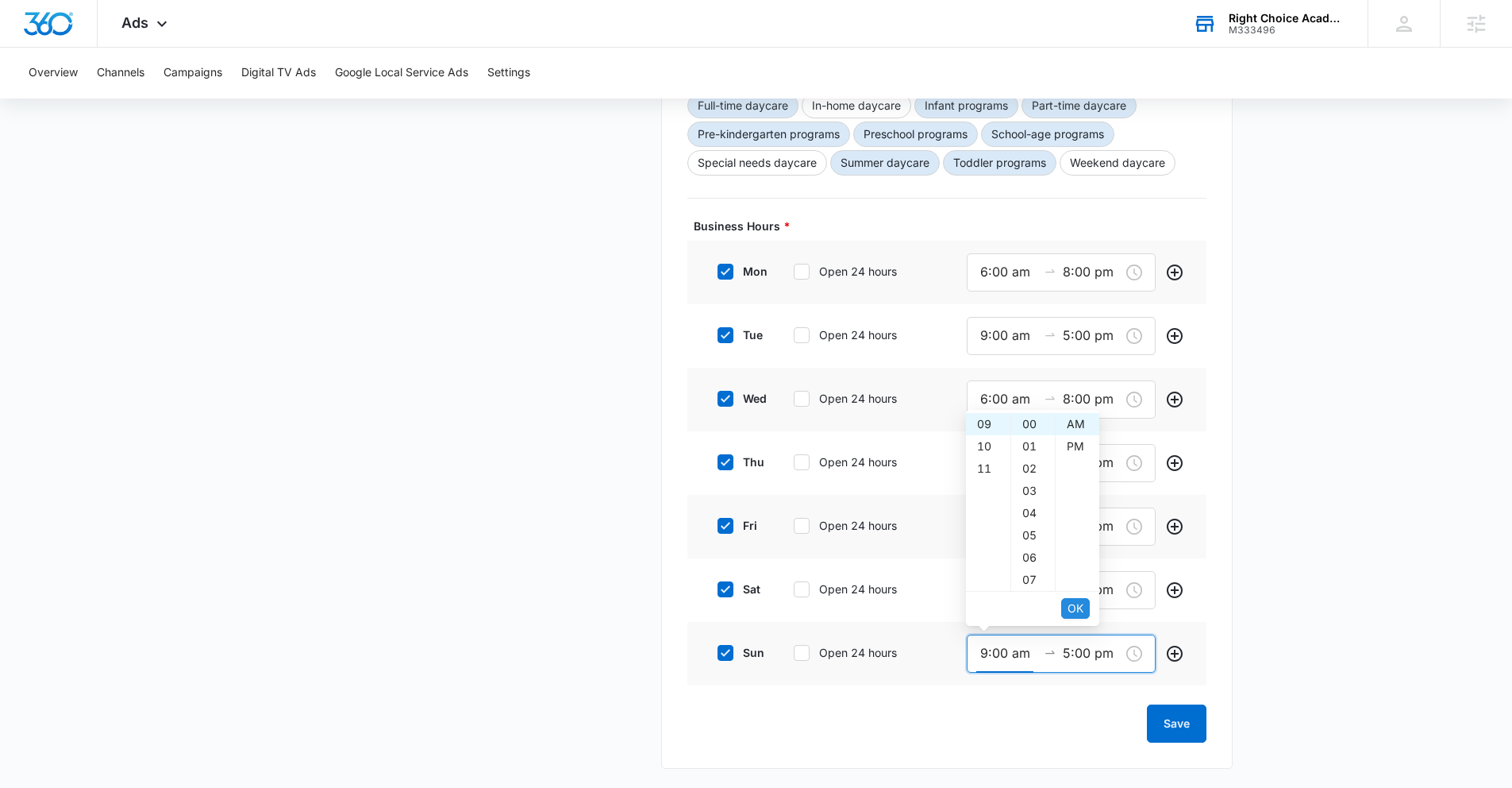
click at [1085, 608] on button "OK" at bounding box center [1076, 609] width 28 height 21
click at [1081, 609] on span "OK" at bounding box center [1075, 608] width 16 height 18
click at [984, 653] on input "9:00 am" at bounding box center [1009, 653] width 57 height 20
click at [1067, 654] on input "5:00 pm" at bounding box center [1091, 653] width 57 height 20
type input "9:00 am"
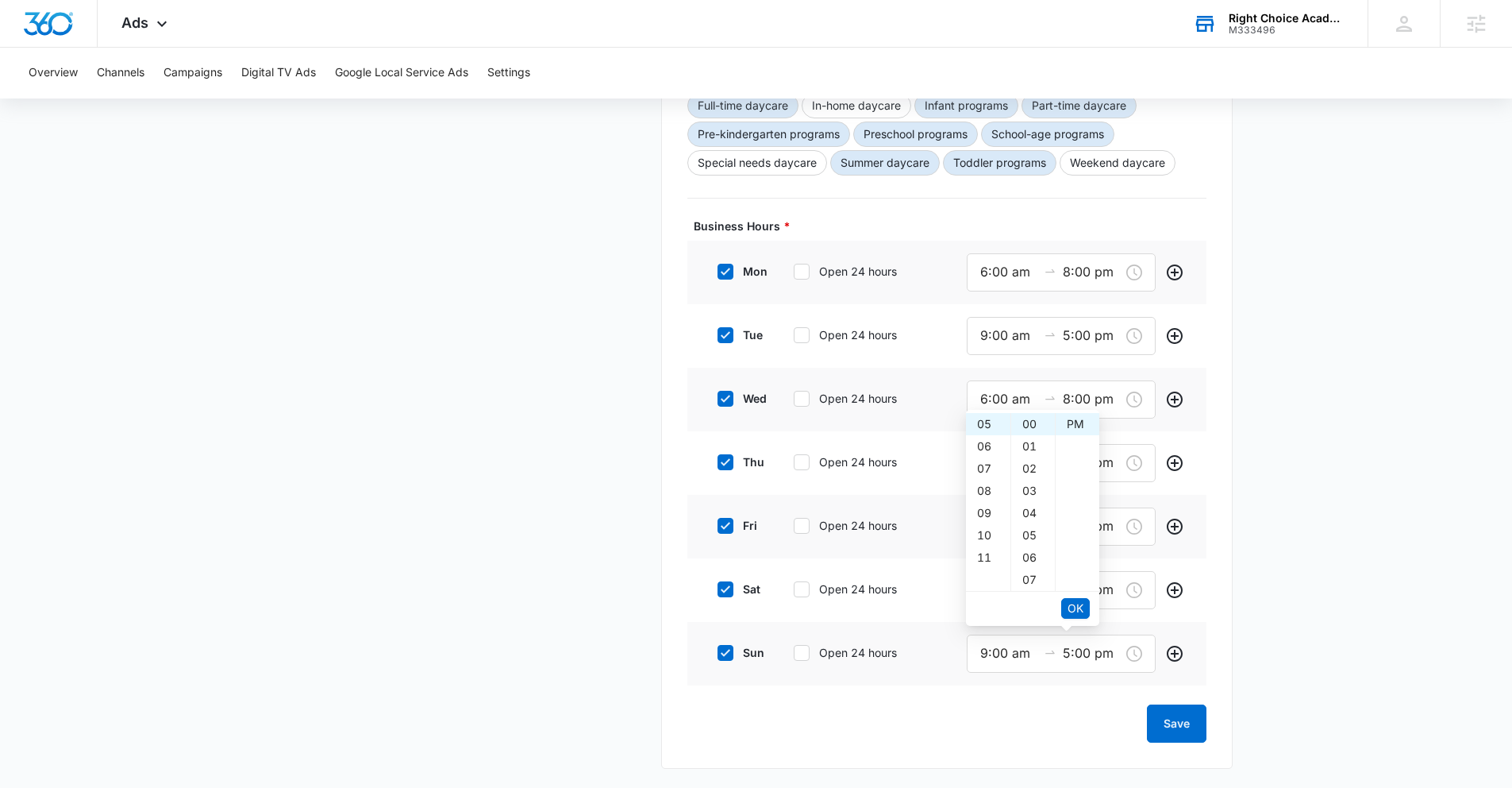
click at [714, 647] on label "sun" at bounding box center [738, 652] width 63 height 17
click at [714, 648] on input "sun" at bounding box center [712, 653] width 11 height 11
checkbox input "false"
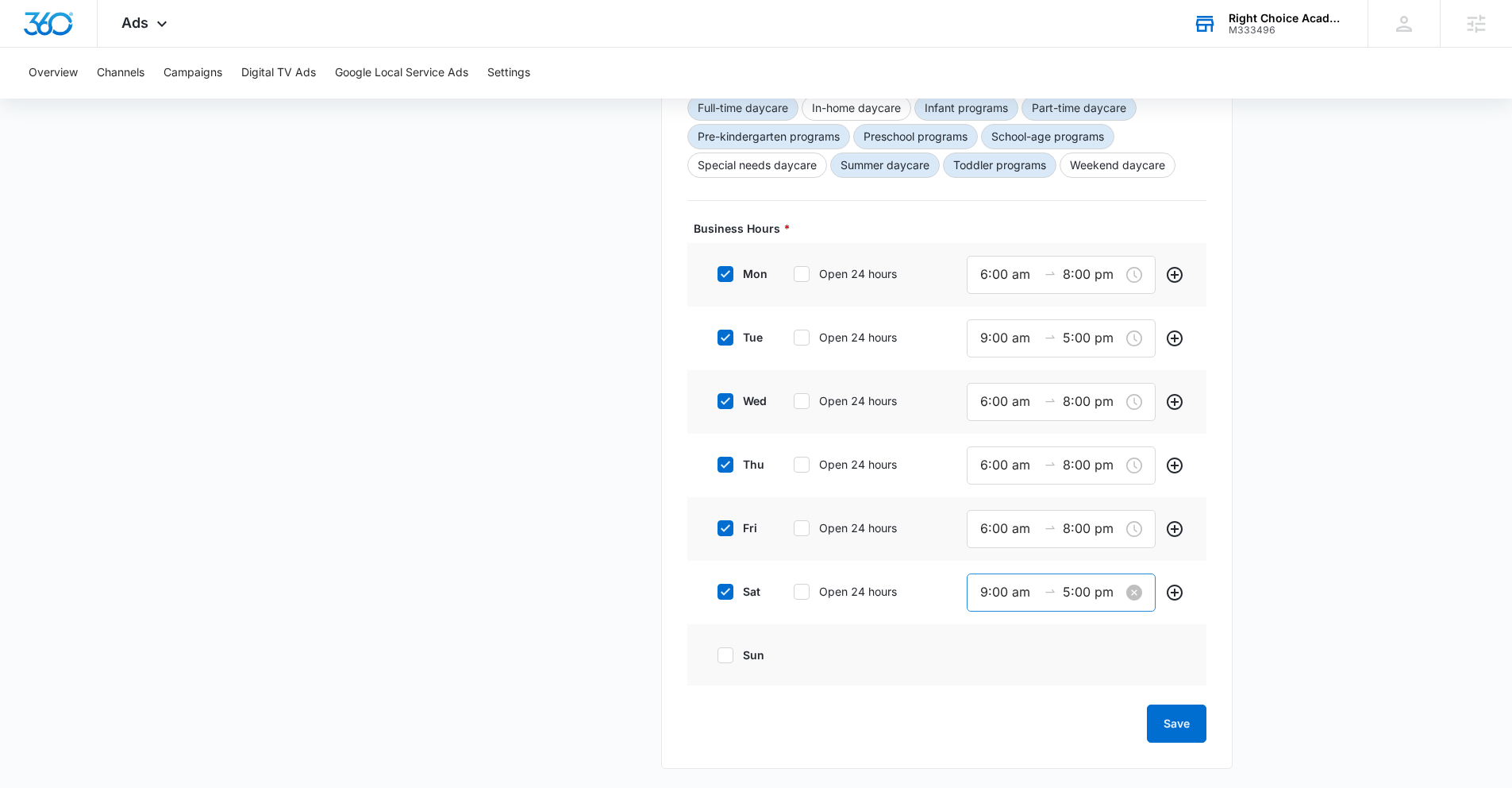
click at [984, 587] on input "9:00 am" at bounding box center [1009, 592] width 57 height 20
click at [986, 411] on div "06" at bounding box center [988, 414] width 44 height 23
type input "6:00 am"
click at [1067, 591] on input "5:00 pm" at bounding box center [1091, 592] width 57 height 20
type input "12:00 pm"
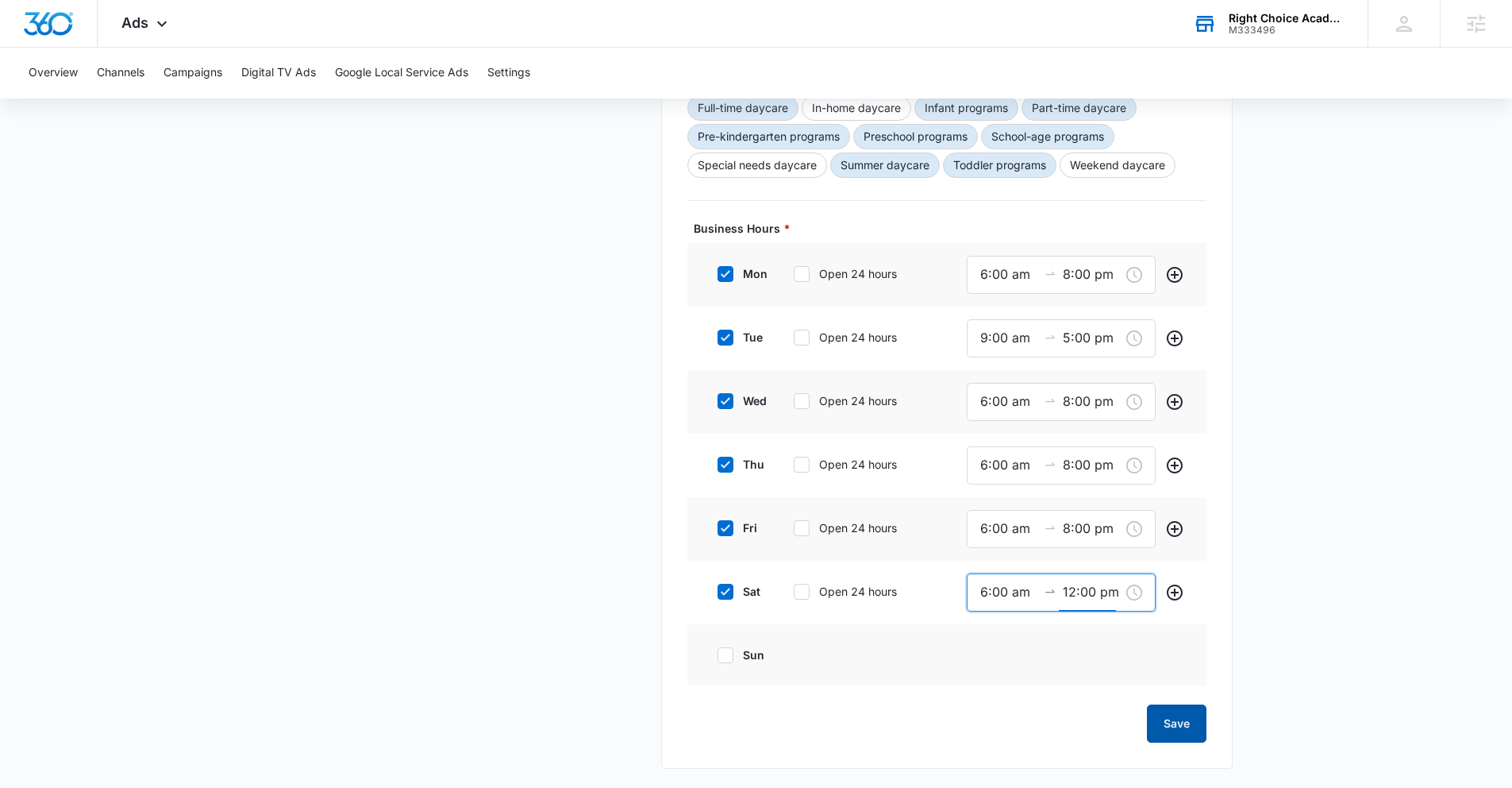
click at [1160, 714] on button "Save" at bounding box center [1177, 723] width 59 height 38
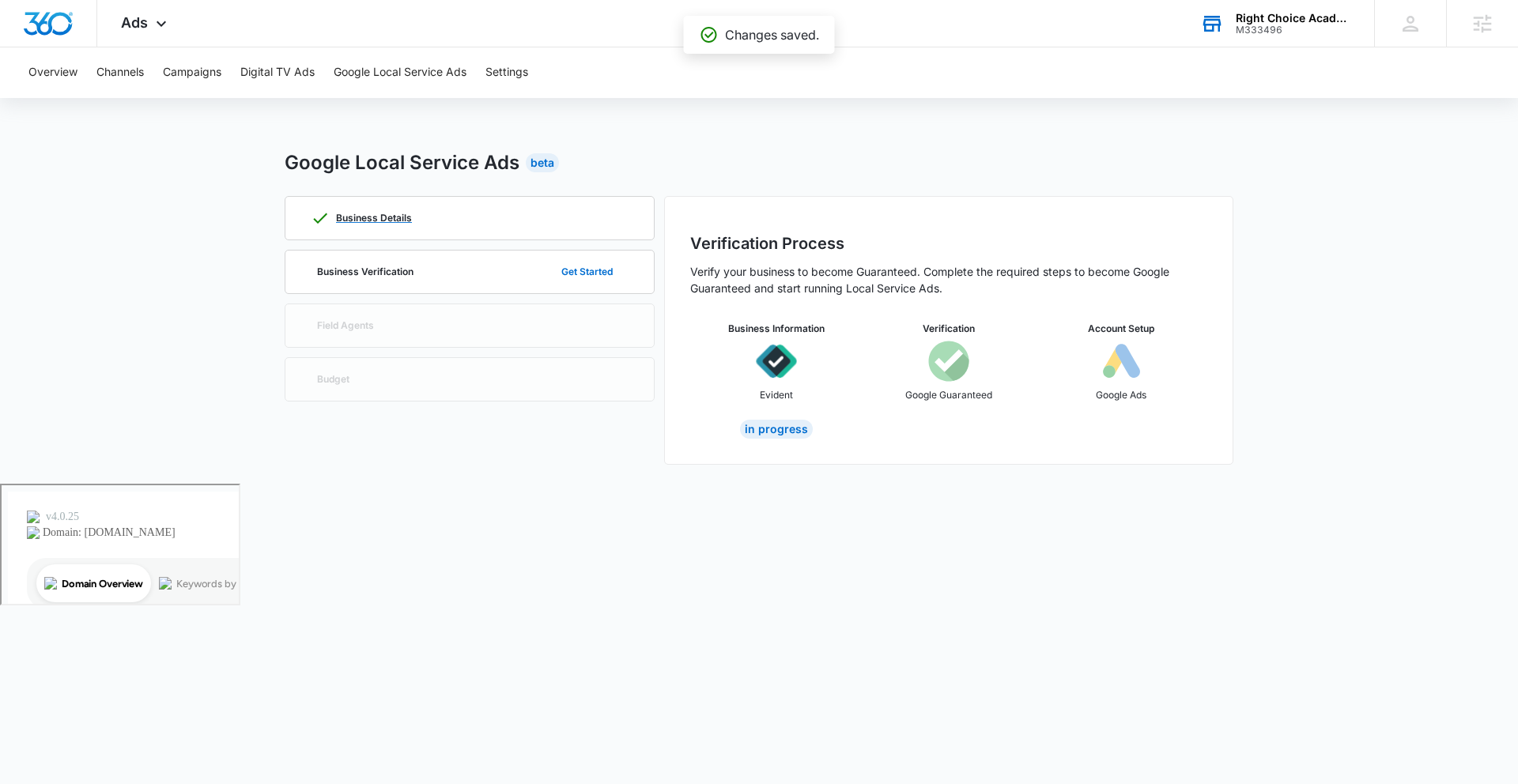
click at [372, 214] on p "Business Details" at bounding box center [373, 219] width 76 height 9
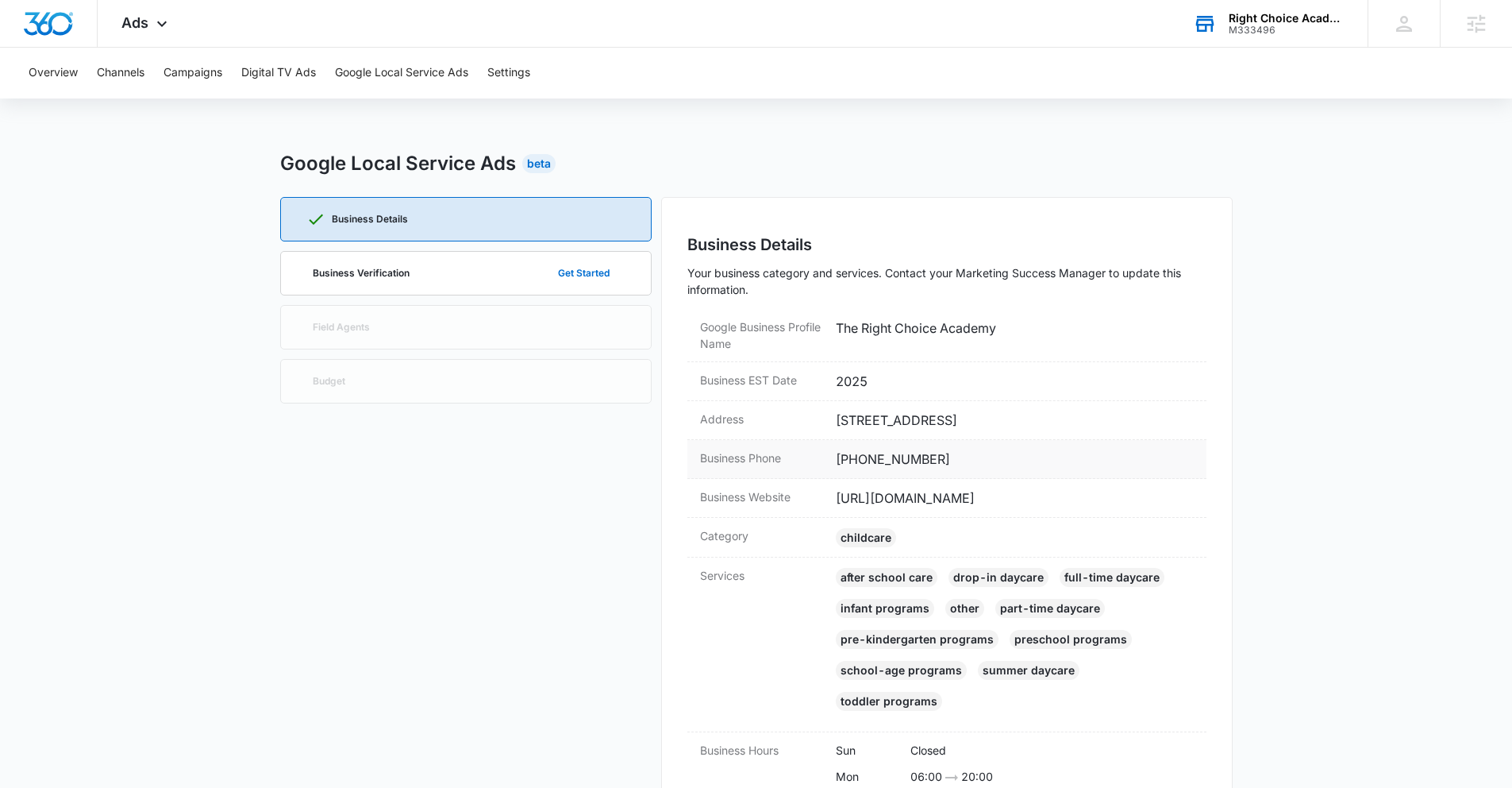
click at [970, 455] on dd "[PHONE_NUMBER]" at bounding box center [1015, 459] width 358 height 19
click at [808, 383] on dt "Business EST Date" at bounding box center [761, 380] width 123 height 17
click at [830, 352] on div "Google Business Profile Name The Right Choice Academy" at bounding box center [947, 336] width 519 height 53
click at [870, 368] on div "Business EST Date 2025" at bounding box center [947, 381] width 519 height 39
drag, startPoint x: 870, startPoint y: 379, endPoint x: 855, endPoint y: 382, distance: 15.3
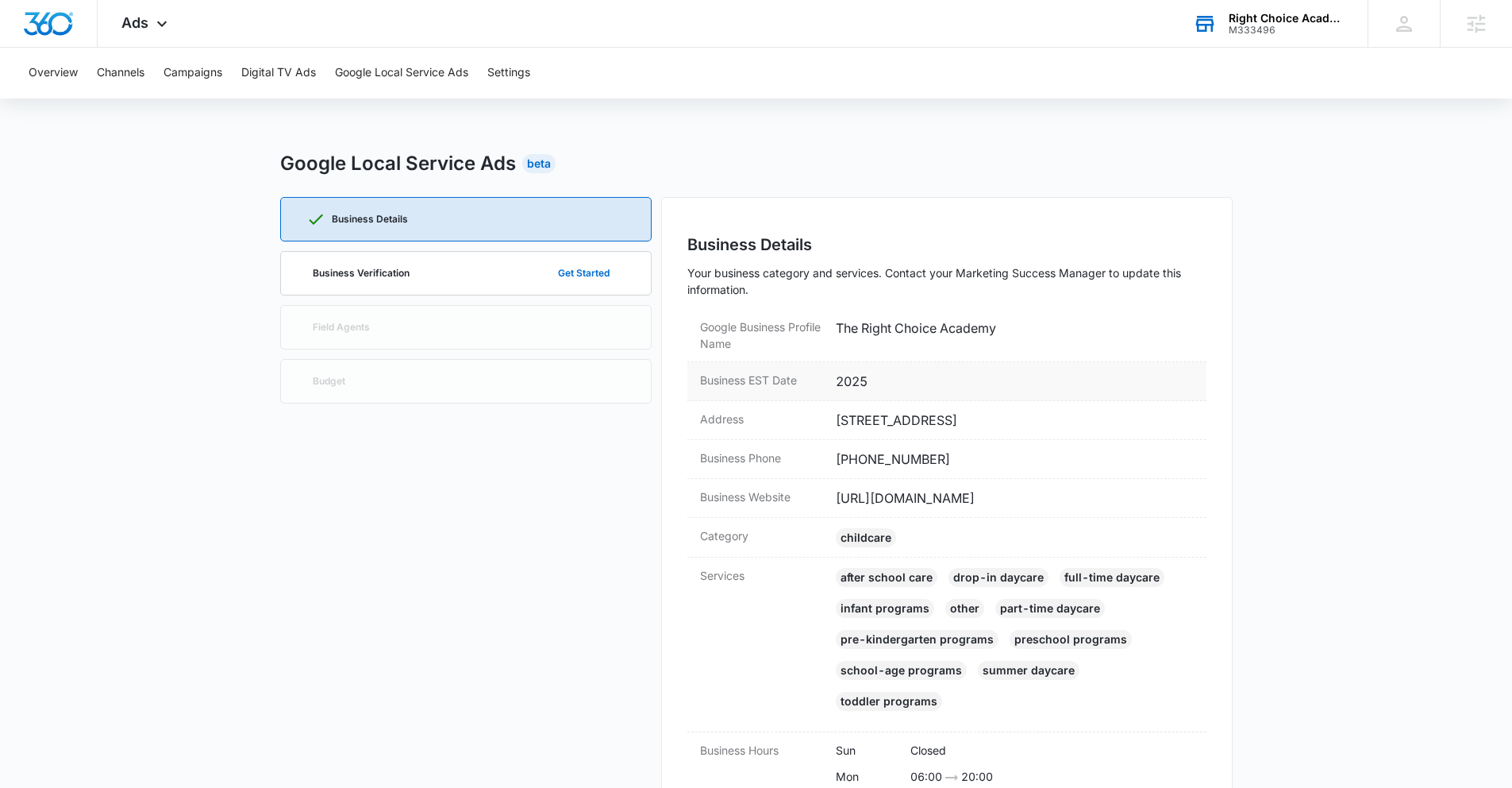
click at [865, 381] on dd "2025" at bounding box center [1015, 381] width 358 height 19
click at [855, 382] on dd "2025" at bounding box center [1015, 381] width 358 height 19
click at [355, 219] on p "Business Details" at bounding box center [369, 220] width 76 height 9
click at [366, 216] on p "Business Details" at bounding box center [369, 220] width 76 height 9
click at [400, 221] on p "Business Details" at bounding box center [369, 220] width 76 height 9
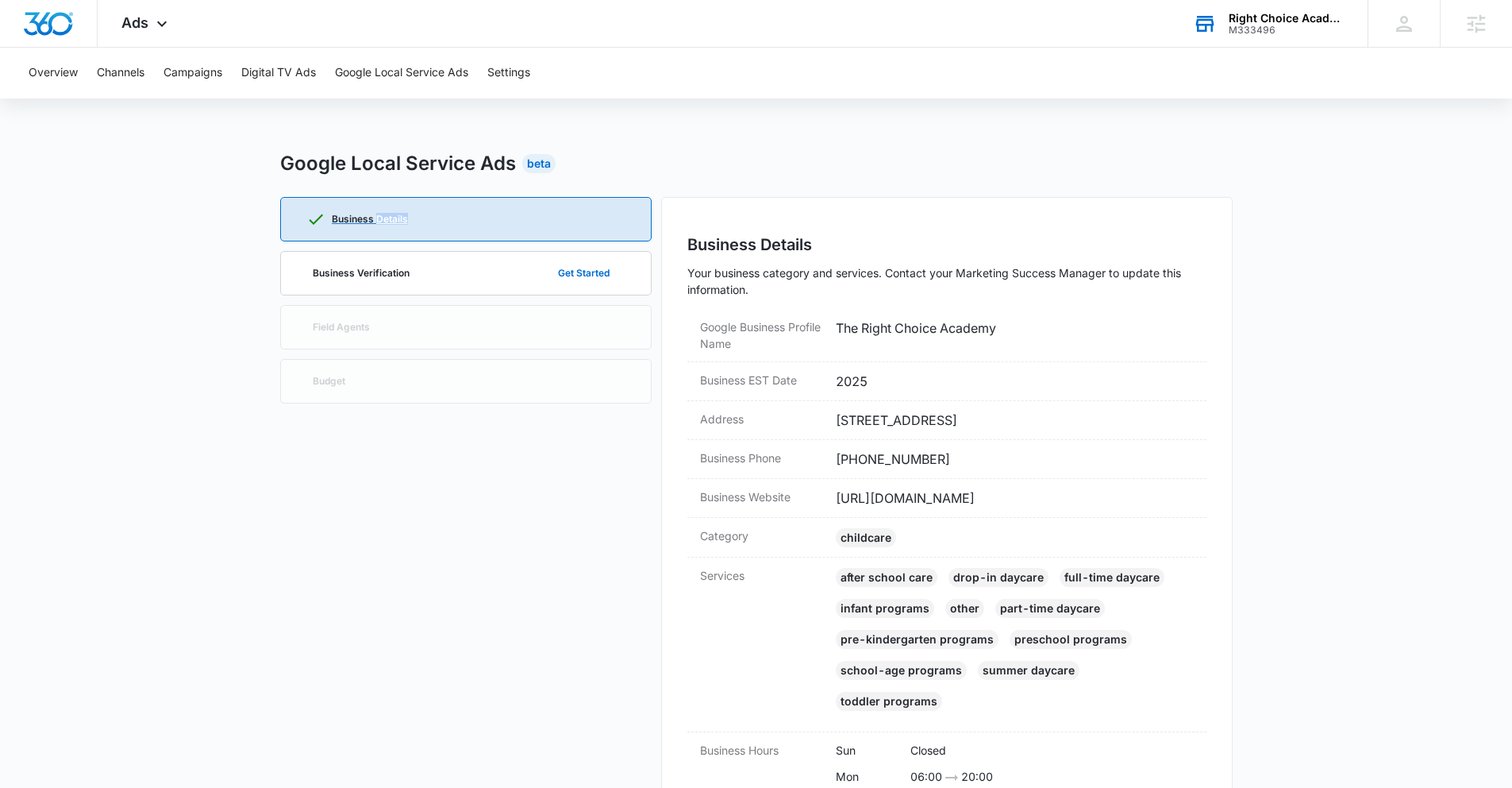
click at [400, 221] on p "Business Details" at bounding box center [369, 220] width 76 height 9
click at [463, 219] on div "Business Details" at bounding box center [465, 220] width 319 height 43
drag, startPoint x: 1081, startPoint y: 426, endPoint x: 927, endPoint y: 379, distance: 161.0
click at [1081, 426] on dd "[STREET_ADDRESS]" at bounding box center [1015, 420] width 358 height 19
drag, startPoint x: 914, startPoint y: 378, endPoint x: 891, endPoint y: 391, distance: 26.4
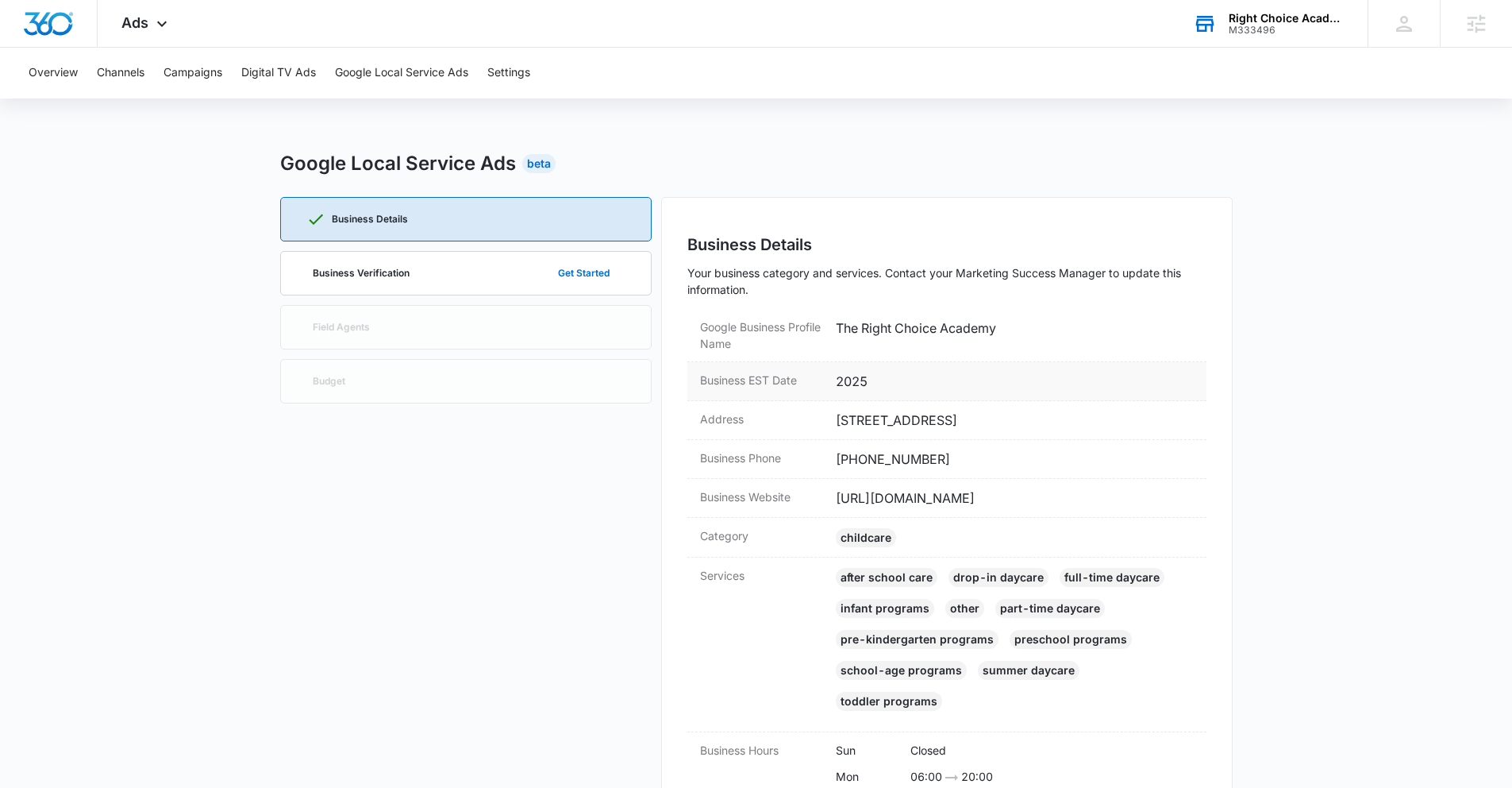
click at [913, 380] on dd "2025" at bounding box center [1015, 381] width 358 height 19
click at [870, 390] on div "Business EST Date 2025" at bounding box center [947, 381] width 519 height 39
click at [839, 380] on dd "2025" at bounding box center [1015, 381] width 358 height 19
drag, startPoint x: 837, startPoint y: 380, endPoint x: 750, endPoint y: 376, distance: 87.1
click at [835, 379] on div "Business EST Date 2025" at bounding box center [947, 381] width 519 height 39
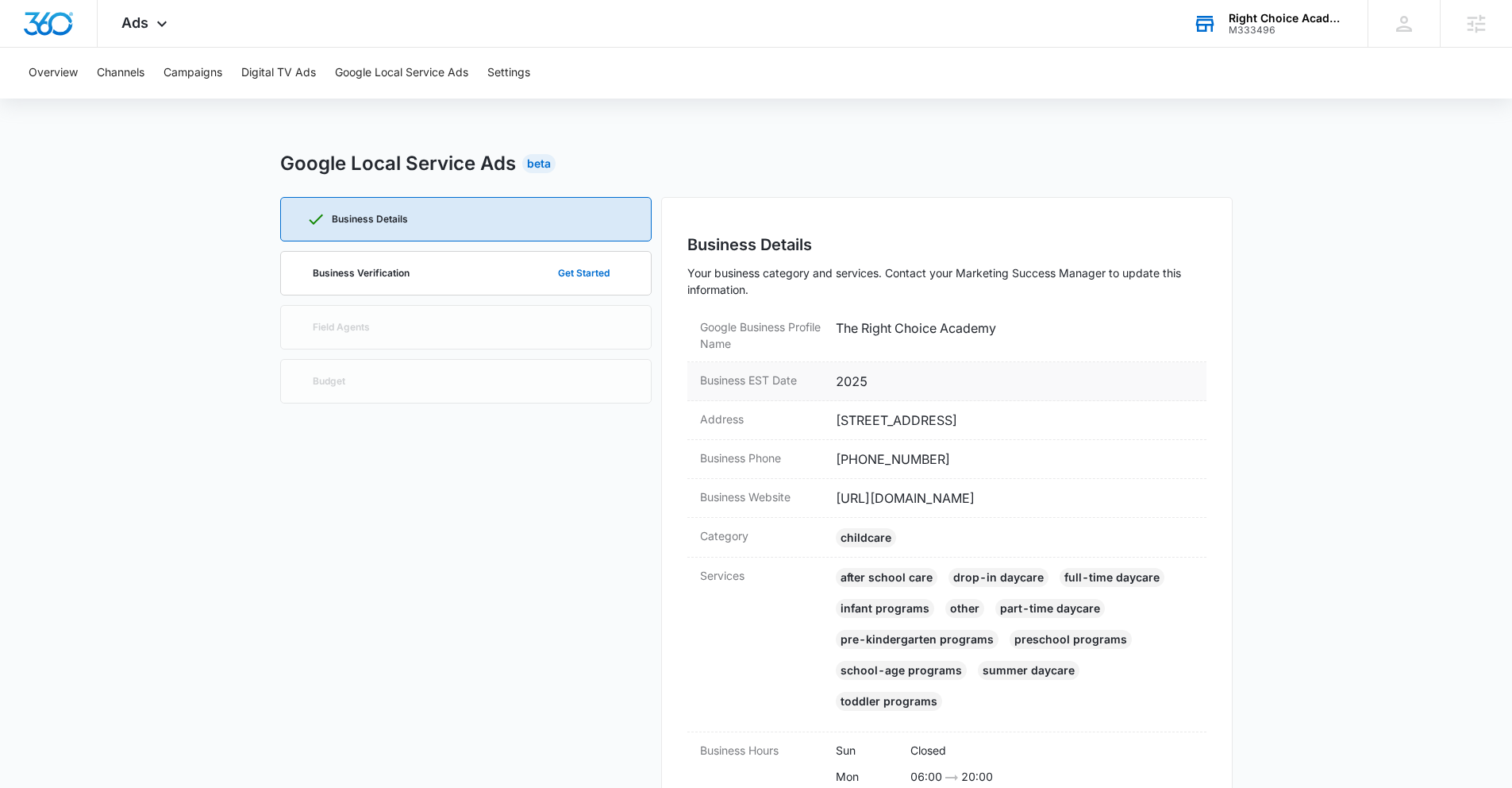
click at [689, 377] on div "Business EST Date 2025" at bounding box center [947, 381] width 519 height 39
drag, startPoint x: 772, startPoint y: 379, endPoint x: 867, endPoint y: 366, distance: 95.9
click at [867, 366] on div "Business EST Date 2025" at bounding box center [947, 381] width 519 height 39
click at [869, 372] on div "Business EST Date 2025" at bounding box center [947, 381] width 519 height 39
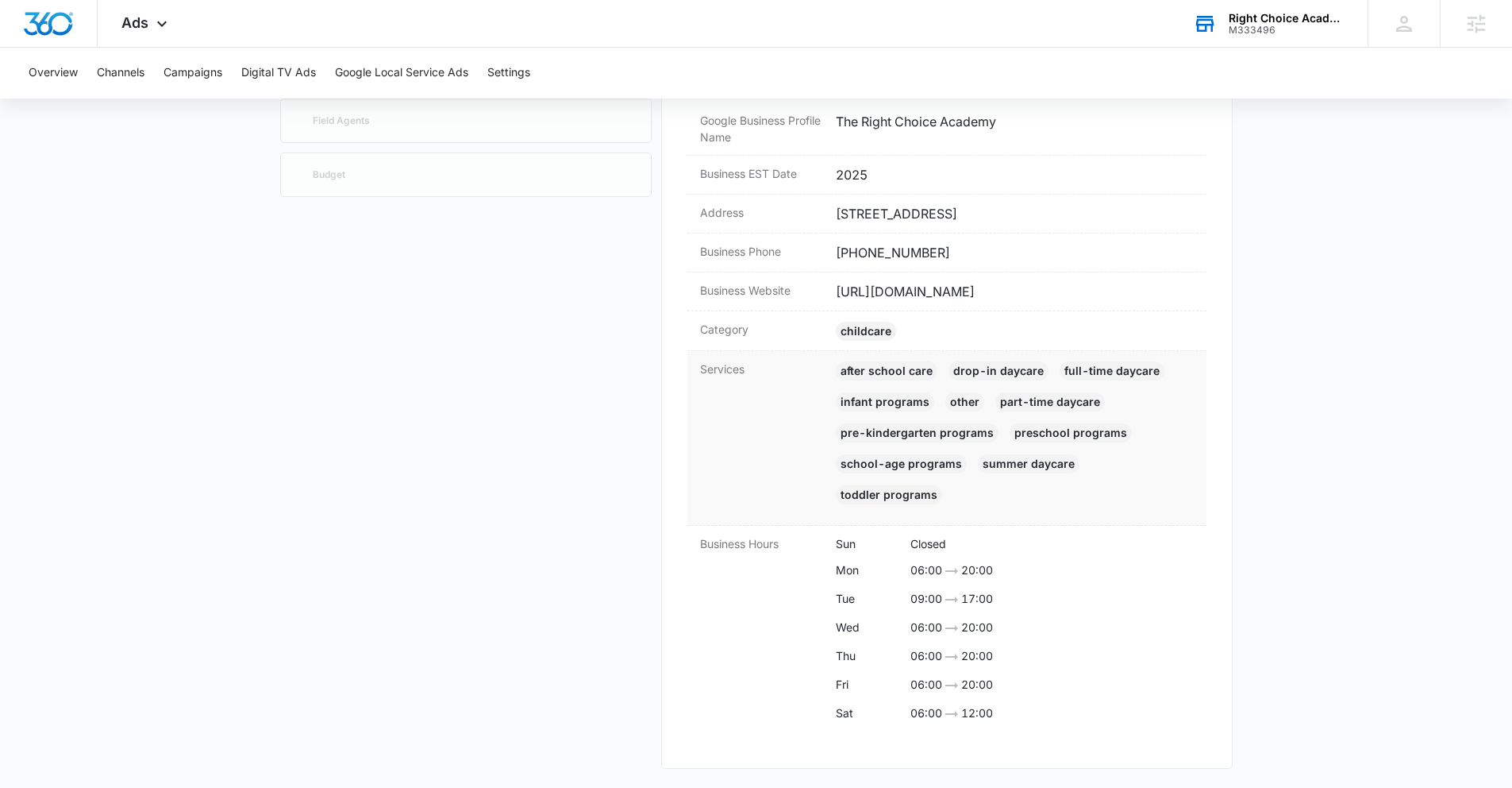
click at [772, 409] on div "Services After school care Drop-in daycare Full-time daycare Infant programs Ot…" at bounding box center [947, 437] width 519 height 174
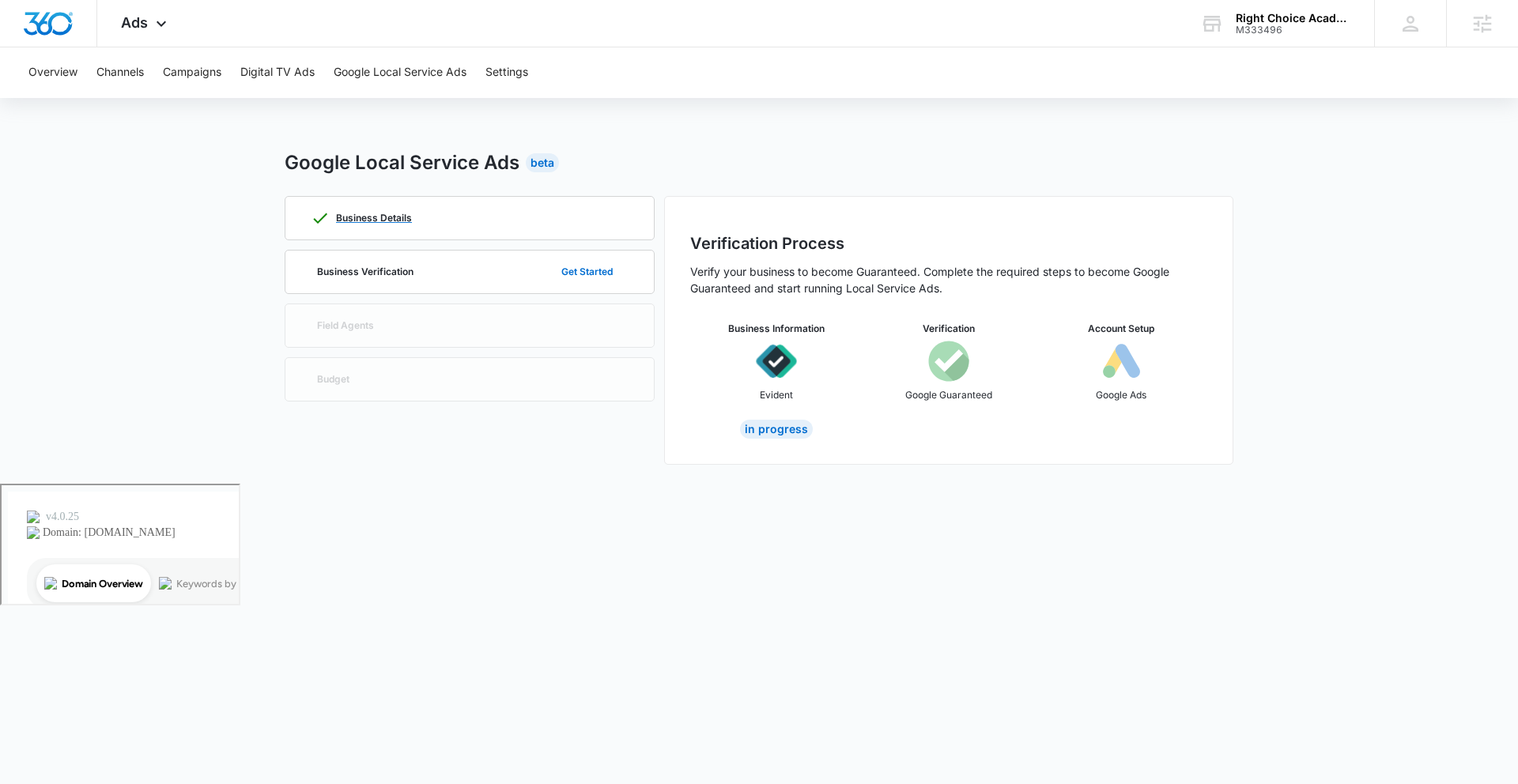
click at [313, 224] on icon at bounding box center [320, 218] width 19 height 19
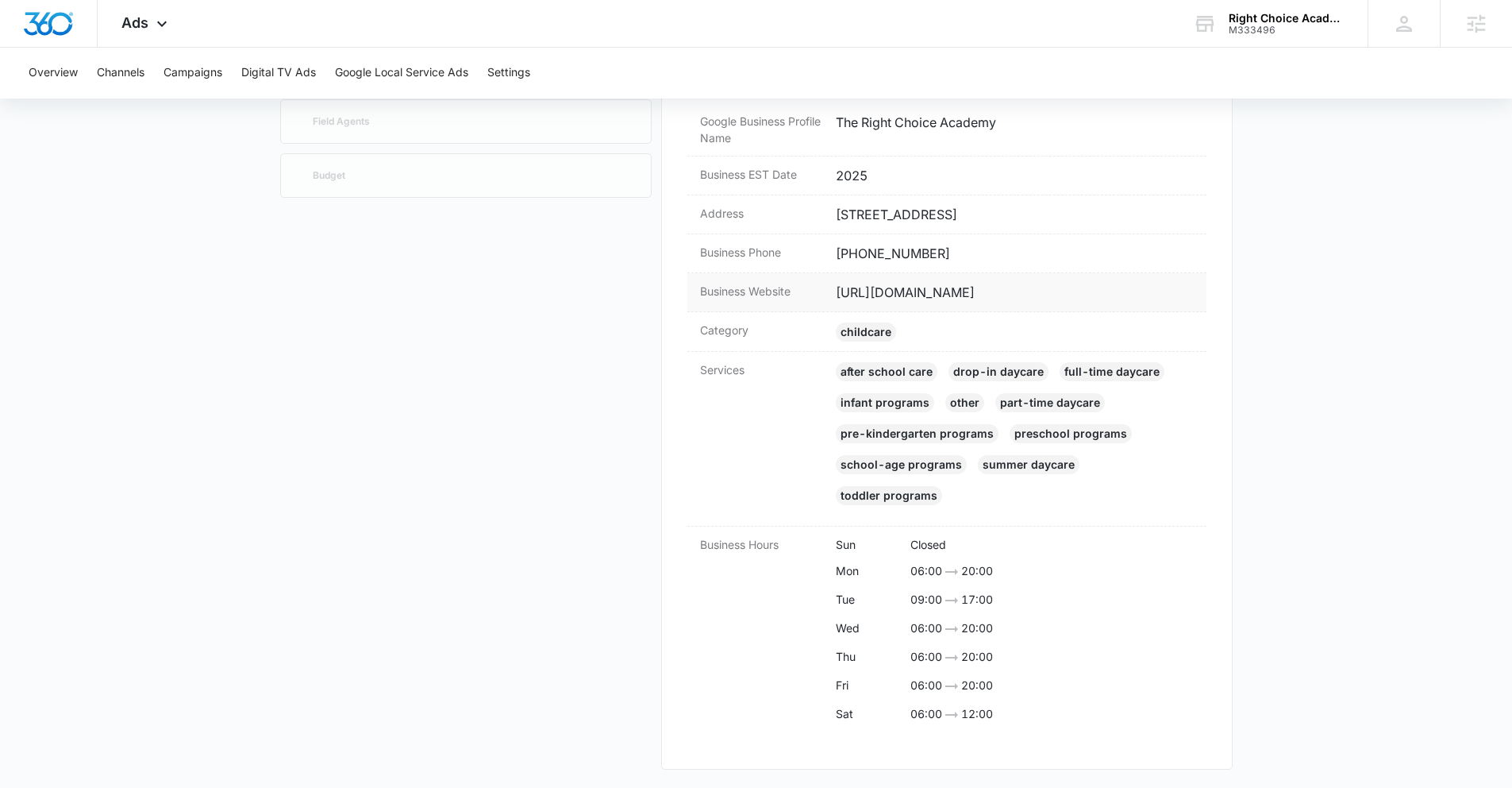
scroll to position [206, 0]
click at [876, 295] on dd "[URL][DOMAIN_NAME]" at bounding box center [1015, 291] width 358 height 19
click at [875, 316] on div "Category childCare" at bounding box center [947, 331] width 519 height 40
click at [872, 325] on div "childCare" at bounding box center [866, 331] width 60 height 19
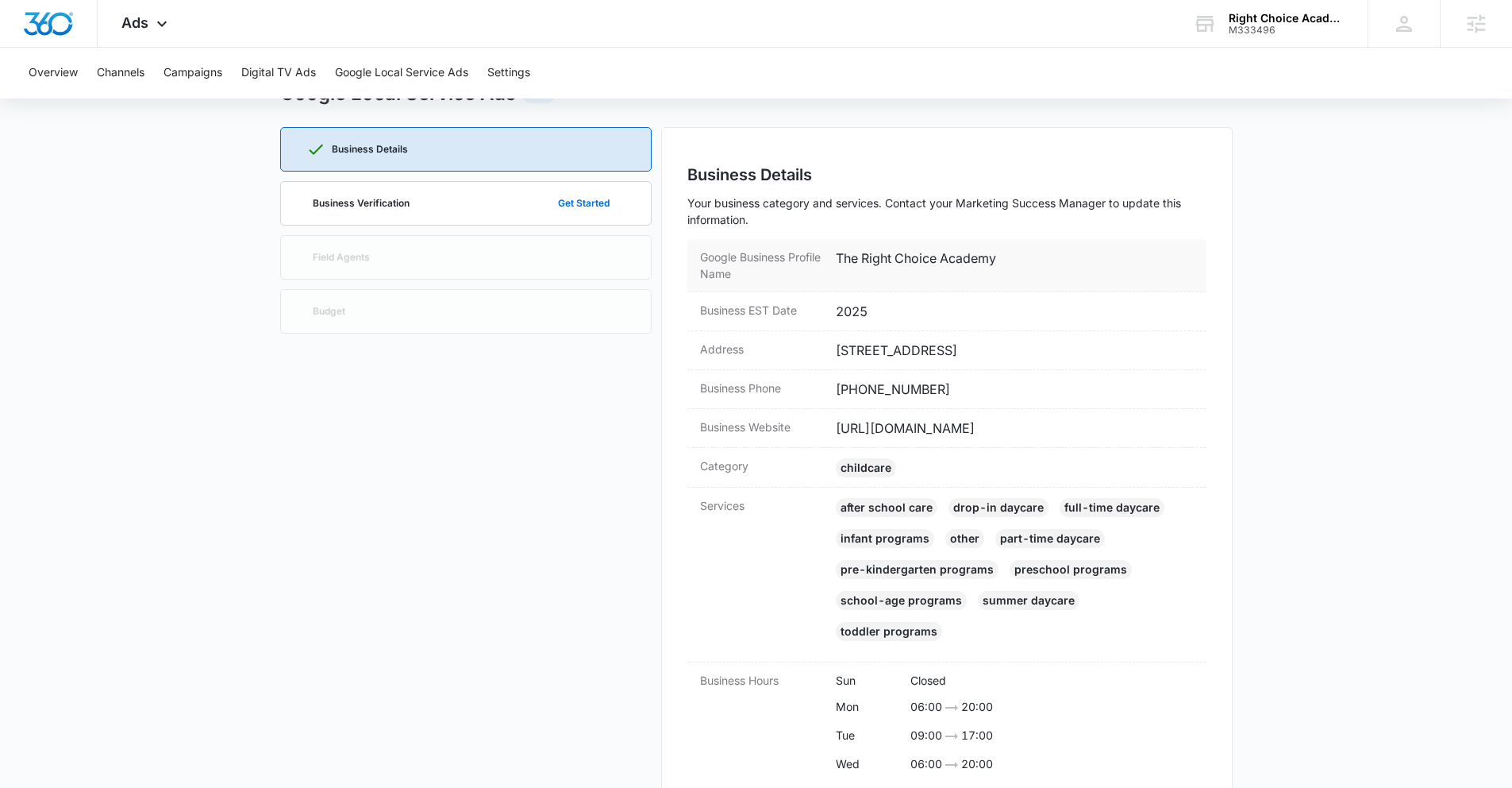
scroll to position [0, 0]
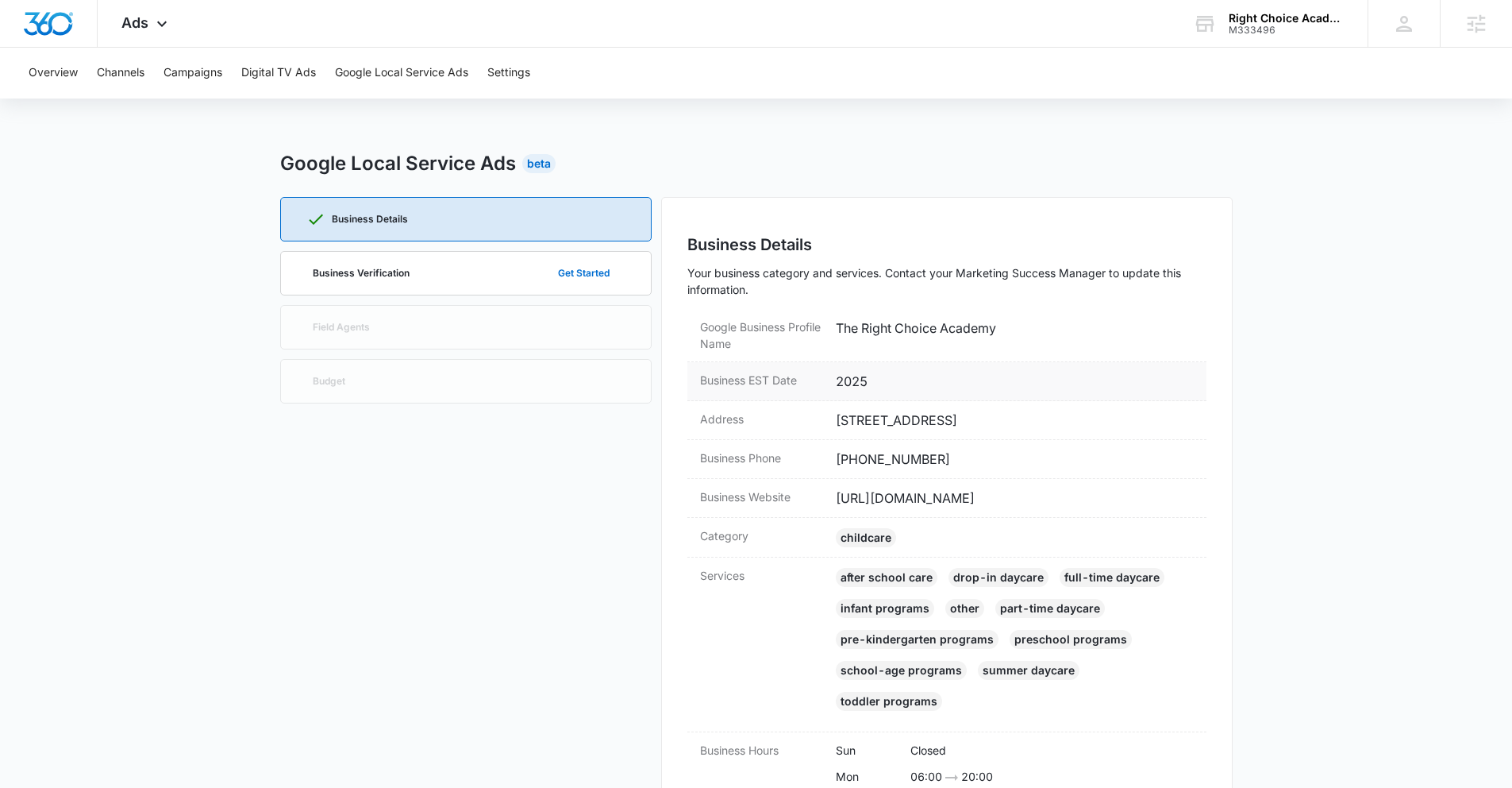
click at [857, 377] on dd "2025" at bounding box center [1015, 381] width 358 height 19
click at [566, 280] on button "Get Started" at bounding box center [584, 273] width 83 height 38
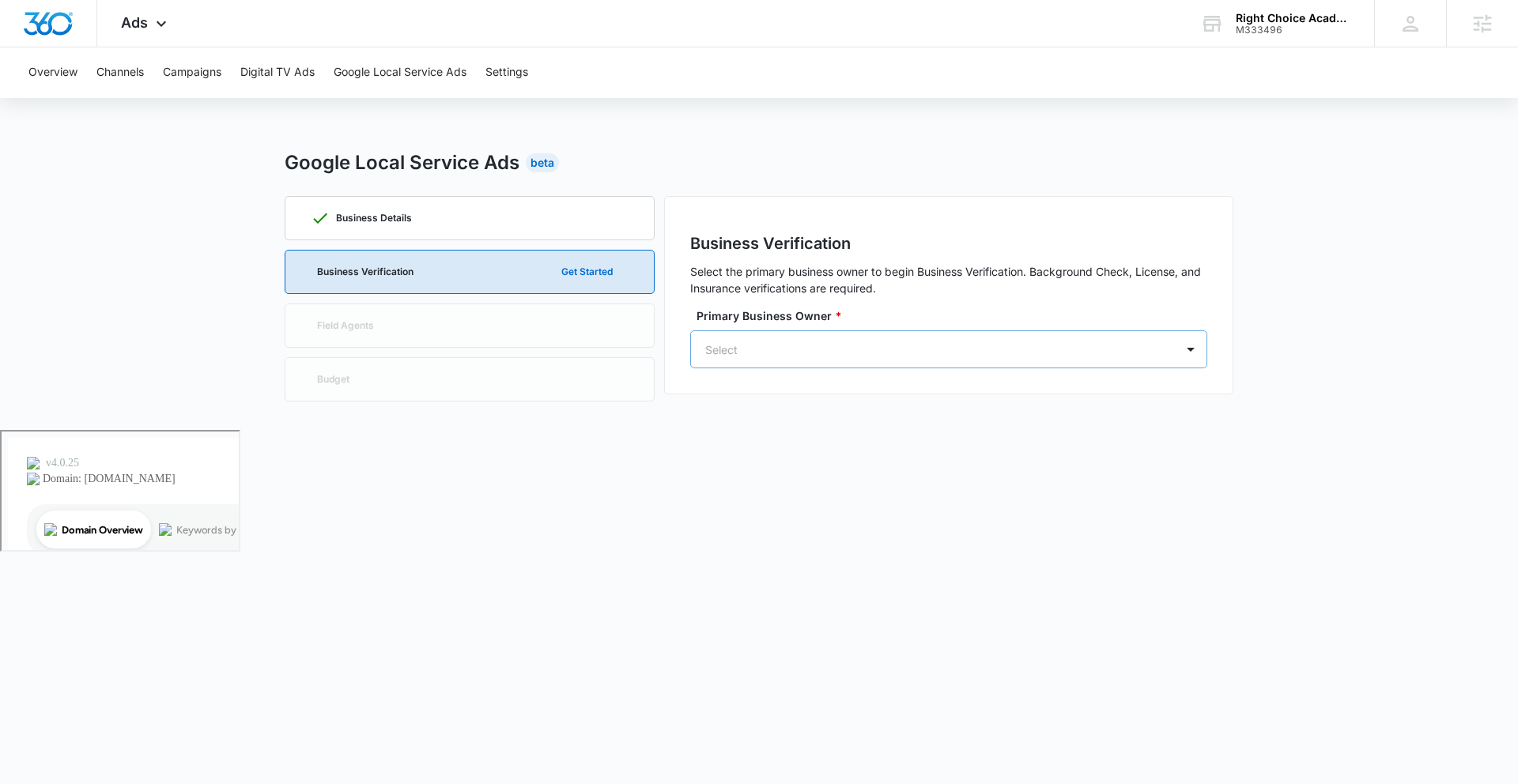
click at [1097, 359] on div "Select" at bounding box center [933, 350] width 484 height 36
click at [997, 430] on div "DJ [PERSON_NAME] [EMAIL_ADDRESS][DOMAIN_NAME]" at bounding box center [947, 420] width 476 height 41
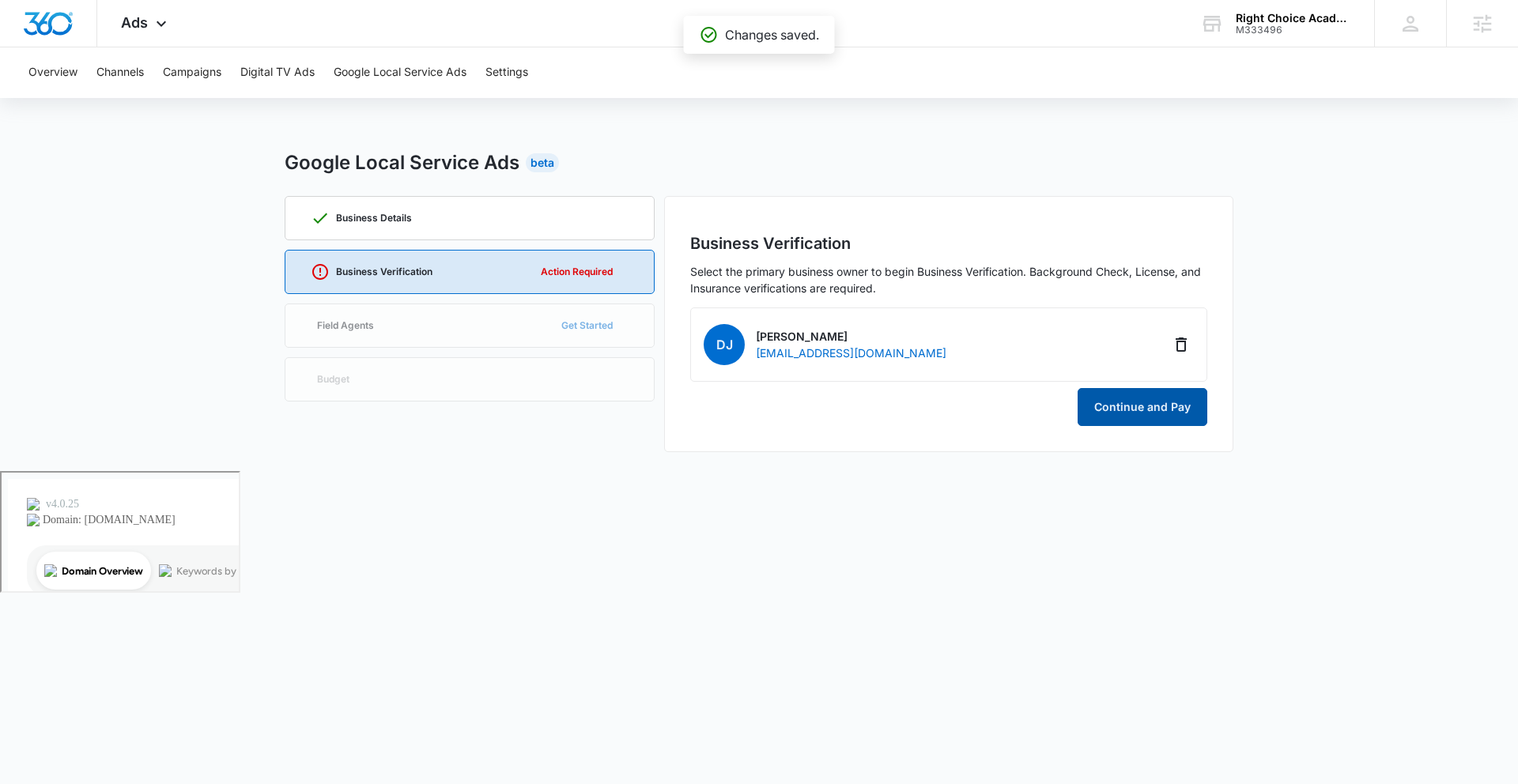
click at [1132, 405] on button "Continue and Pay" at bounding box center [1143, 407] width 129 height 38
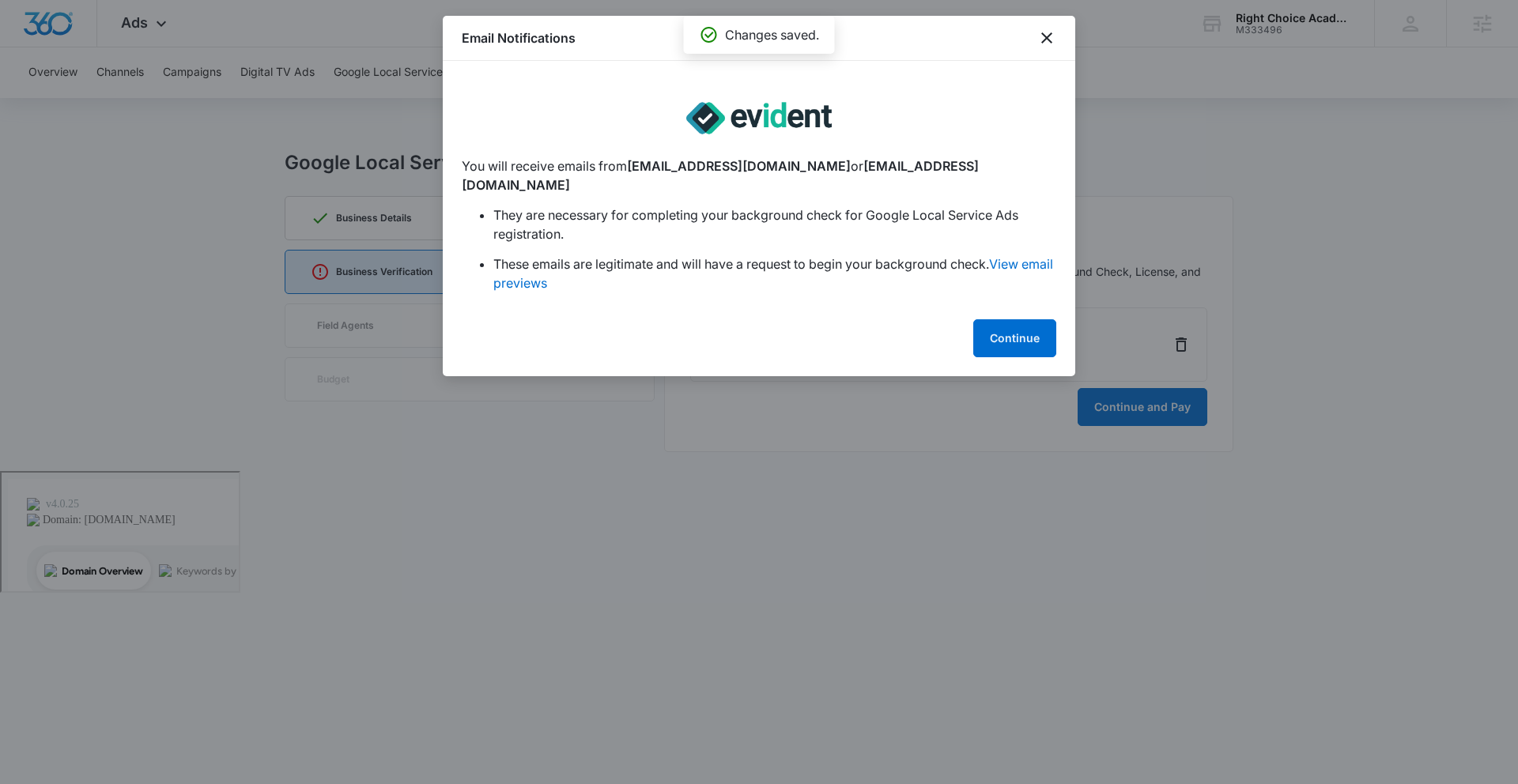
click at [1031, 297] on div "Email Notifications You will receive emails from [EMAIL_ADDRESS][DOMAIN_NAME] o…" at bounding box center [759, 196] width 632 height 360
click at [1032, 319] on button "Continue" at bounding box center [1014, 338] width 83 height 38
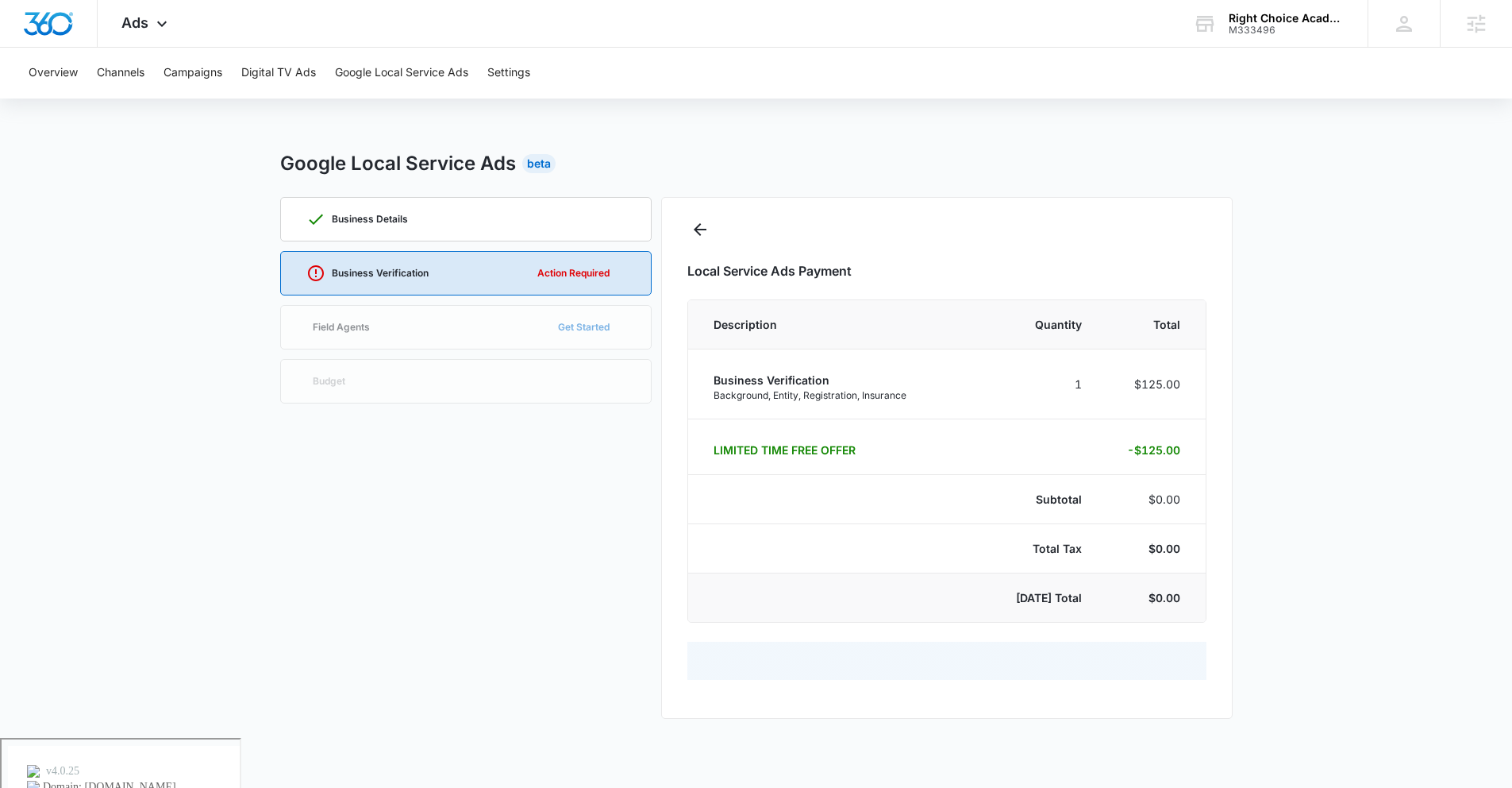
select select "pm_1Rgt45A4n8RTgNjU1ZonwXDH"
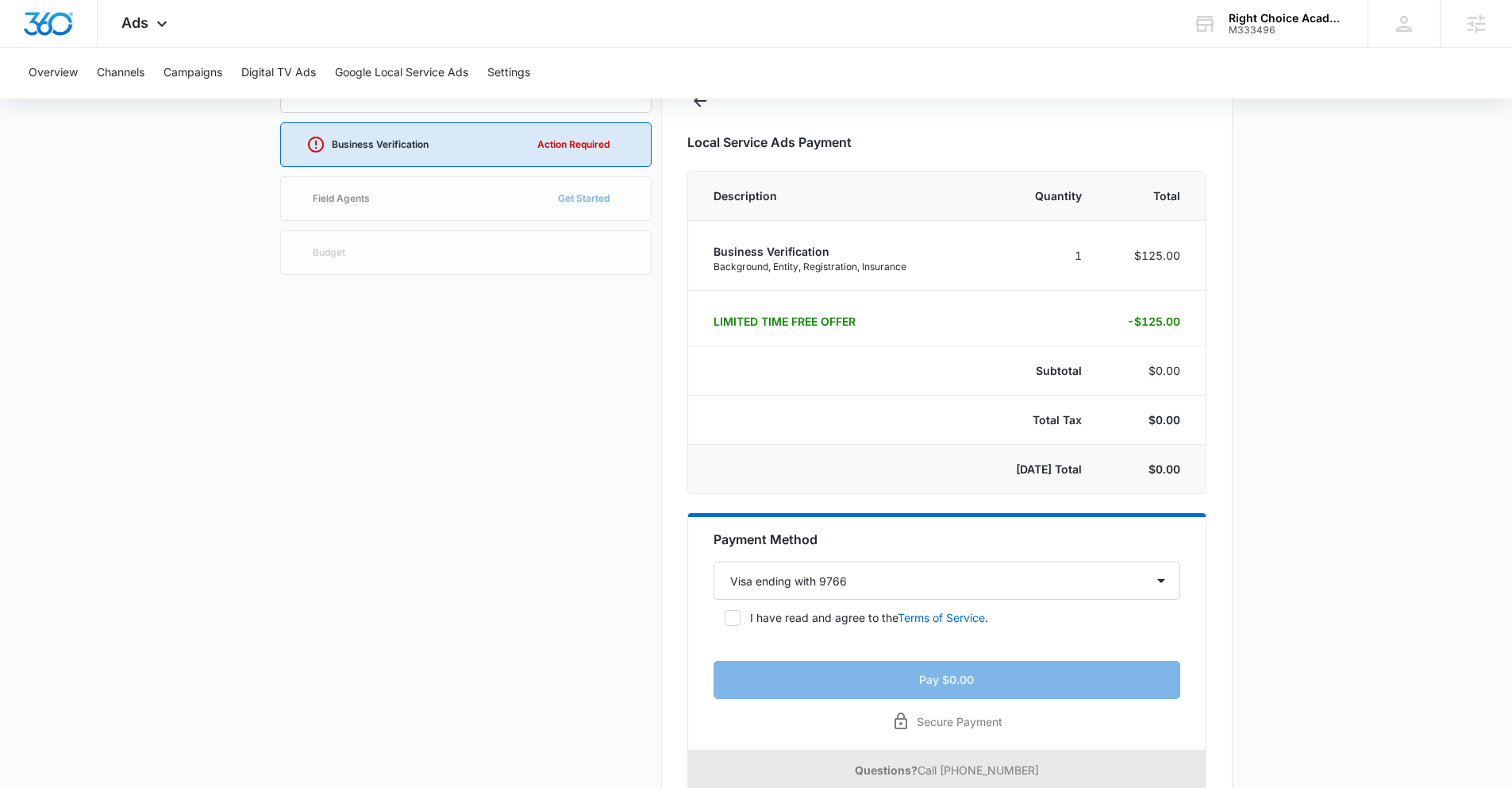
scroll to position [175, 0]
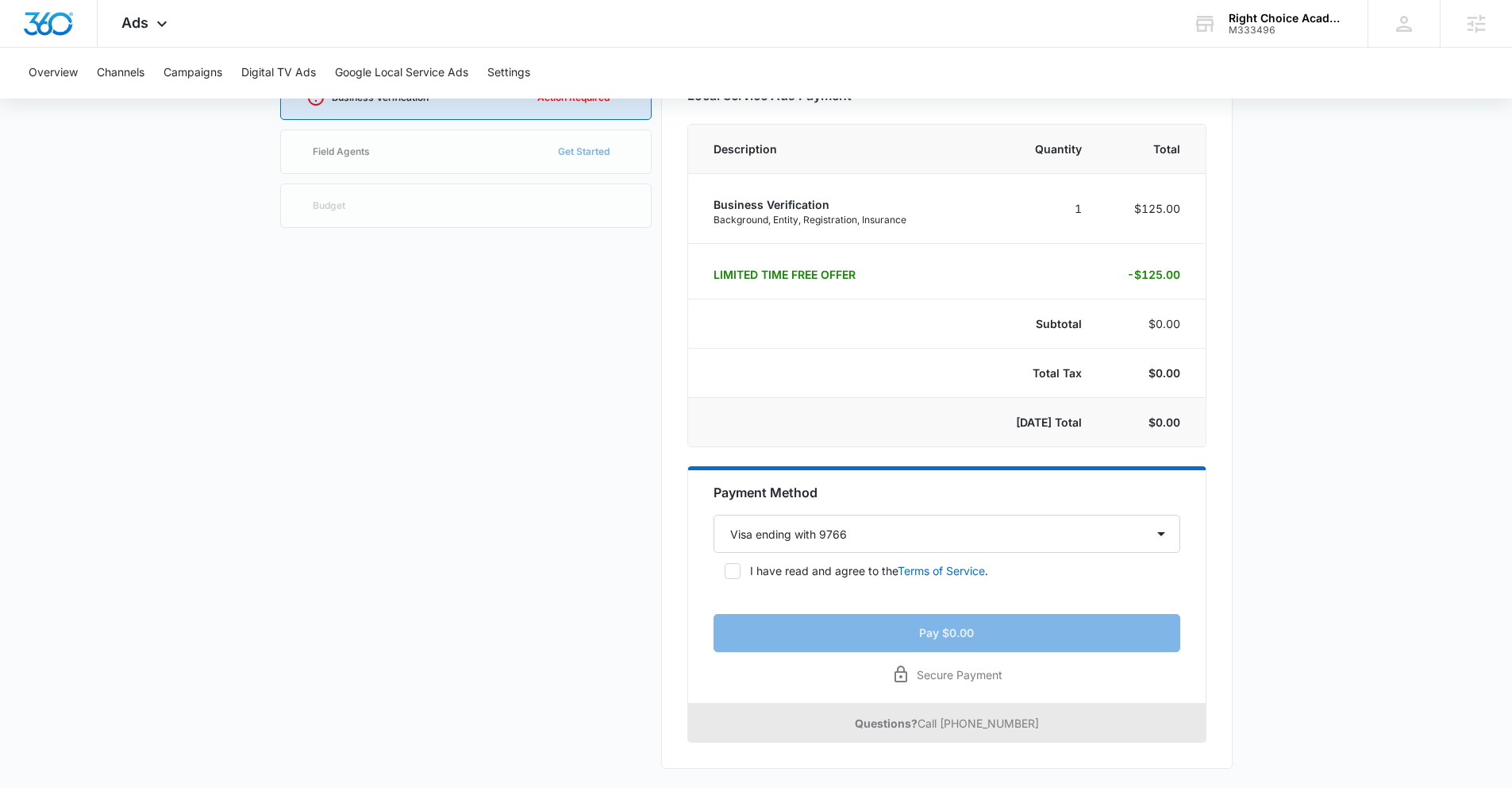
click at [837, 570] on p "I have read and agree to the Terms of Service ." at bounding box center [869, 571] width 238 height 17
click at [724, 570] on input "I have read and agree to the Terms of Service ." at bounding box center [720, 571] width 11 height 11
checkbox input "true"
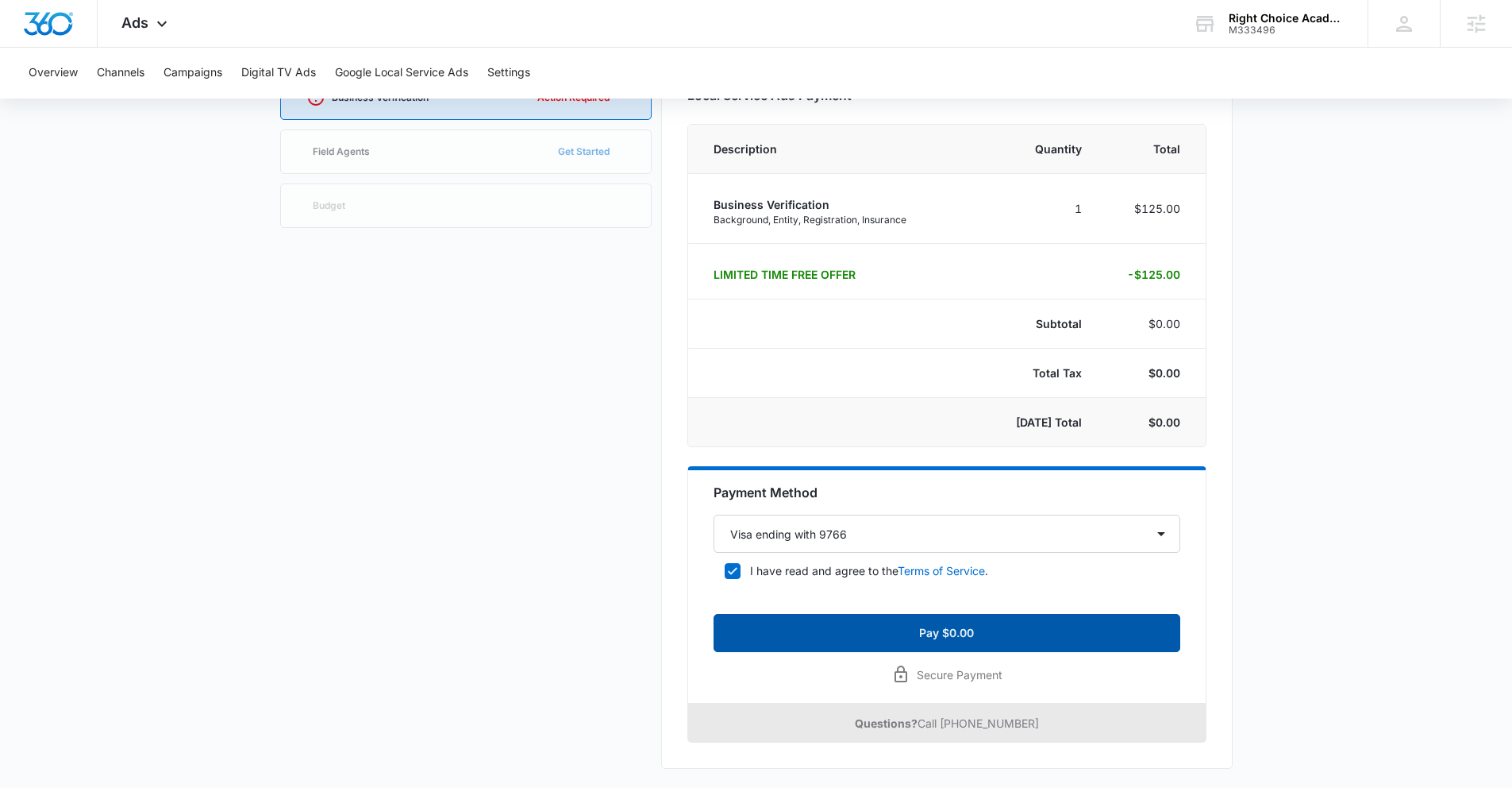
click at [879, 641] on button "Pay $0.00" at bounding box center [947, 632] width 466 height 38
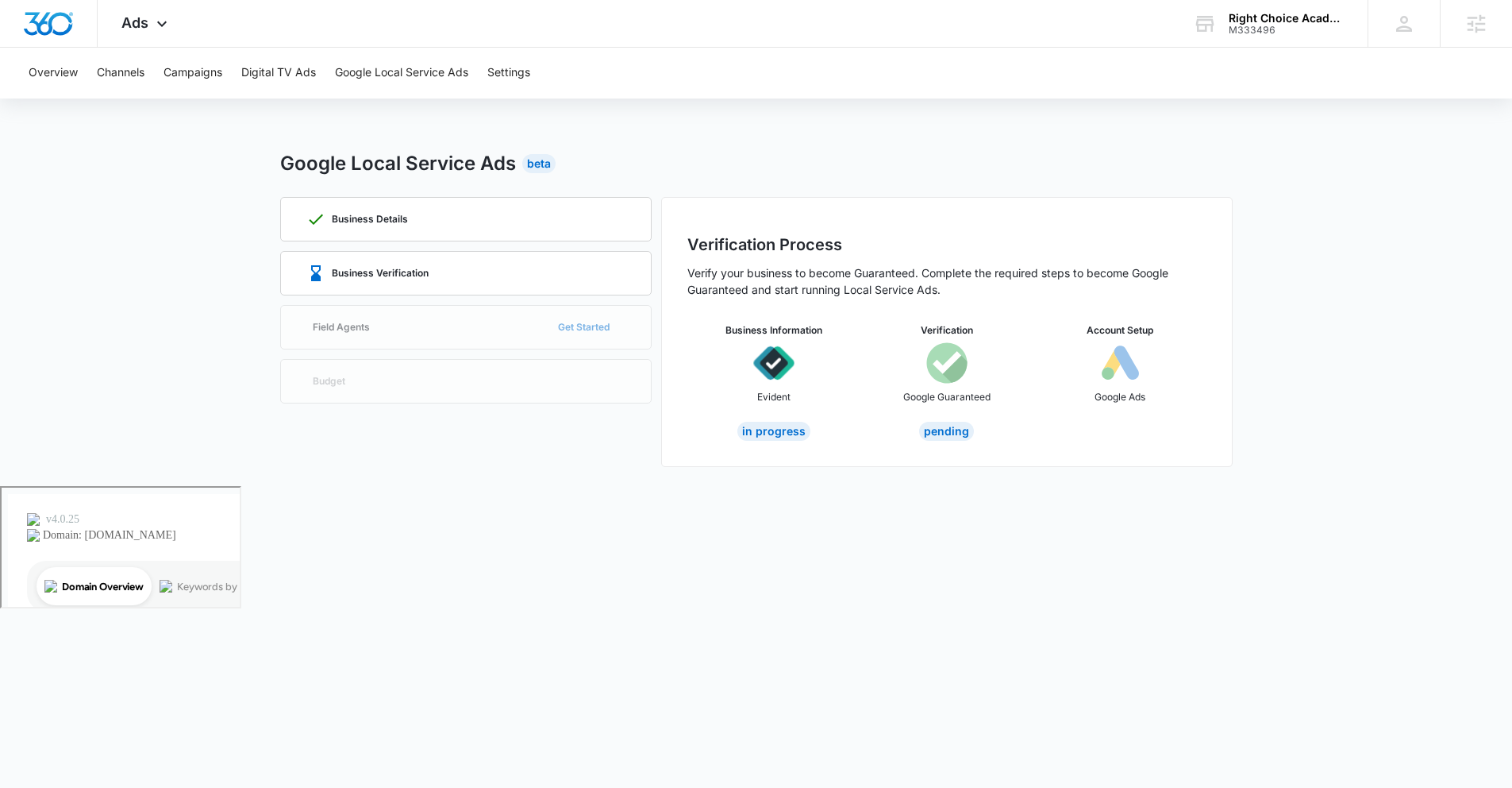
scroll to position [0, 0]
click at [312, 276] on icon at bounding box center [321, 273] width 19 height 19
